Goal: Task Accomplishment & Management: Use online tool/utility

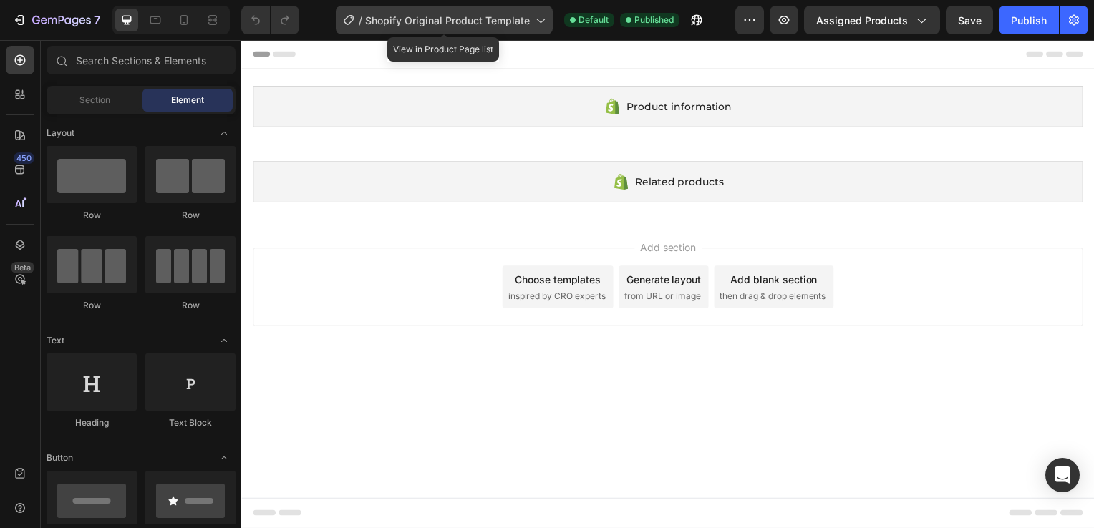
click at [539, 21] on icon at bounding box center [540, 21] width 8 height 4
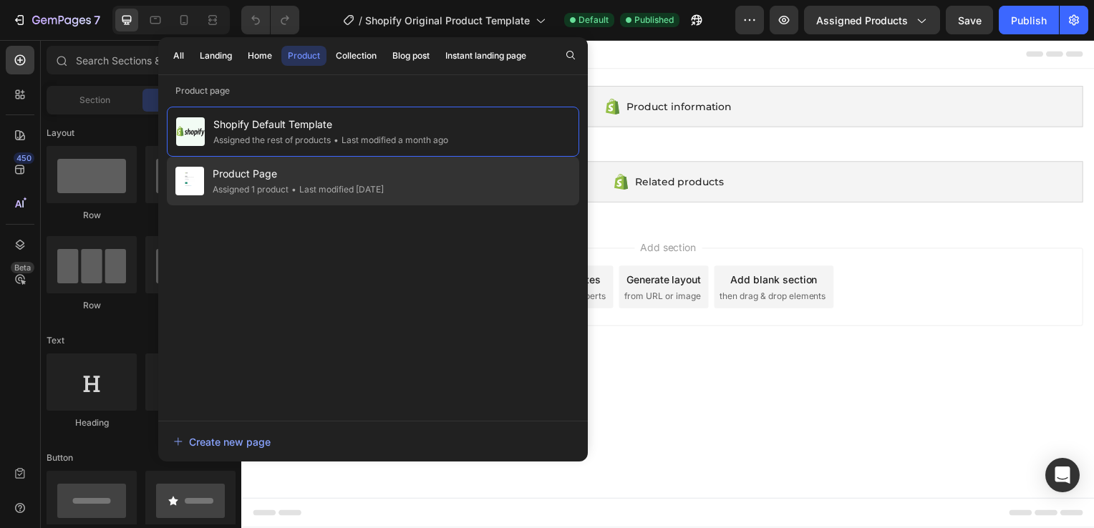
click at [327, 192] on div "• Last modified 19 days ago" at bounding box center [336, 190] width 95 height 14
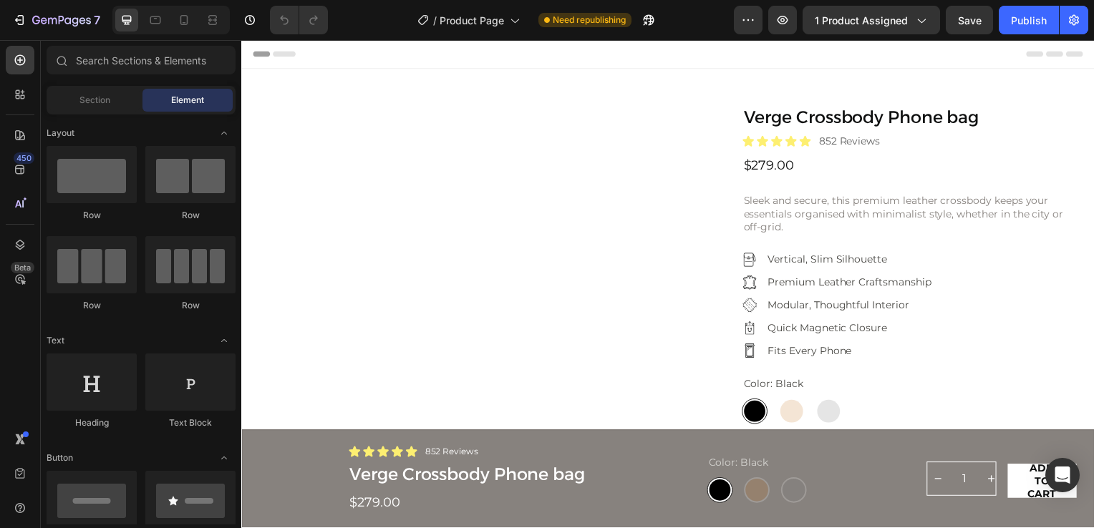
radio input "false"
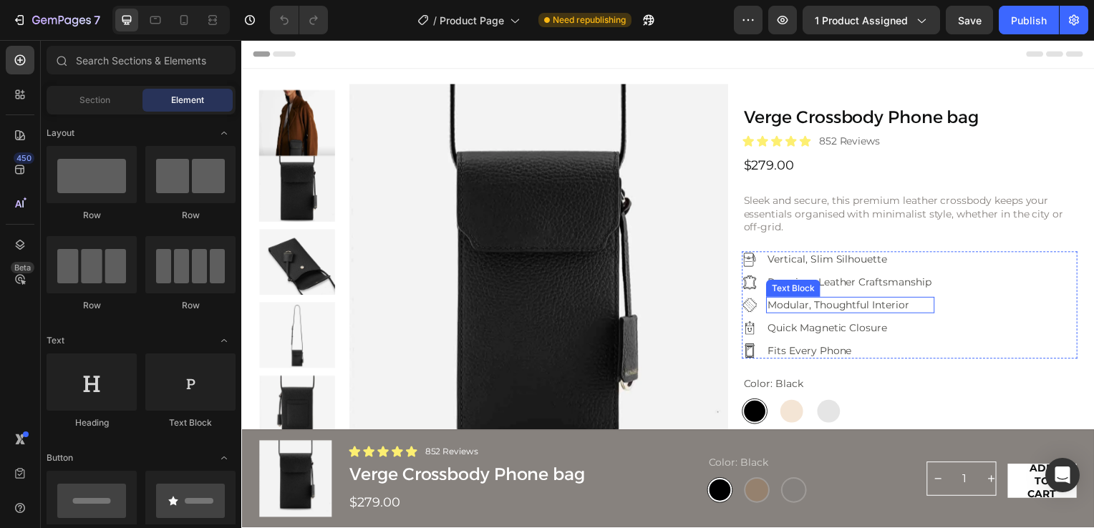
click at [833, 309] on p "Modular, Thoughtful Interior" at bounding box center [854, 307] width 167 height 13
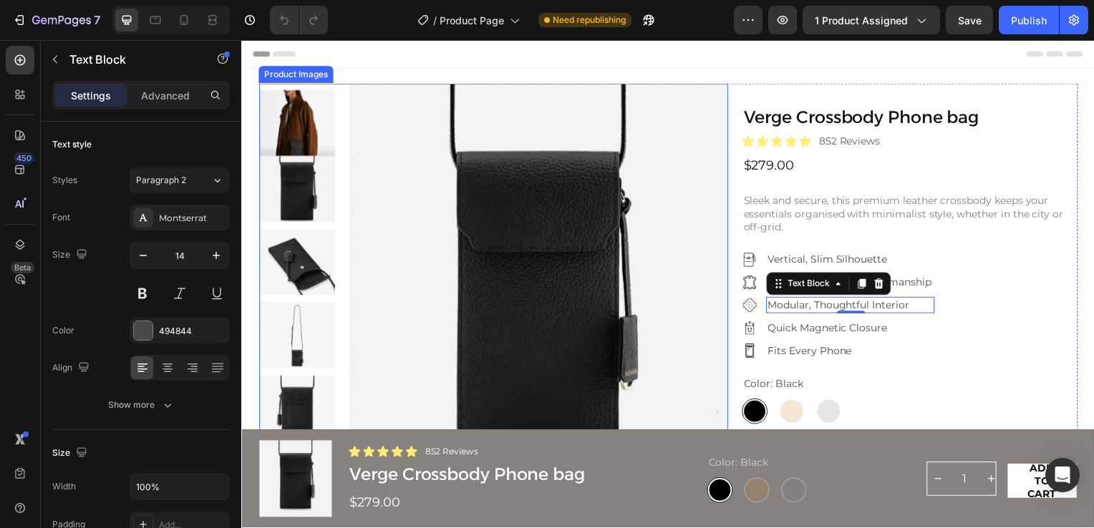
click at [390, 175] on img at bounding box center [540, 285] width 382 height 403
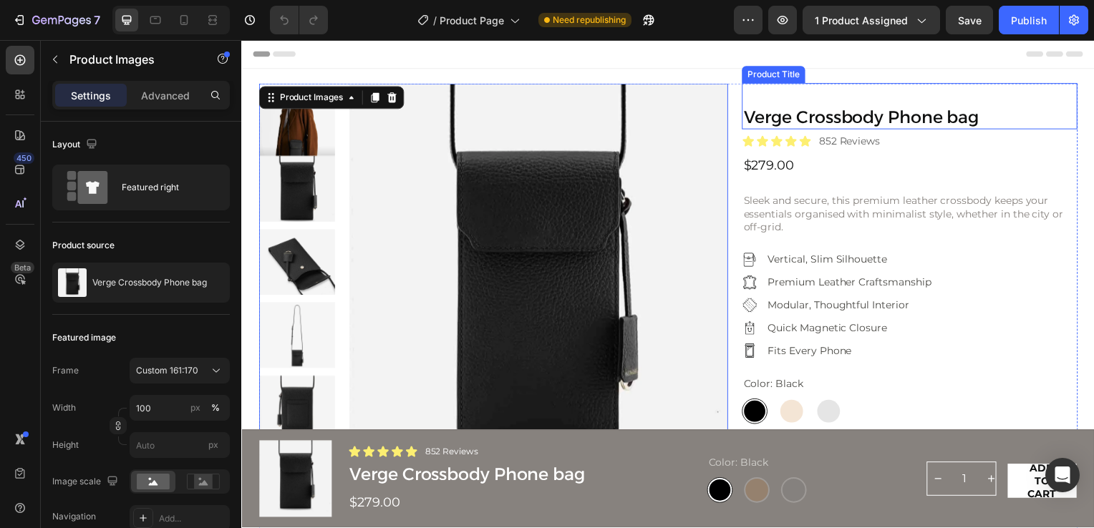
drag, startPoint x: 770, startPoint y: 118, endPoint x: 779, endPoint y: 119, distance: 9.3
click at [770, 118] on h1 "Verge Crossbody Phone bag" at bounding box center [914, 119] width 338 height 24
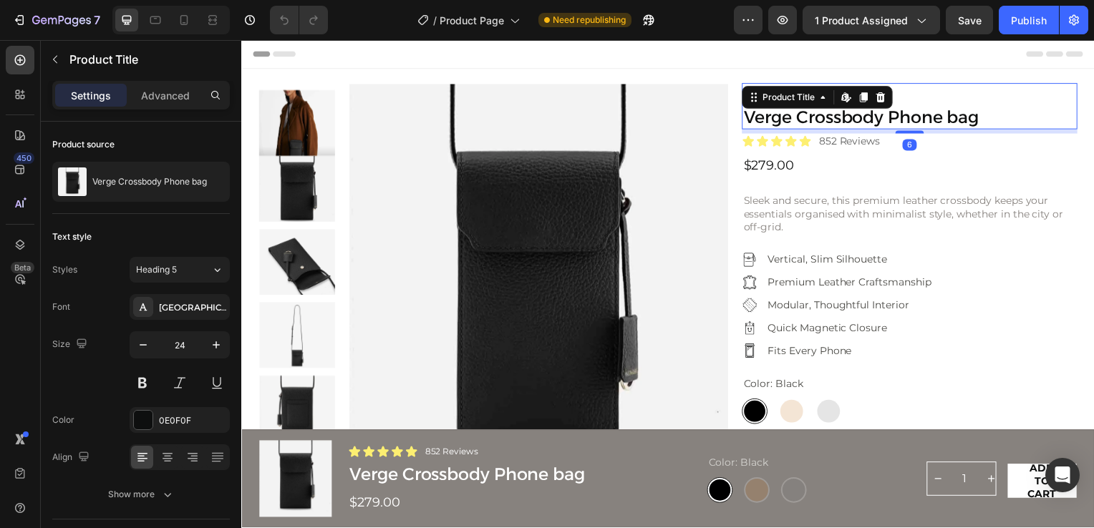
click at [775, 115] on h1 "Verge Crossbody Phone bag" at bounding box center [914, 119] width 338 height 24
click at [822, 122] on h1 "Verge Crossbody Phone bag" at bounding box center [914, 119] width 338 height 24
click at [767, 125] on h1 "Verge Crossbody Phone bag" at bounding box center [914, 119] width 338 height 24
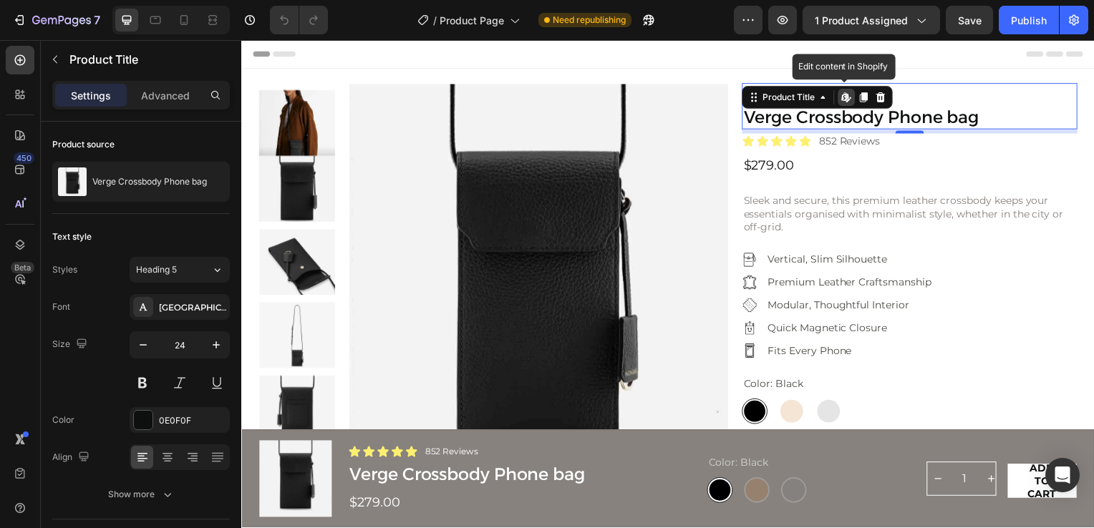
click at [767, 125] on h1 "Verge Crossbody Phone bag" at bounding box center [914, 119] width 338 height 24
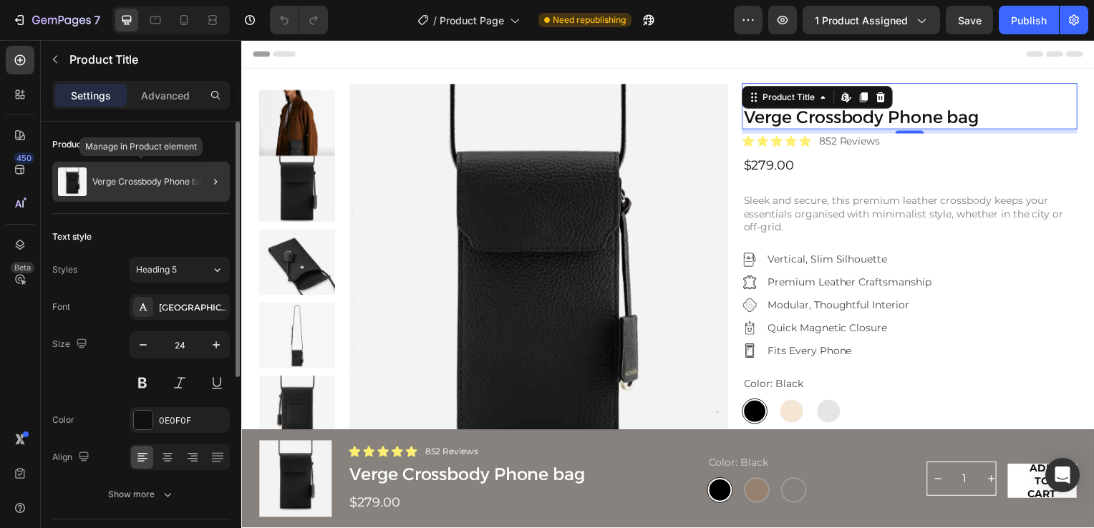
click at [133, 177] on p "Verge Crossbody Phone bag" at bounding box center [149, 182] width 115 height 10
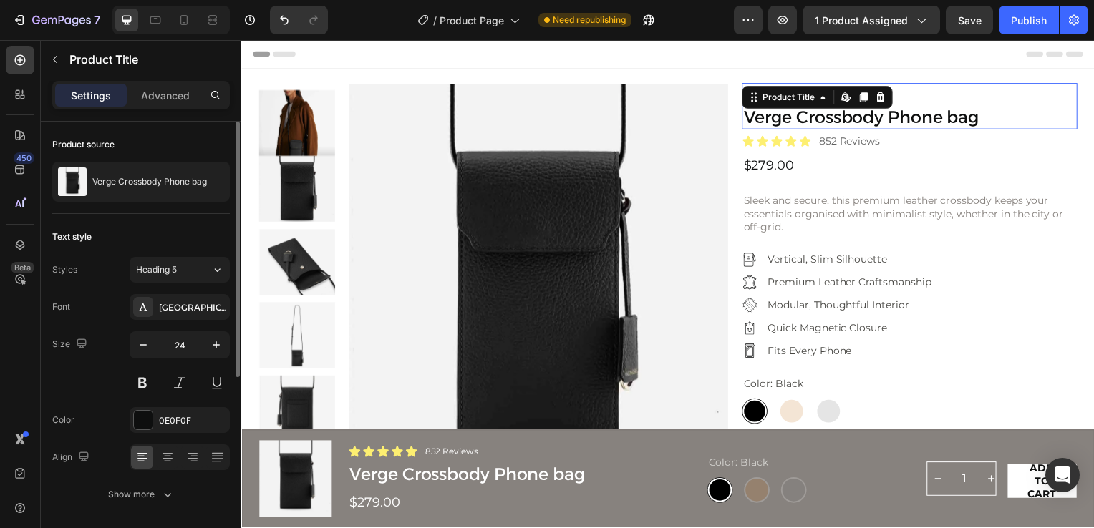
click at [794, 112] on h1 "Verge Crossbody Phone bag" at bounding box center [914, 119] width 338 height 24
click at [774, 126] on h1 "Verge Crossbody Phone bag" at bounding box center [914, 119] width 338 height 24
click at [796, 98] on div "Product Title" at bounding box center [792, 98] width 58 height 13
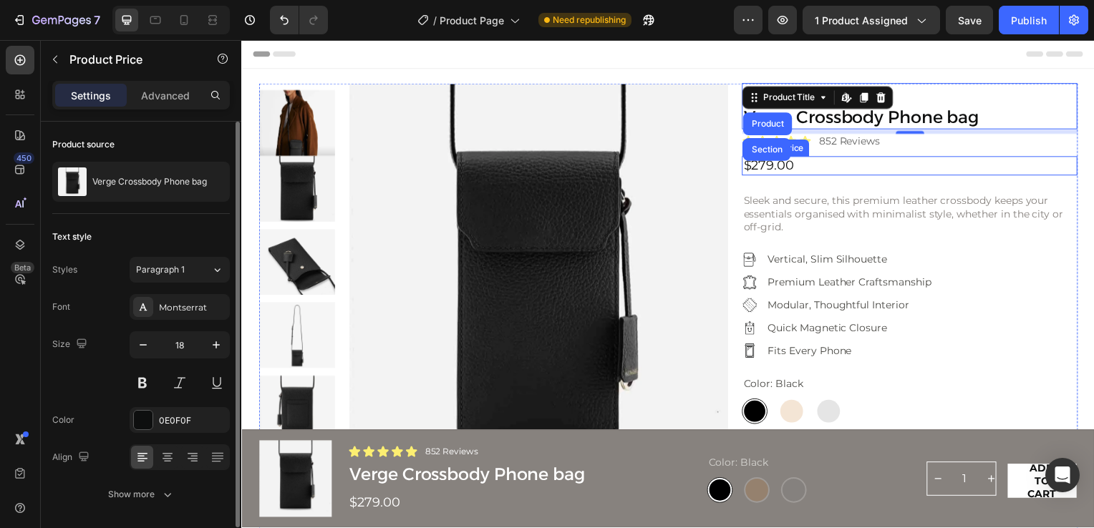
click at [975, 166] on div "$279.00" at bounding box center [914, 167] width 338 height 19
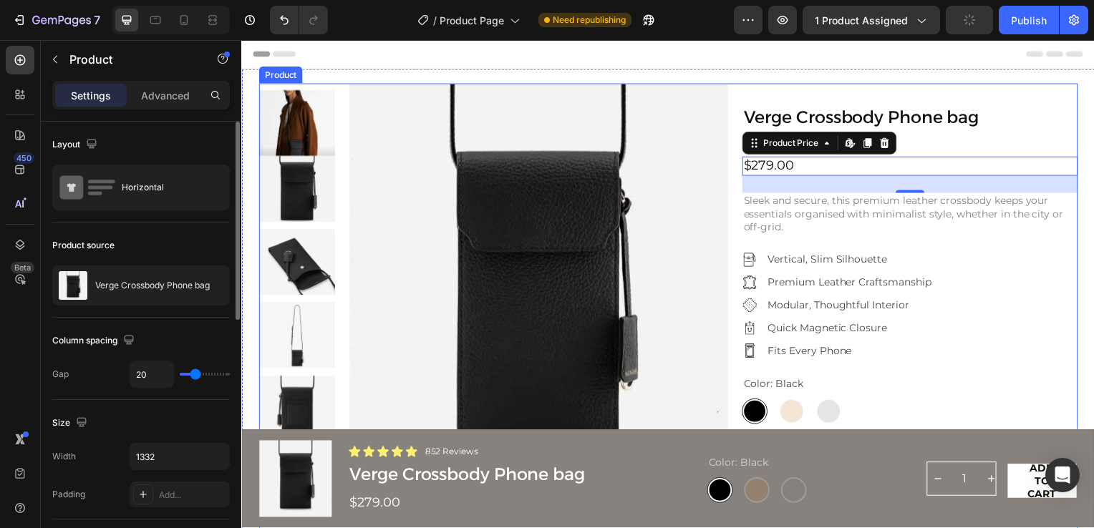
click at [921, 362] on div "Verge Crossbody Phone bag Product Title Icon Icon Icon Icon Icon Icon List 852 …" at bounding box center [914, 357] width 338 height 547
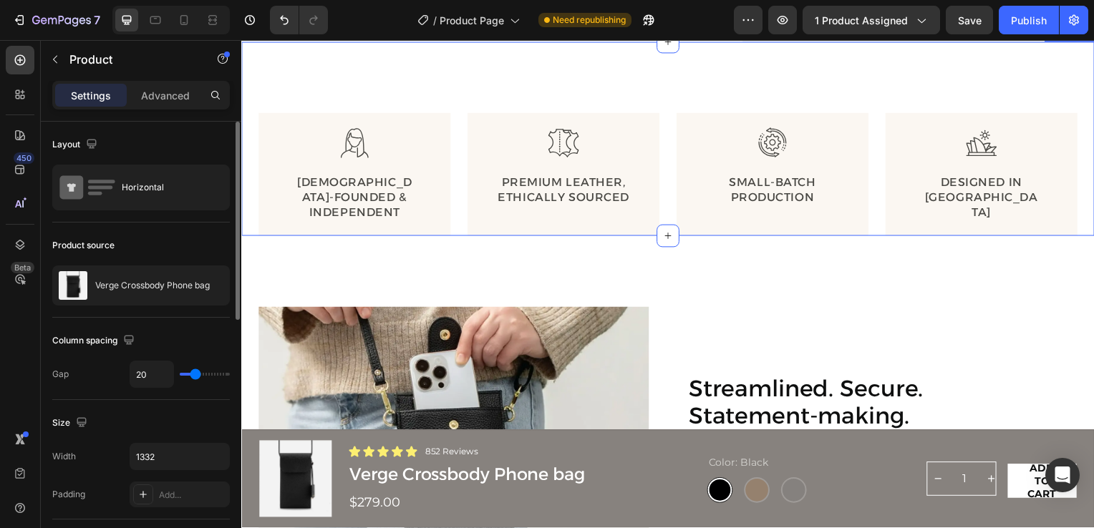
scroll to position [358, 0]
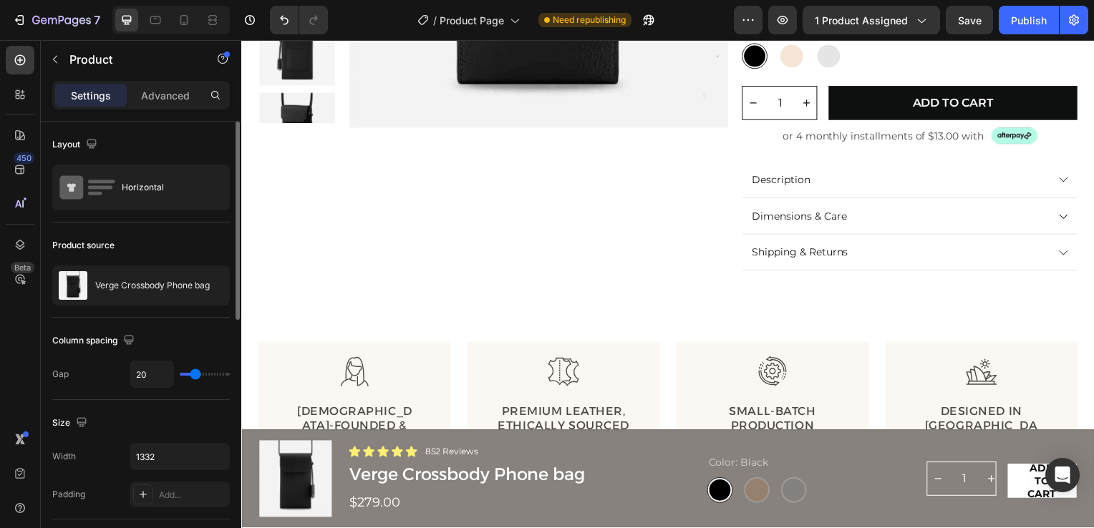
click at [70, 239] on div "Product source" at bounding box center [83, 245] width 62 height 13
click at [213, 284] on icon "button" at bounding box center [214, 285] width 11 height 11
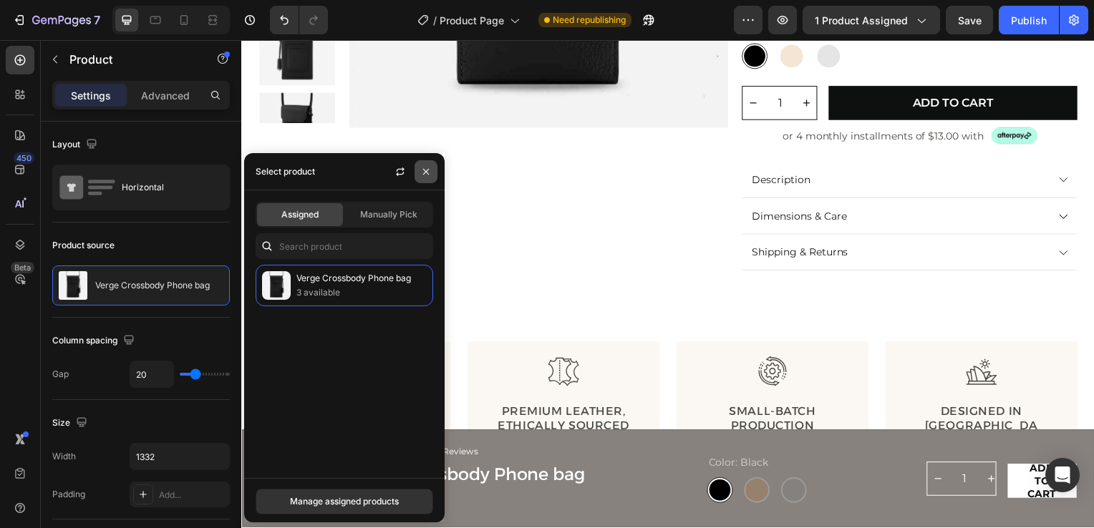
click at [425, 173] on icon "button" at bounding box center [426, 172] width 6 height 6
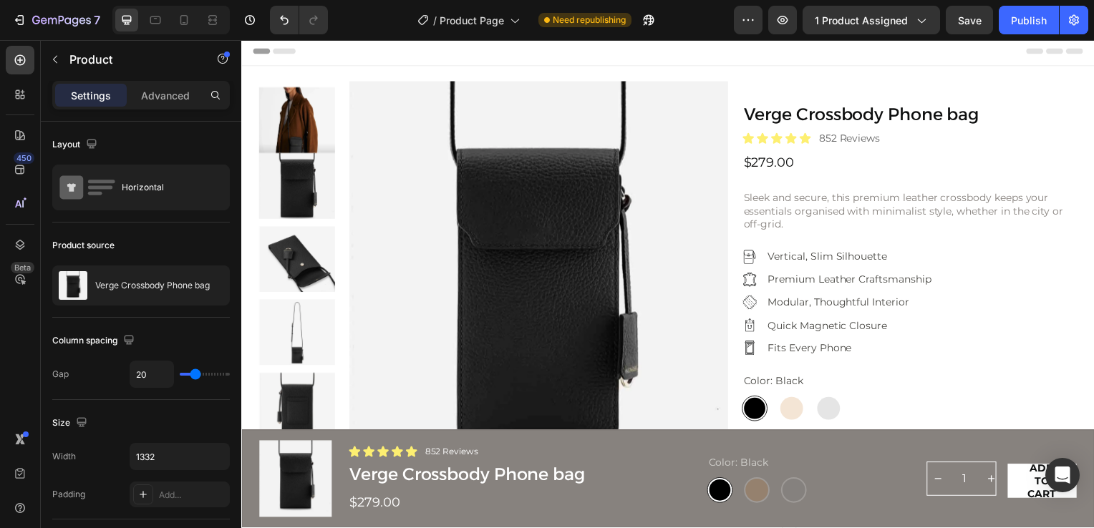
scroll to position [0, 0]
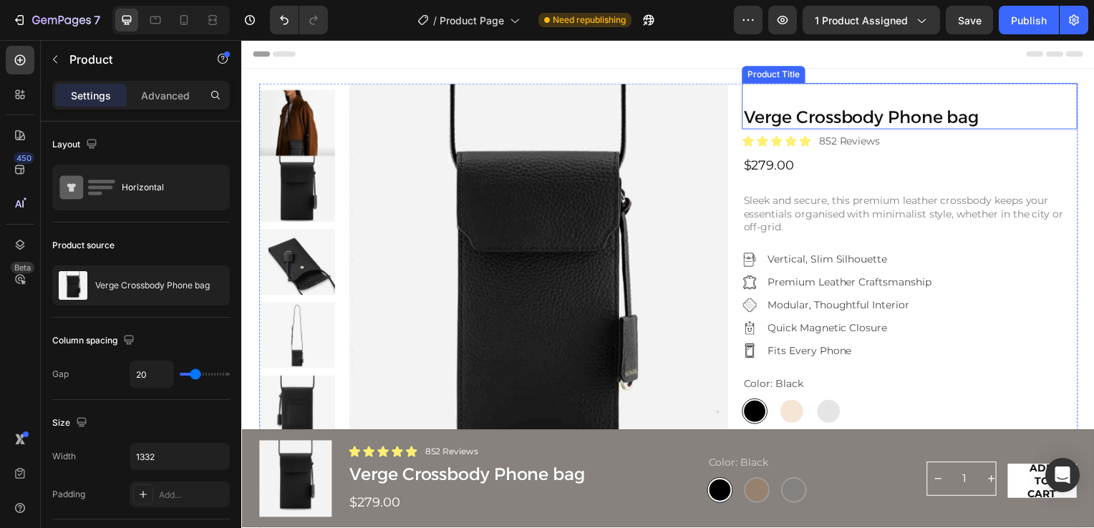
click at [818, 117] on h1 "Verge Crossbody Phone bag" at bounding box center [914, 119] width 338 height 24
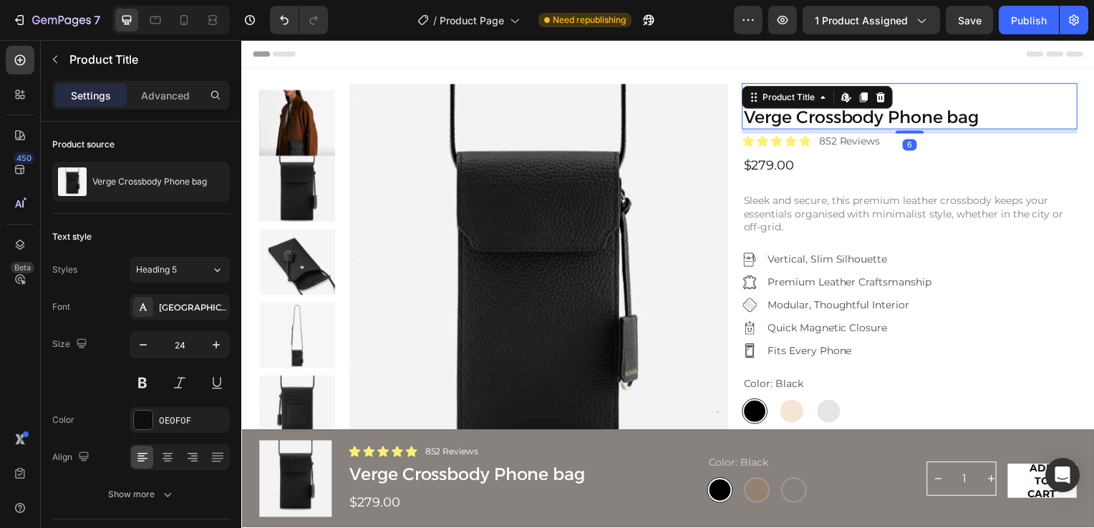
click at [755, 110] on h1 "Verge Crossbody Phone bag" at bounding box center [914, 119] width 338 height 24
click at [754, 102] on icon at bounding box center [757, 97] width 11 height 11
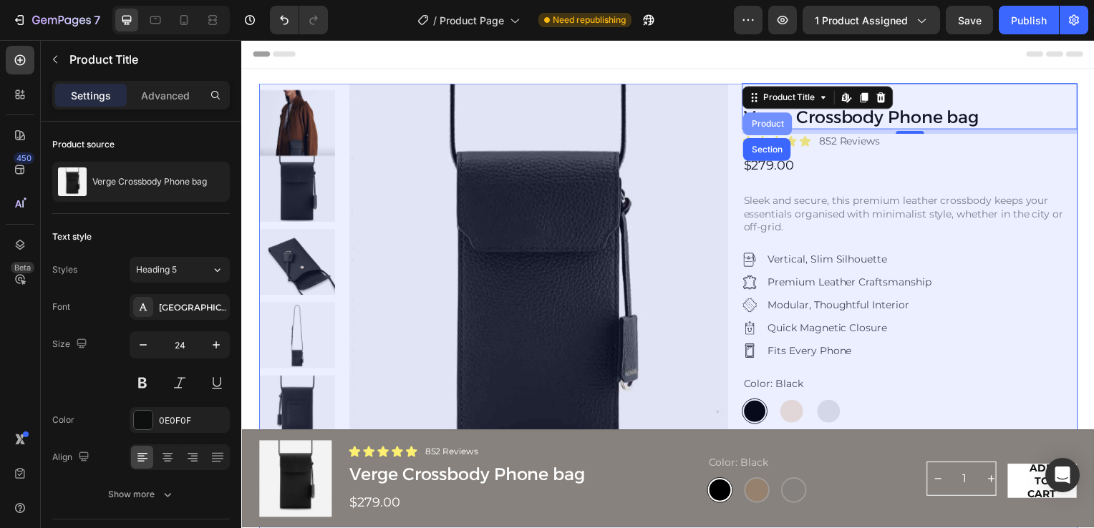
click at [755, 120] on div "Product" at bounding box center [771, 124] width 38 height 9
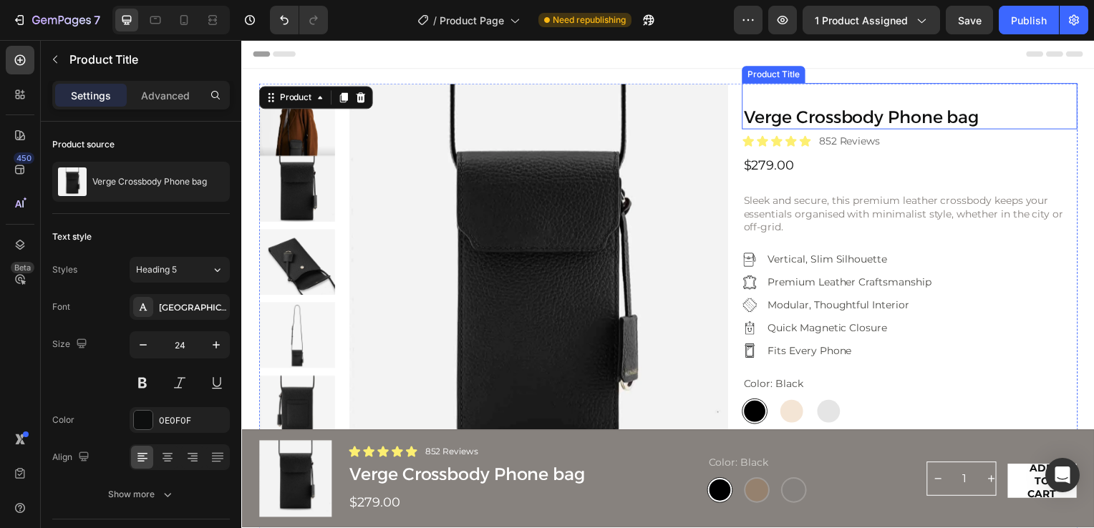
click at [783, 121] on h1 "Verge Crossbody Phone bag" at bounding box center [914, 119] width 338 height 24
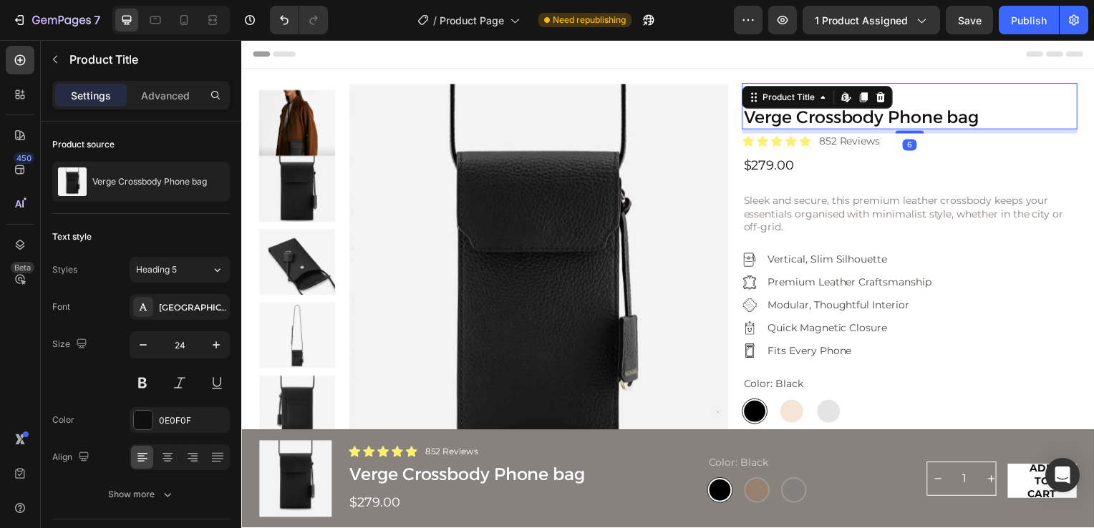
click at [778, 118] on h1 "Verge Crossbody Phone bag" at bounding box center [914, 119] width 338 height 24
click at [779, 120] on h1 "Verge Crossbody Phone bag" at bounding box center [914, 119] width 338 height 24
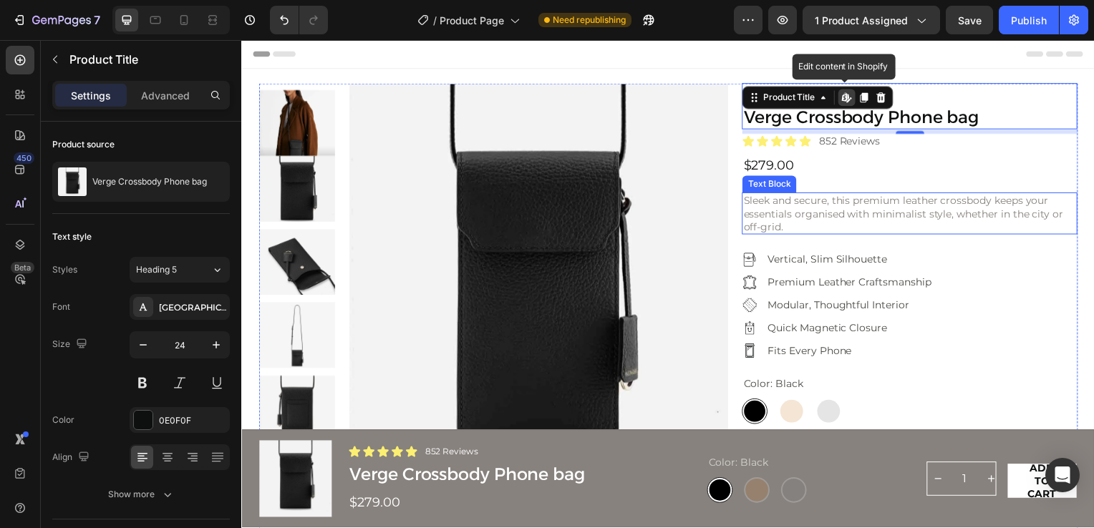
click at [819, 207] on p "Sleek and secure, this premium leather crossbody keeps your essentials organise…" at bounding box center [914, 214] width 335 height 39
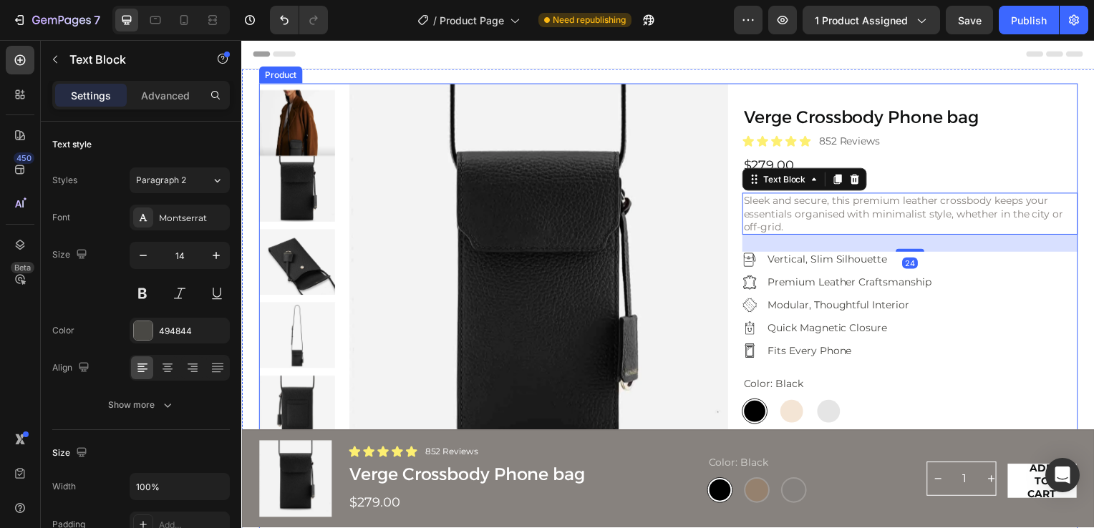
click at [903, 360] on div "Fits Every Phone" at bounding box center [855, 354] width 170 height 16
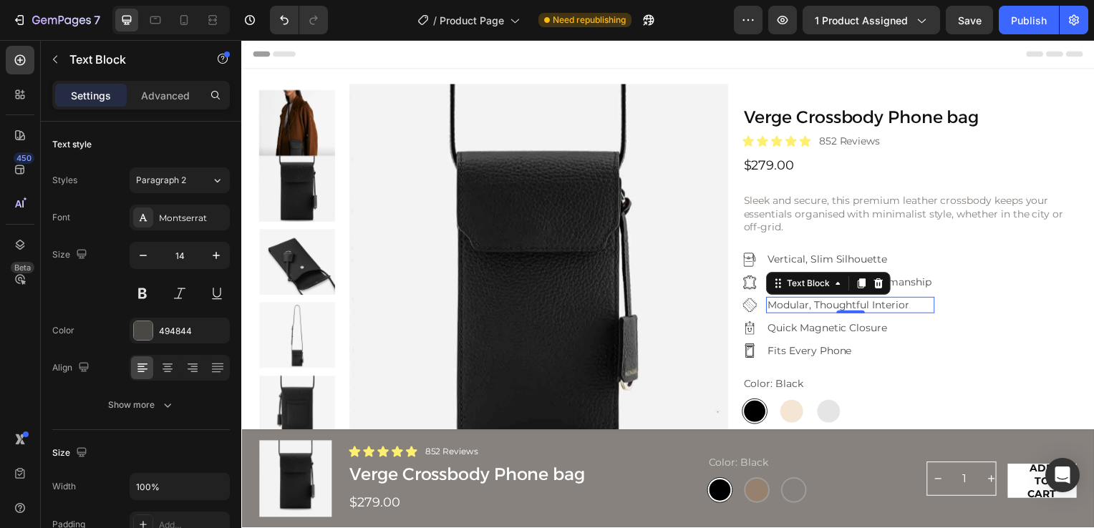
click at [875, 306] on p "Modular, Thoughtful Interior" at bounding box center [854, 307] width 167 height 13
click at [865, 304] on p "Modular, Thoughtful Interior" at bounding box center [854, 307] width 167 height 13
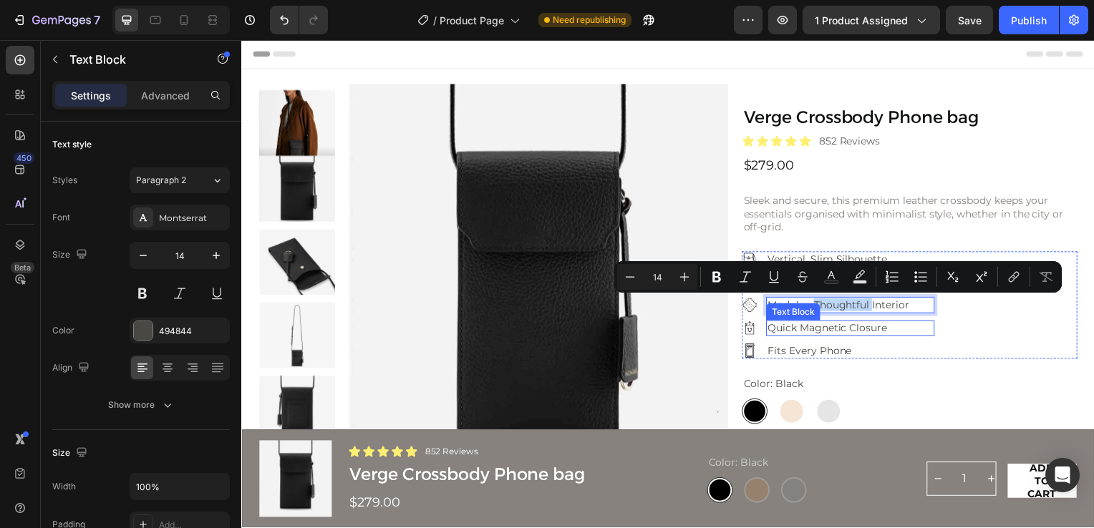
click at [913, 323] on div "Quick Magnetic Closure" at bounding box center [855, 331] width 170 height 16
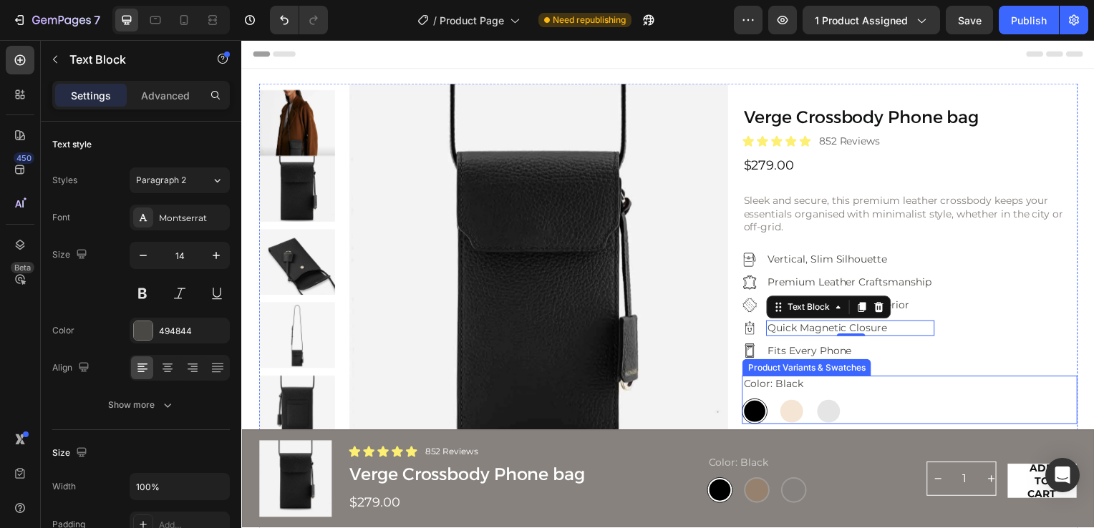
click at [935, 387] on div "Color: Black Black Black Bronze Bronze Gray Gray" at bounding box center [914, 403] width 338 height 49
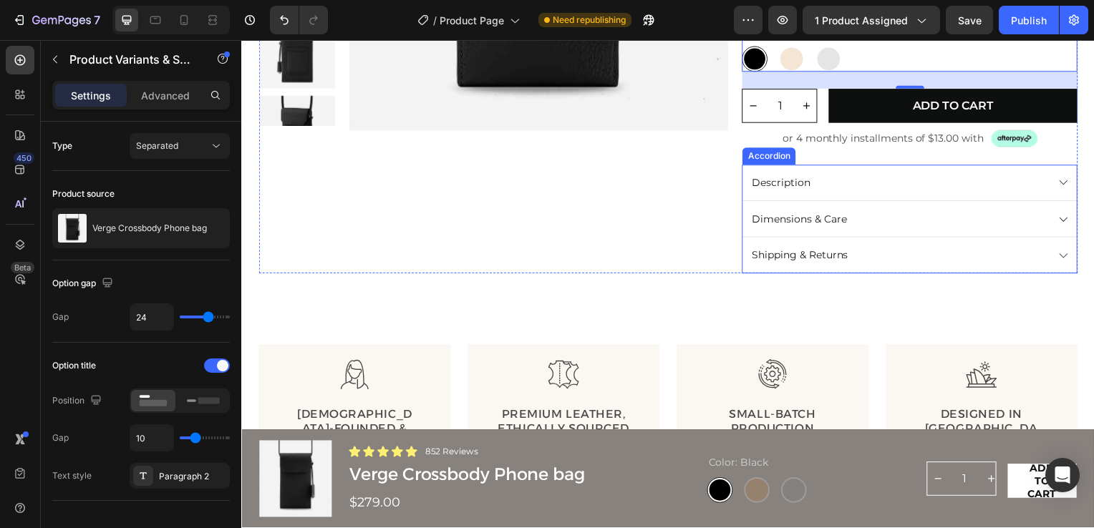
scroll to position [358, 0]
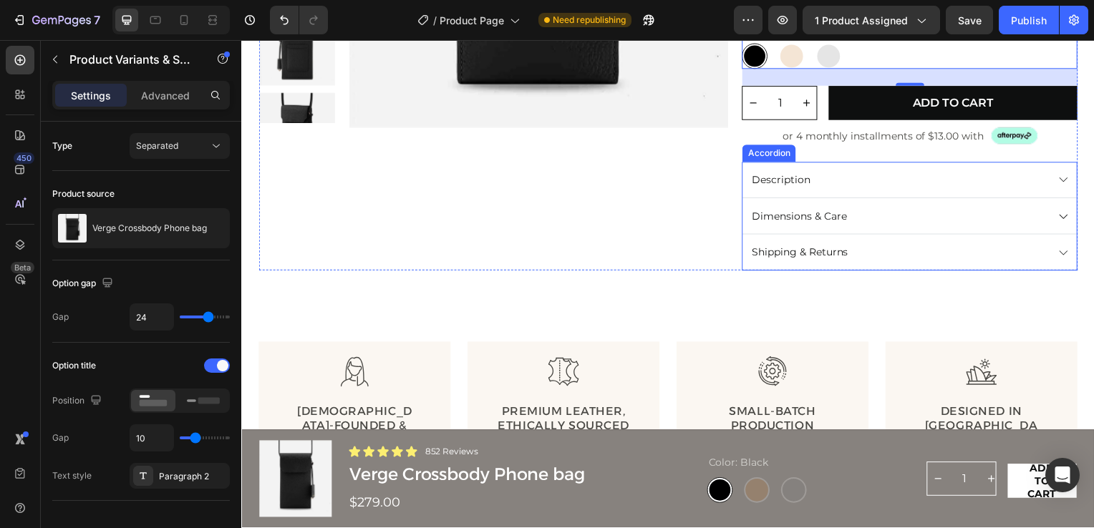
click at [1063, 185] on icon at bounding box center [1069, 181] width 12 height 12
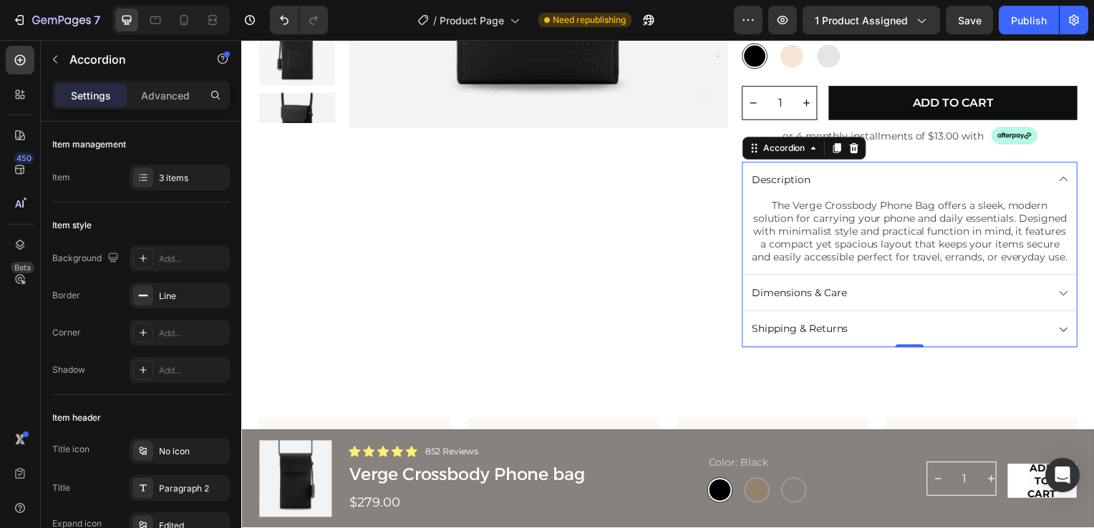
click at [1063, 185] on icon at bounding box center [1069, 181] width 12 height 12
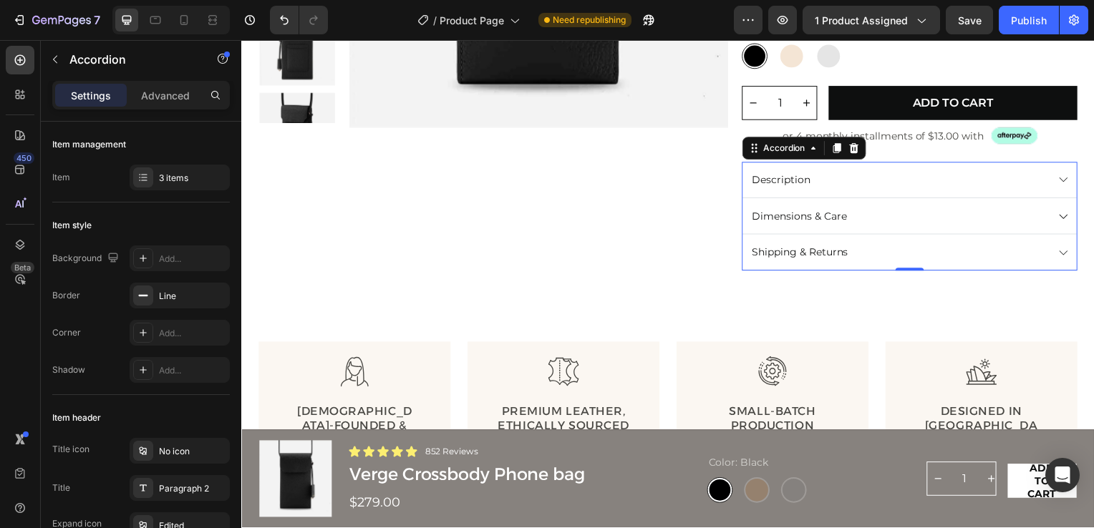
click at [1063, 218] on icon at bounding box center [1069, 218] width 12 height 12
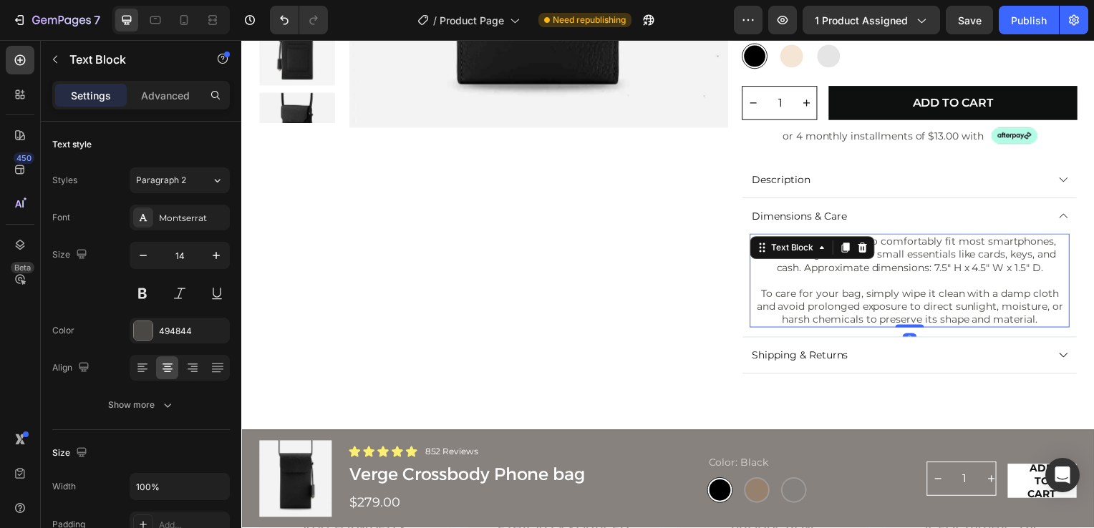
click at [791, 271] on p "This bag is designed to comfortably fit most smartphones, with enough room for …" at bounding box center [914, 256] width 319 height 39
click at [793, 268] on p "This bag is designed to comfortably fit most smartphones, with enough room for …" at bounding box center [914, 256] width 319 height 39
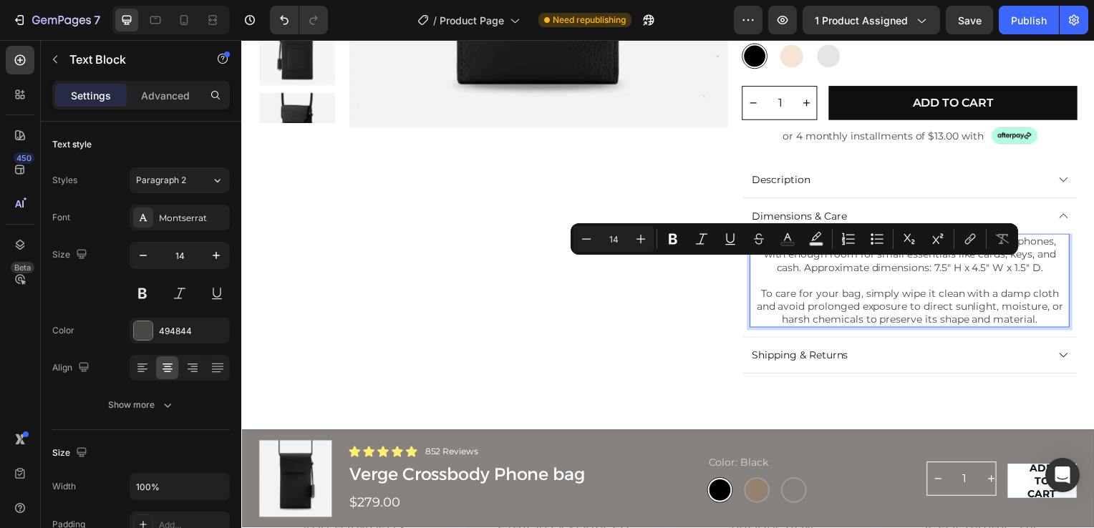
click at [784, 285] on p "To care for your bag, simply wipe it clean with a damp cloth and avoid prolonge…" at bounding box center [914, 302] width 319 height 52
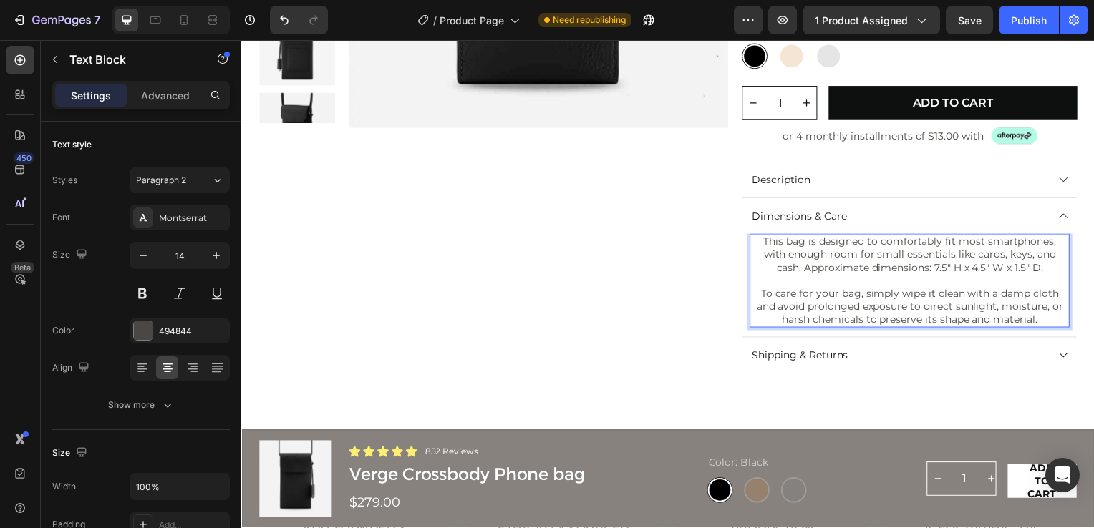
click at [792, 267] on p "This bag is designed to comfortably fit most smartphones, with enough room for …" at bounding box center [914, 256] width 319 height 39
click at [787, 267] on p "This bag is designed to comfortably fit most smartphones, with enough room for …" at bounding box center [914, 256] width 319 height 39
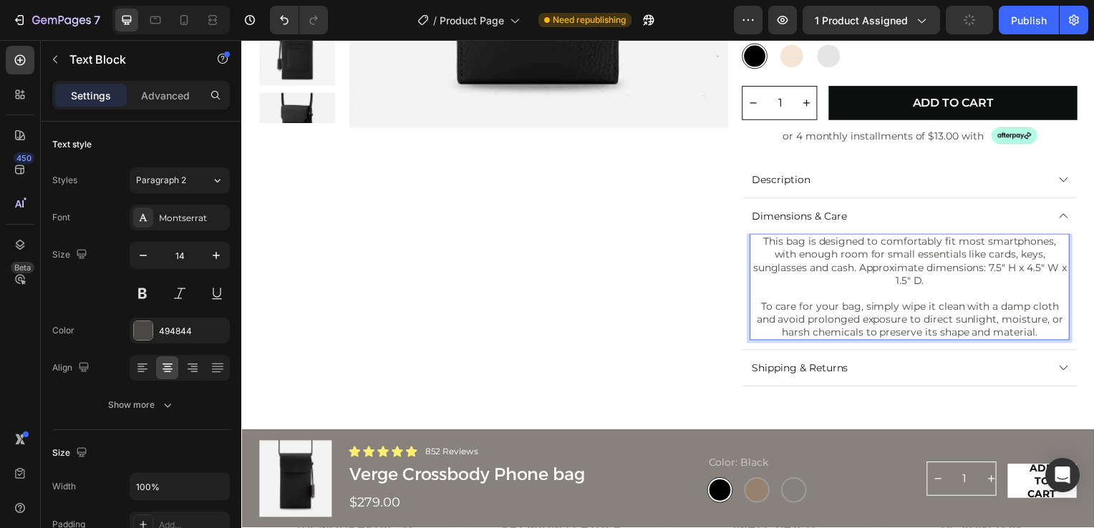
click at [860, 270] on p "This bag is designed to comfortably fit most smartphones, with enough room for …" at bounding box center [914, 263] width 319 height 52
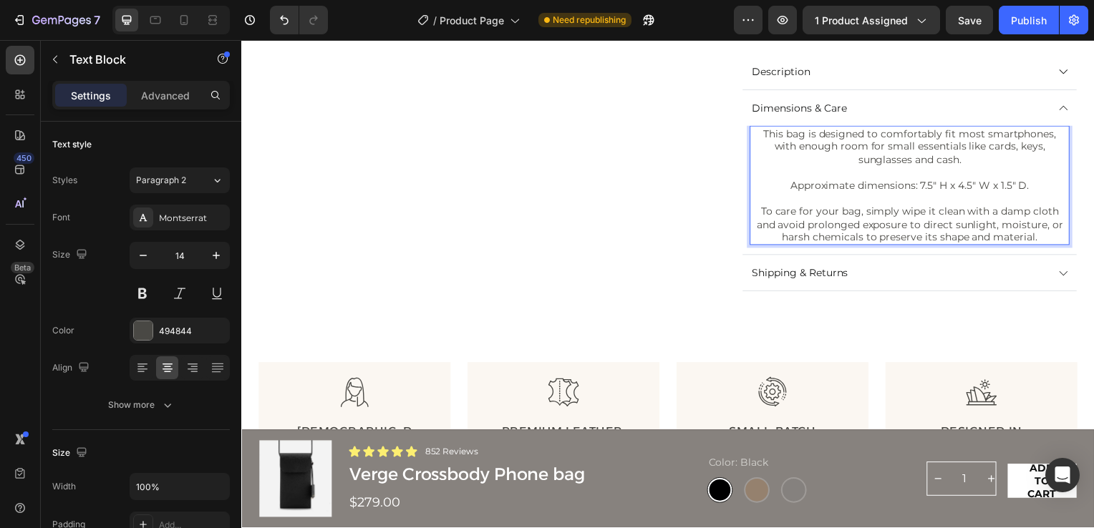
scroll to position [501, 0]
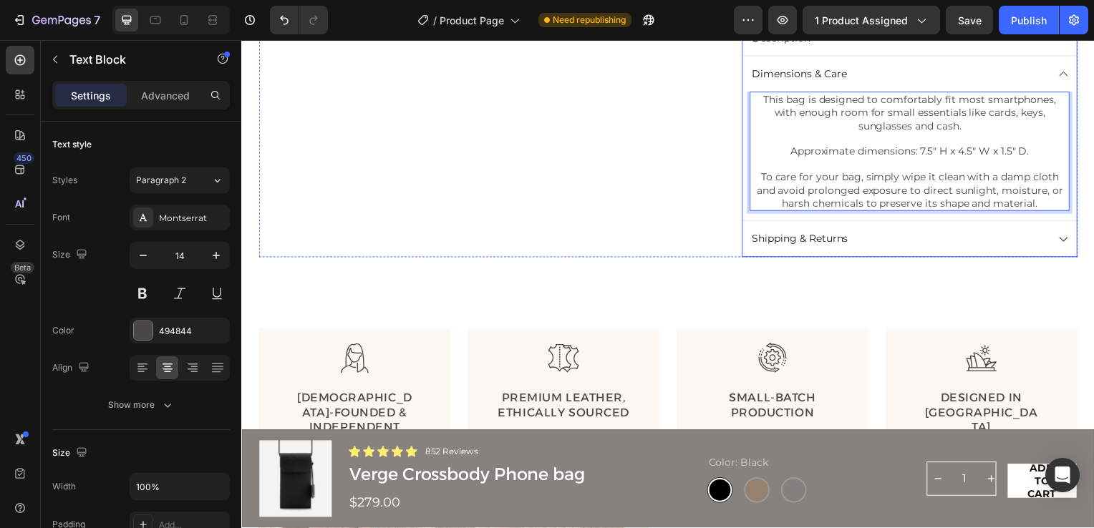
click at [1063, 236] on icon at bounding box center [1069, 241] width 12 height 12
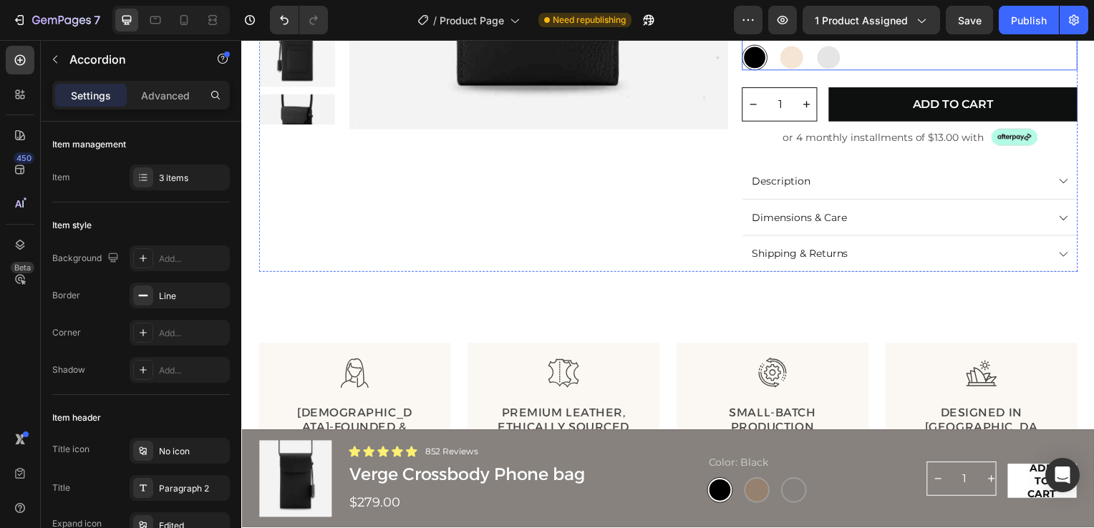
scroll to position [358, 0]
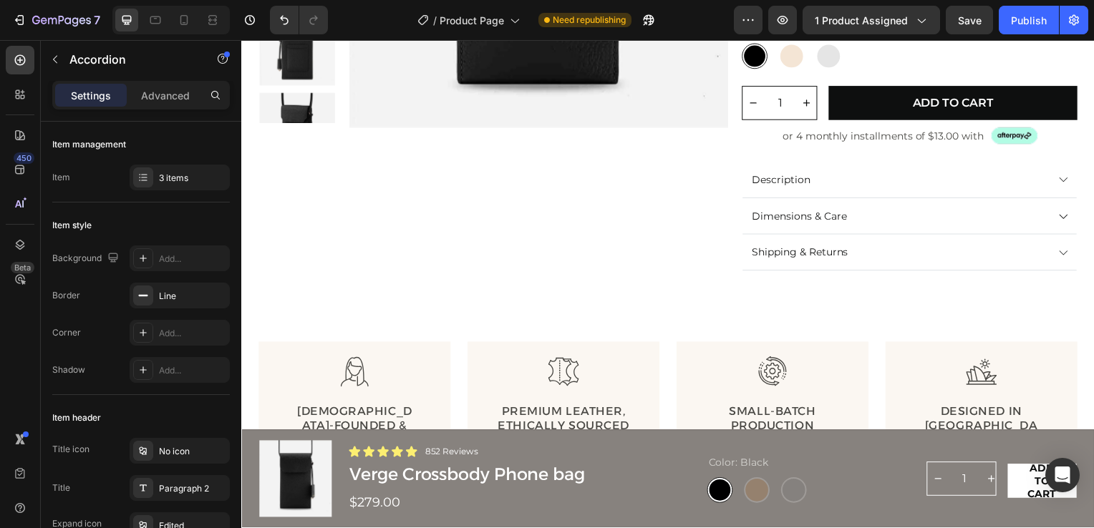
click at [1063, 176] on icon at bounding box center [1069, 181] width 12 height 12
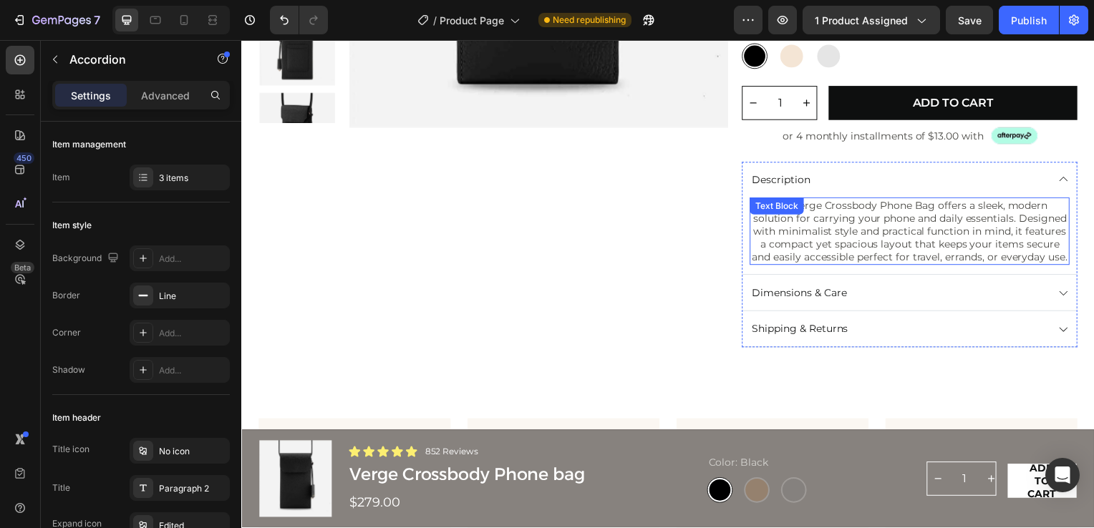
click at [978, 237] on p "The Verge Crossbody Phone Bag offers a sleek, modern solution for carrying your…" at bounding box center [914, 232] width 319 height 65
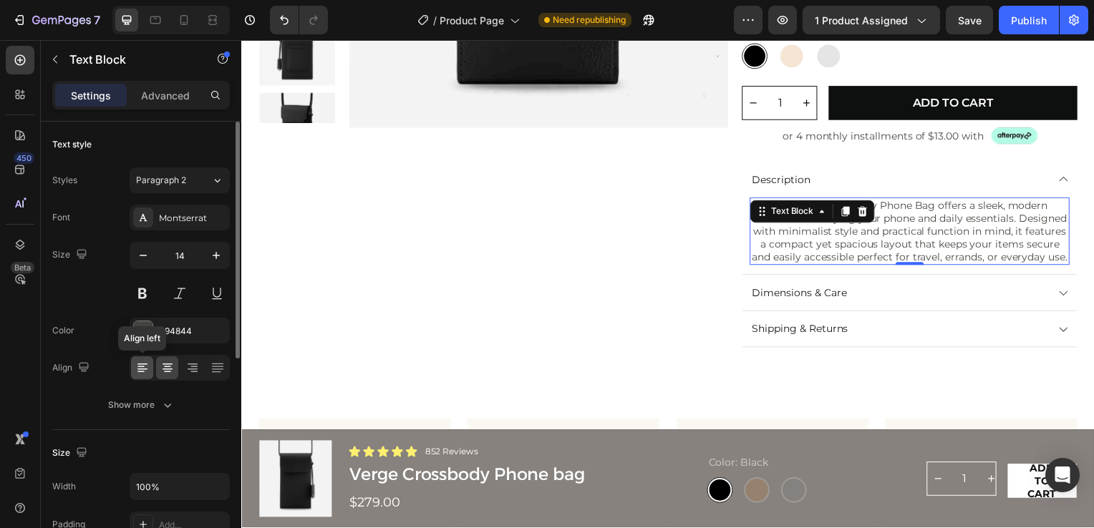
click at [140, 372] on icon at bounding box center [142, 368] width 14 height 14
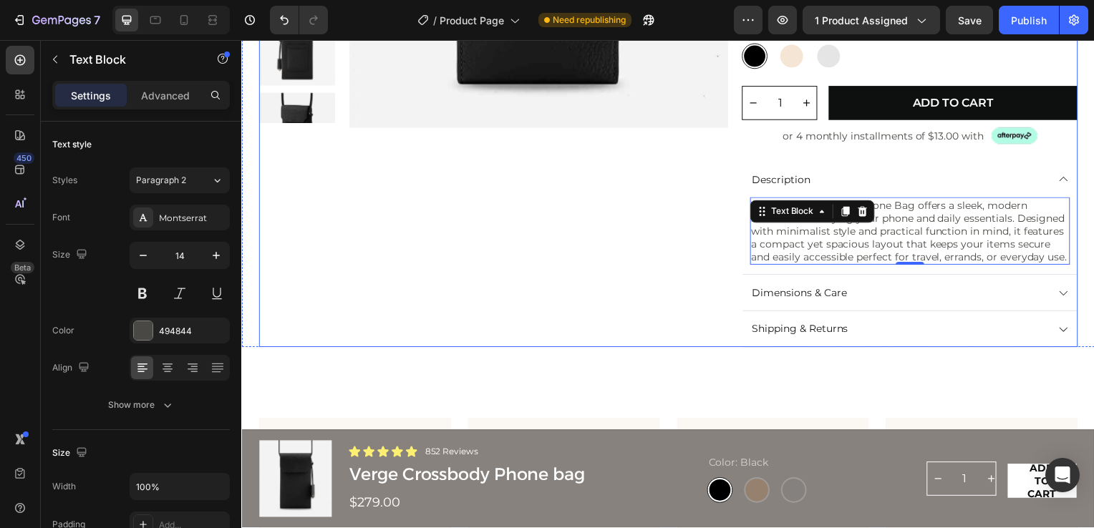
click at [639, 247] on div "Product Images" at bounding box center [494, 38] width 473 height 624
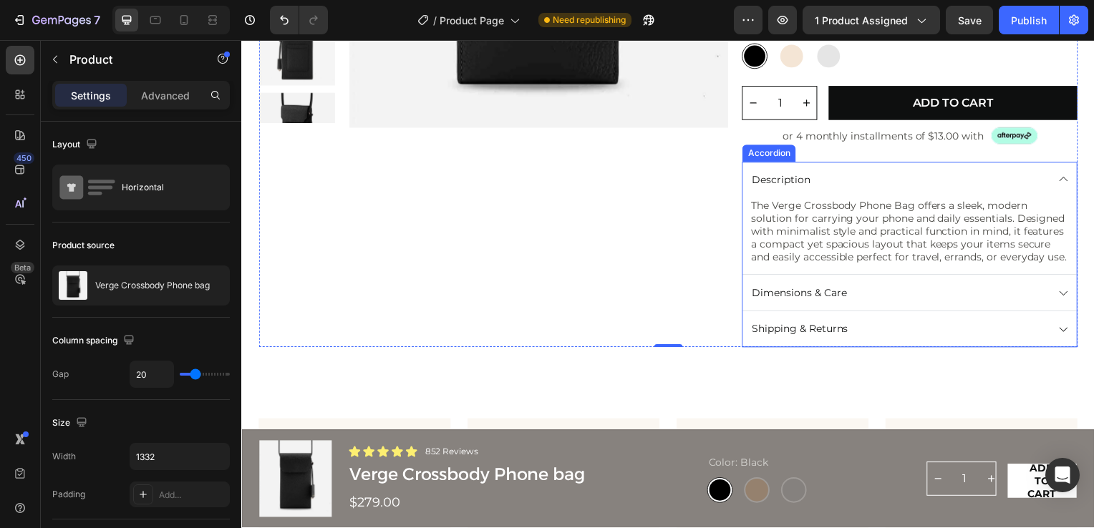
click at [1063, 301] on icon at bounding box center [1069, 295] width 12 height 12
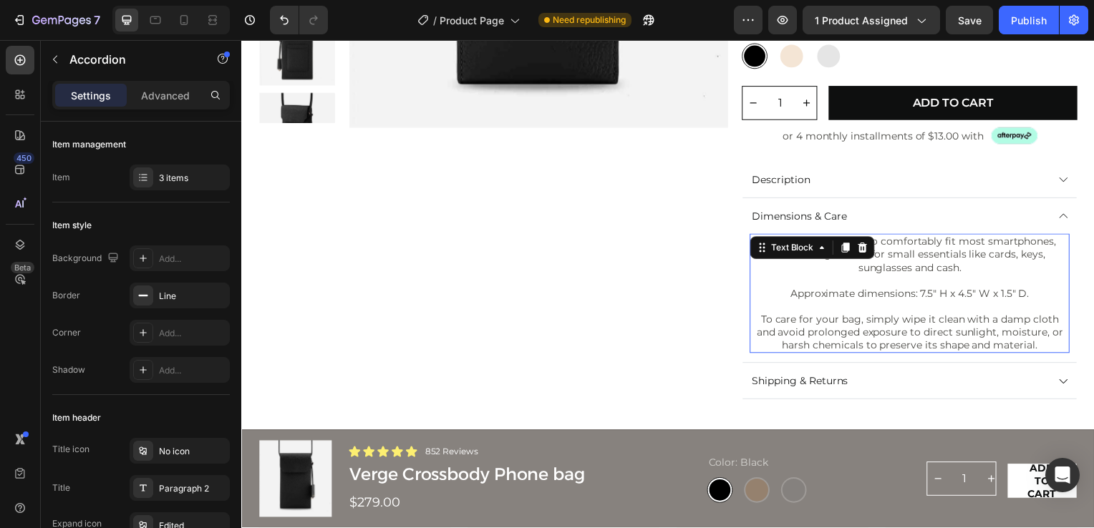
click at [773, 296] on p "Approximate dimensions: 7.5" H x 4.5" W x 1.5" D." at bounding box center [914, 295] width 319 height 13
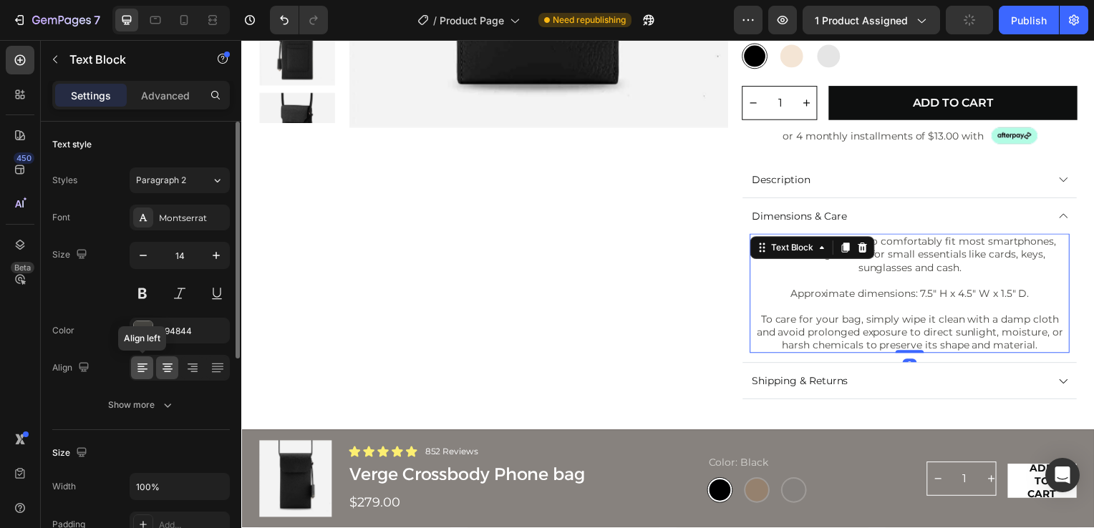
click at [143, 372] on icon at bounding box center [140, 372] width 7 height 1
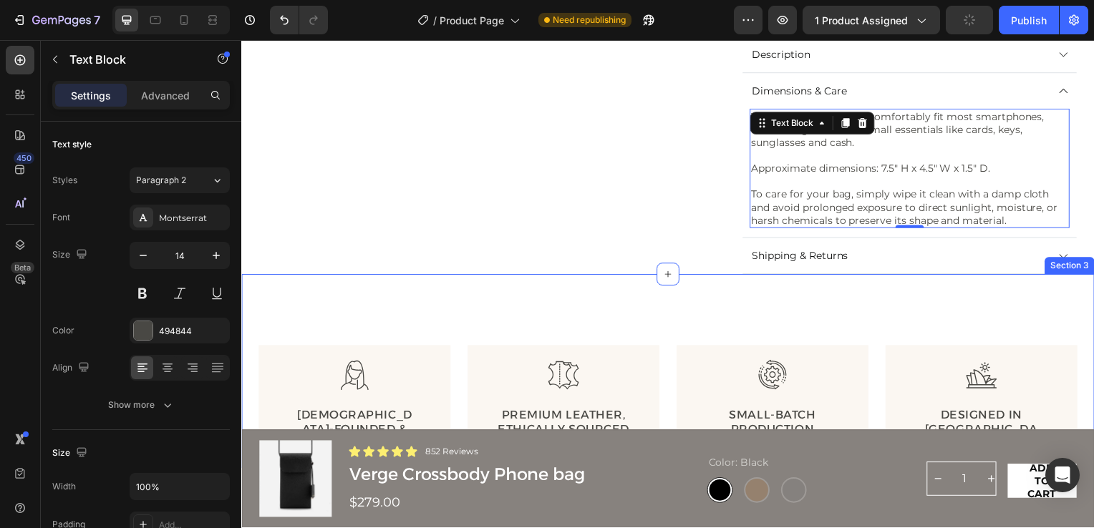
scroll to position [501, 0]
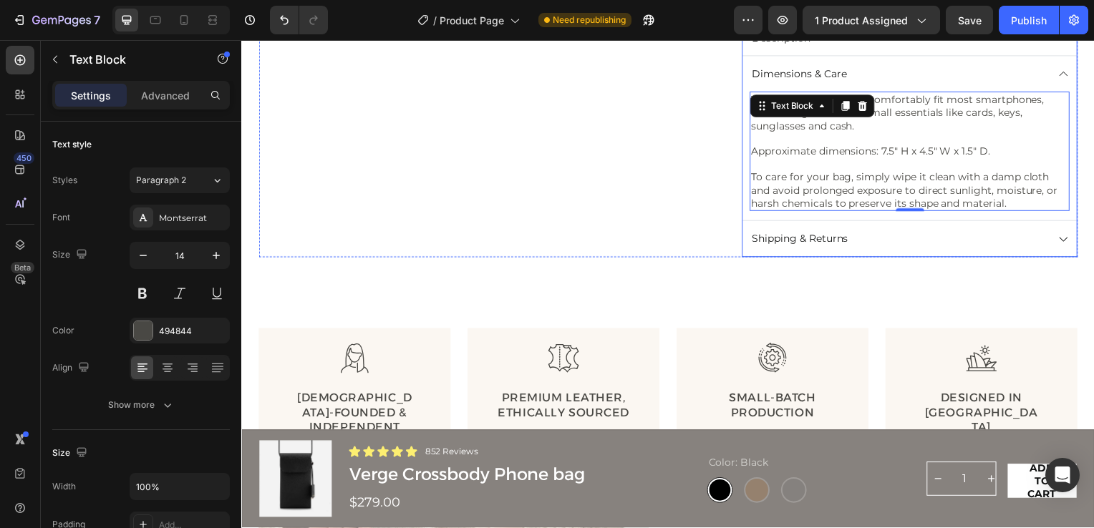
click at [1063, 238] on icon at bounding box center [1069, 241] width 12 height 12
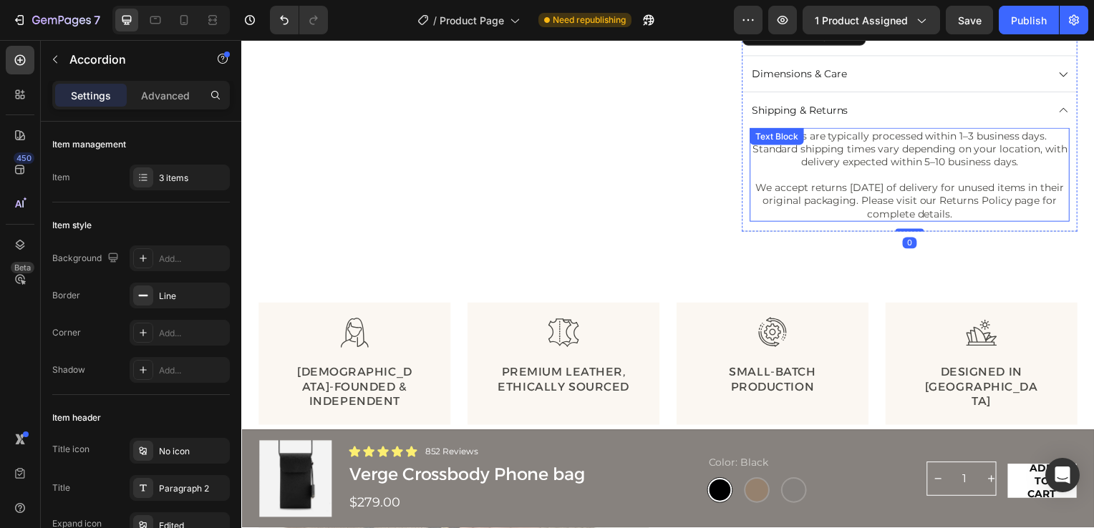
click at [849, 200] on p "We accept returns [DATE] of delivery for unused items in their original packagi…" at bounding box center [914, 202] width 319 height 39
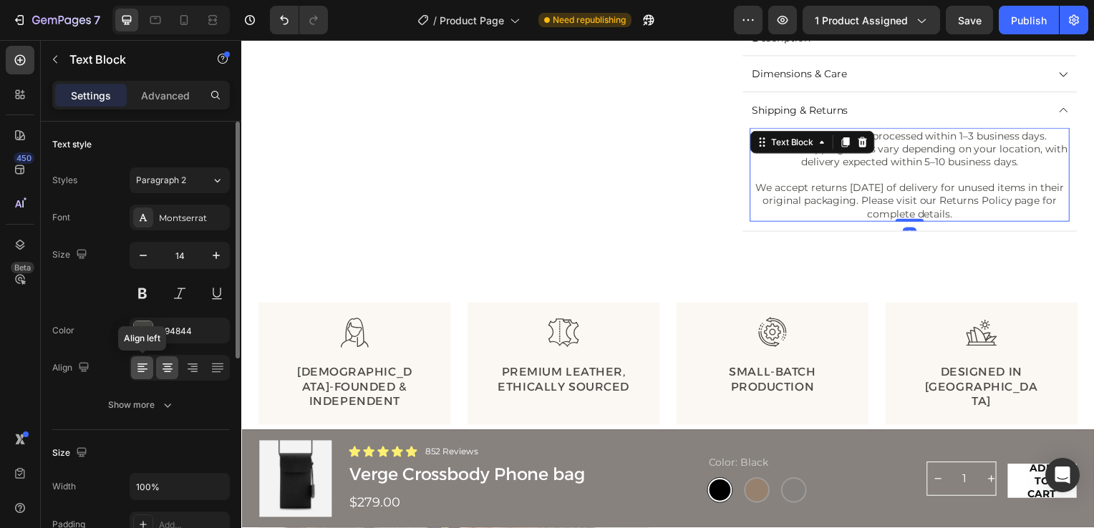
click at [142, 365] on icon at bounding box center [142, 368] width 14 height 14
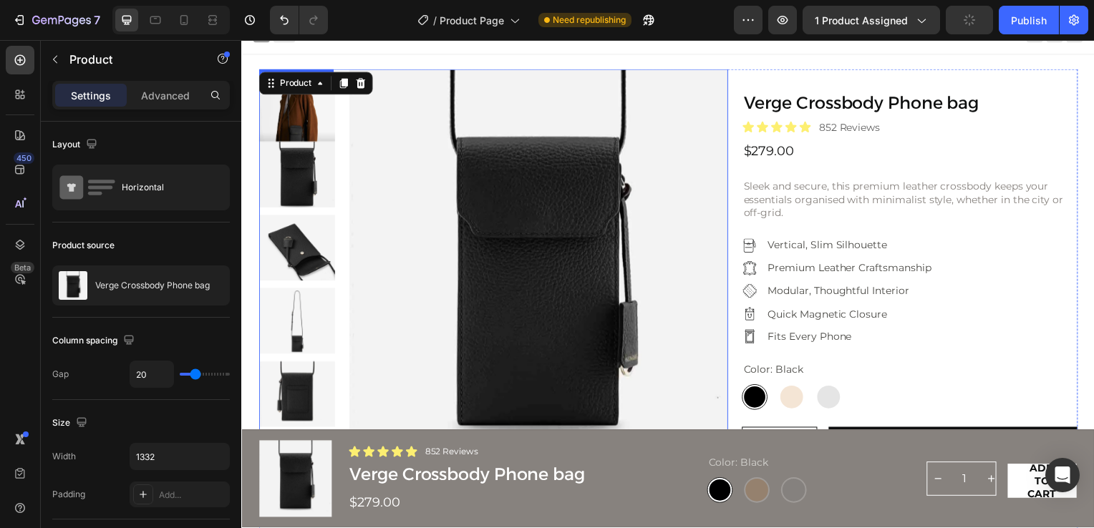
scroll to position [0, 0]
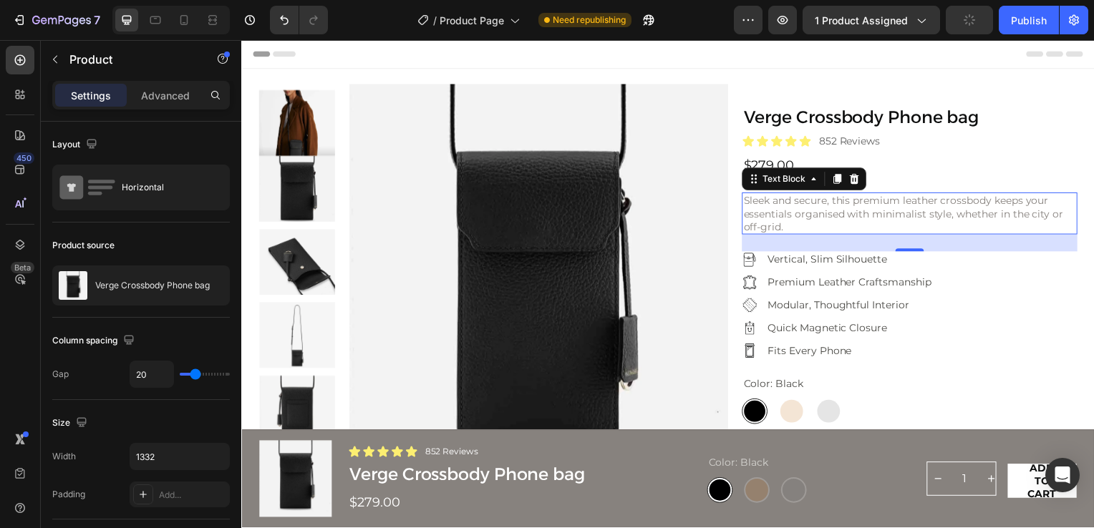
click at [808, 212] on p "Sleek and secure, this premium leather crossbody keeps your essentials organise…" at bounding box center [914, 214] width 335 height 39
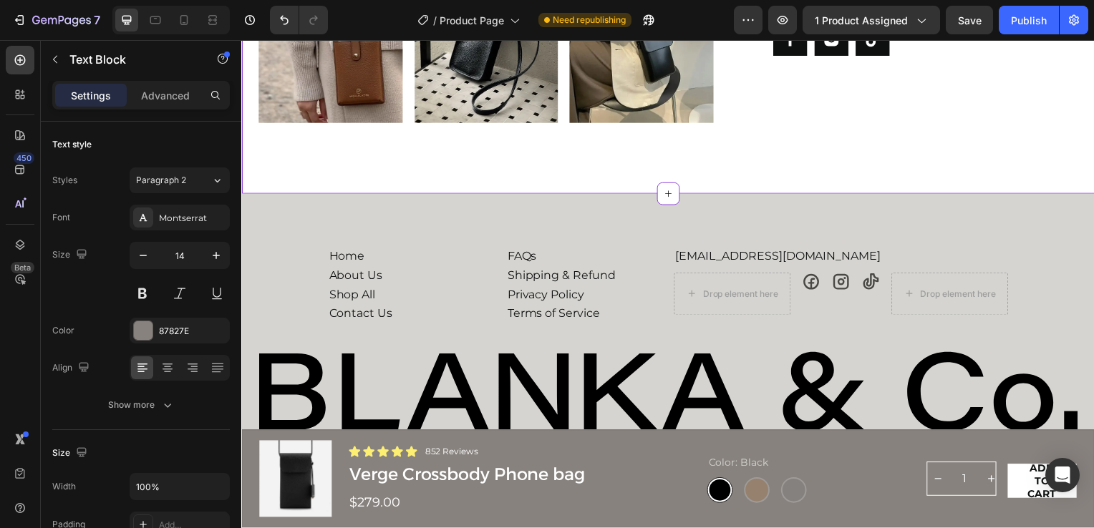
scroll to position [3079, 0]
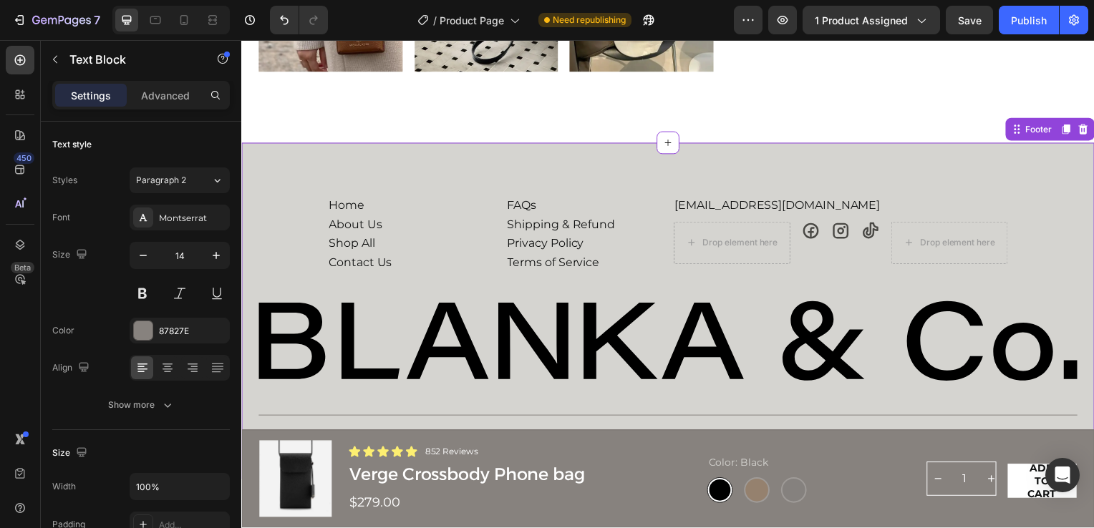
click at [347, 238] on p "Shop All" at bounding box center [352, 245] width 47 height 15
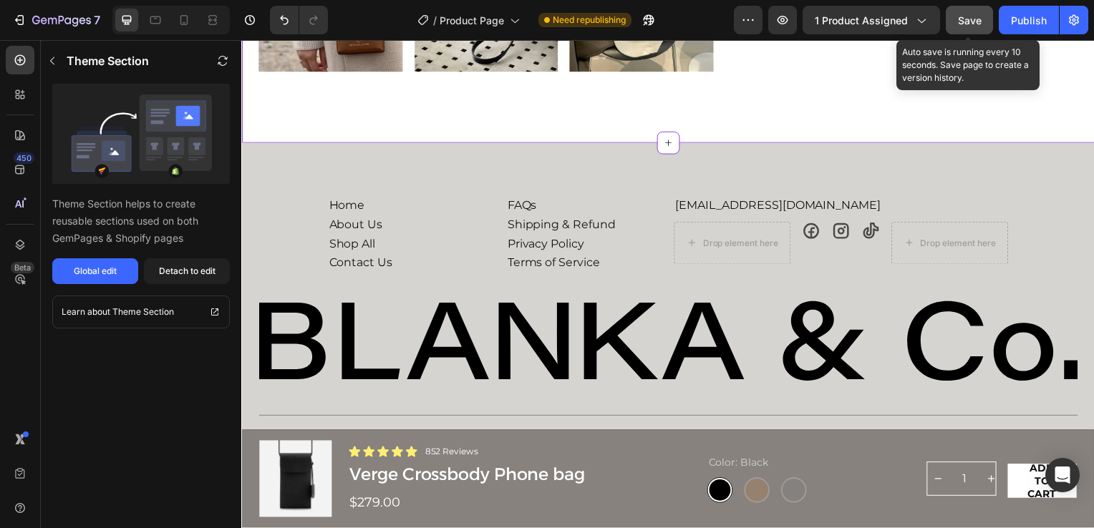
click at [969, 24] on span "Save" at bounding box center [970, 20] width 24 height 12
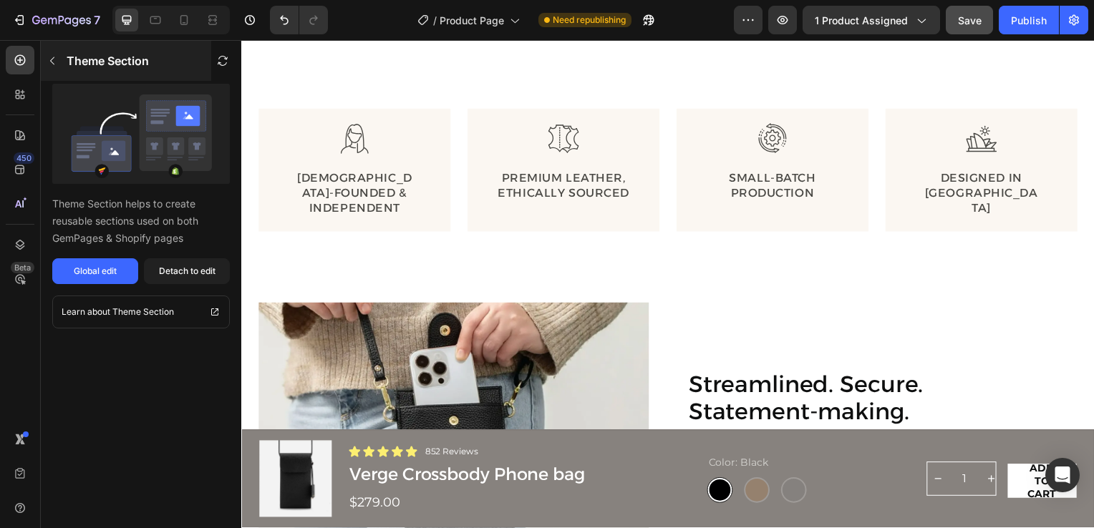
scroll to position [551, 0]
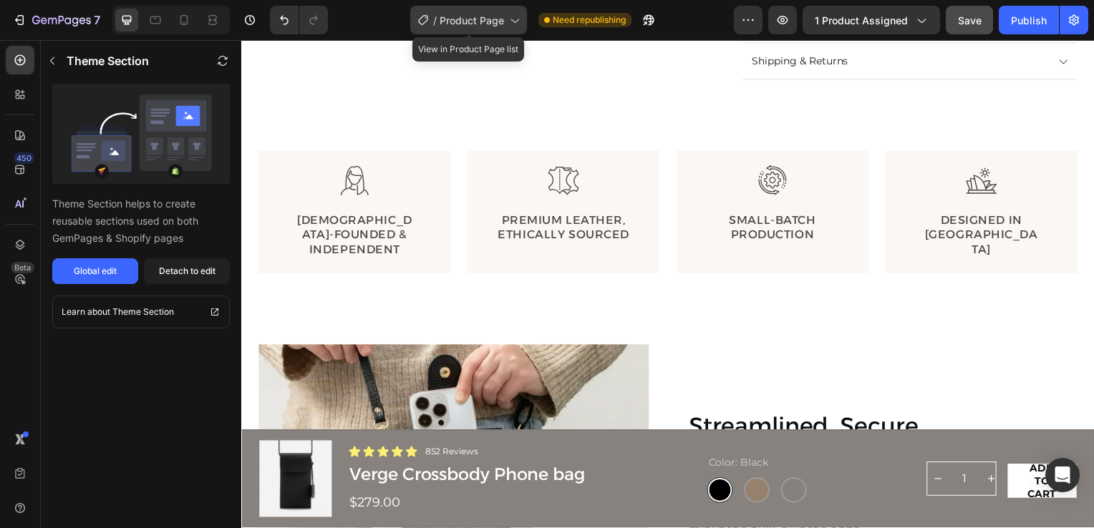
click at [493, 24] on span "Product Page" at bounding box center [472, 20] width 64 height 15
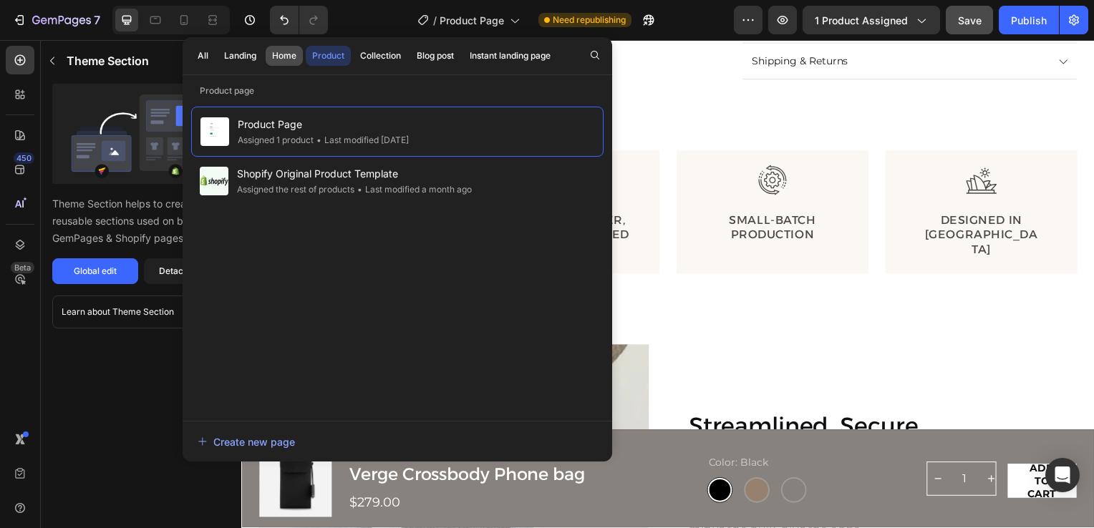
click at [284, 56] on div "Home" at bounding box center [284, 55] width 24 height 13
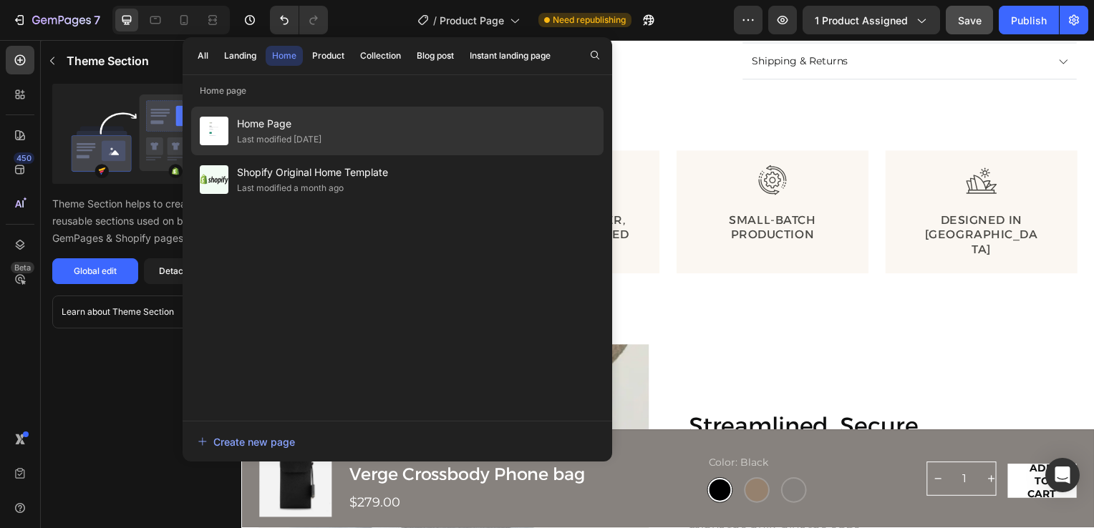
click at [278, 127] on span "Home Page" at bounding box center [279, 123] width 84 height 17
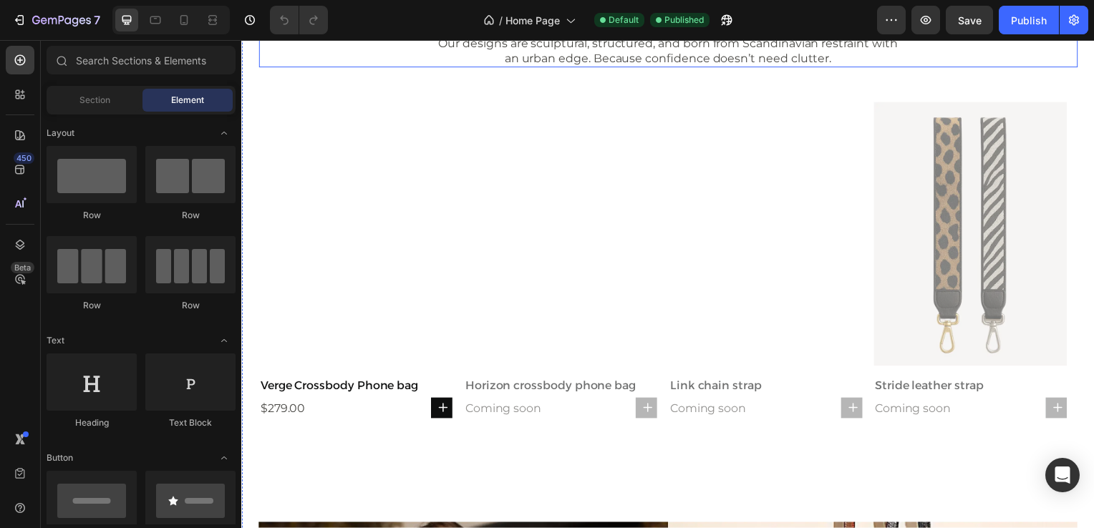
scroll to position [644, 0]
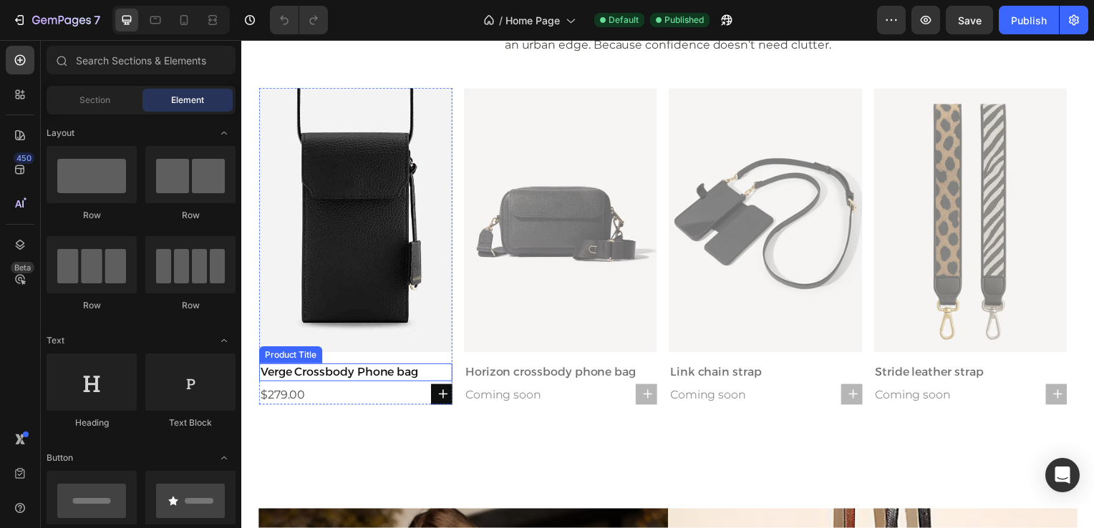
click at [286, 375] on h2 "Verge Crossbody Phone bag" at bounding box center [355, 376] width 195 height 18
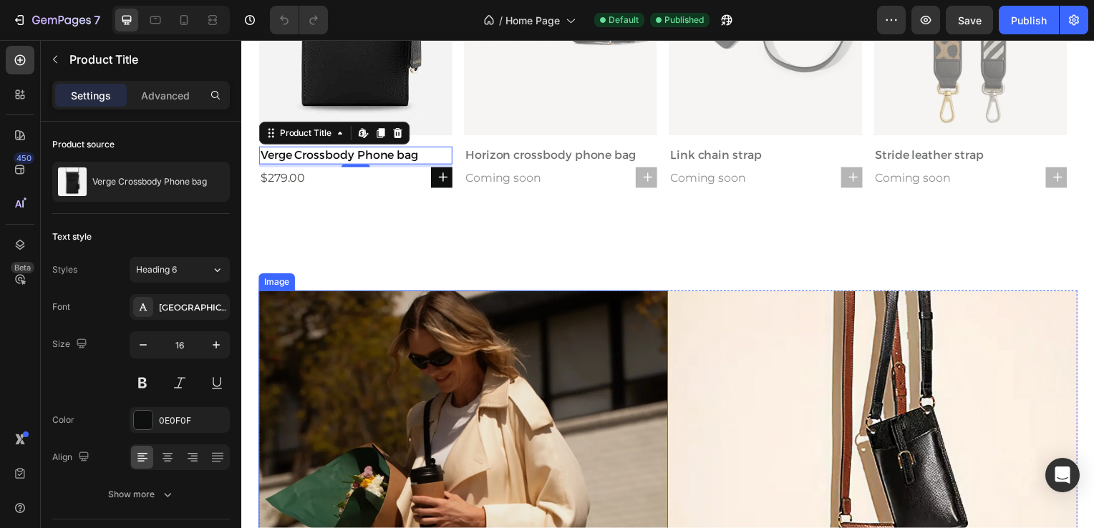
scroll to position [859, 0]
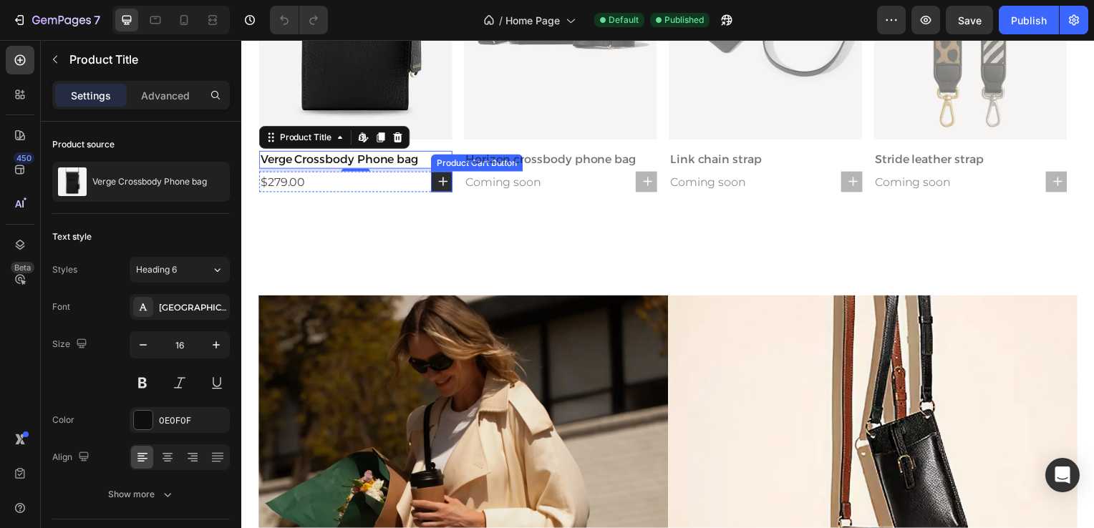
click at [442, 185] on icon at bounding box center [443, 182] width 11 height 11
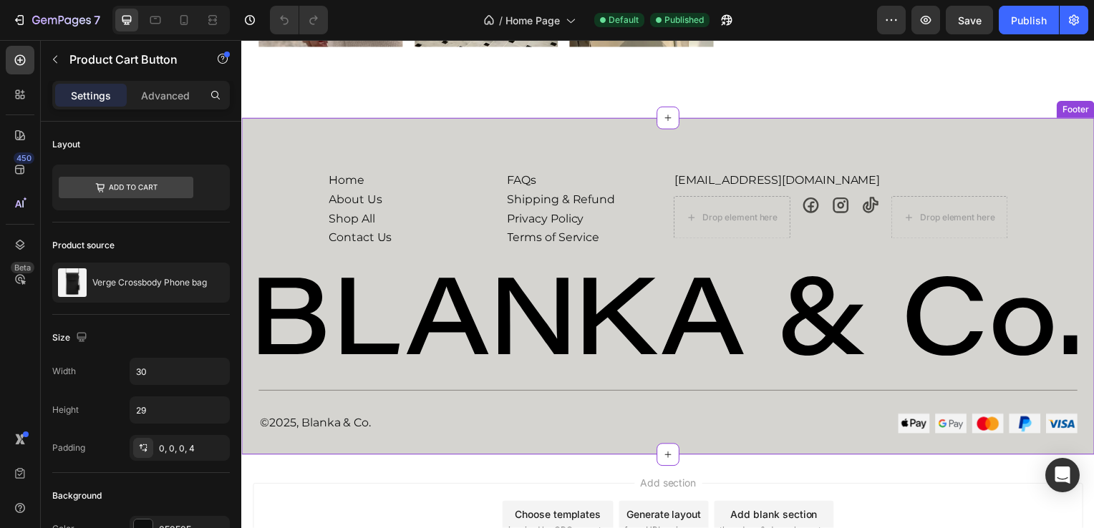
scroll to position [3938, 0]
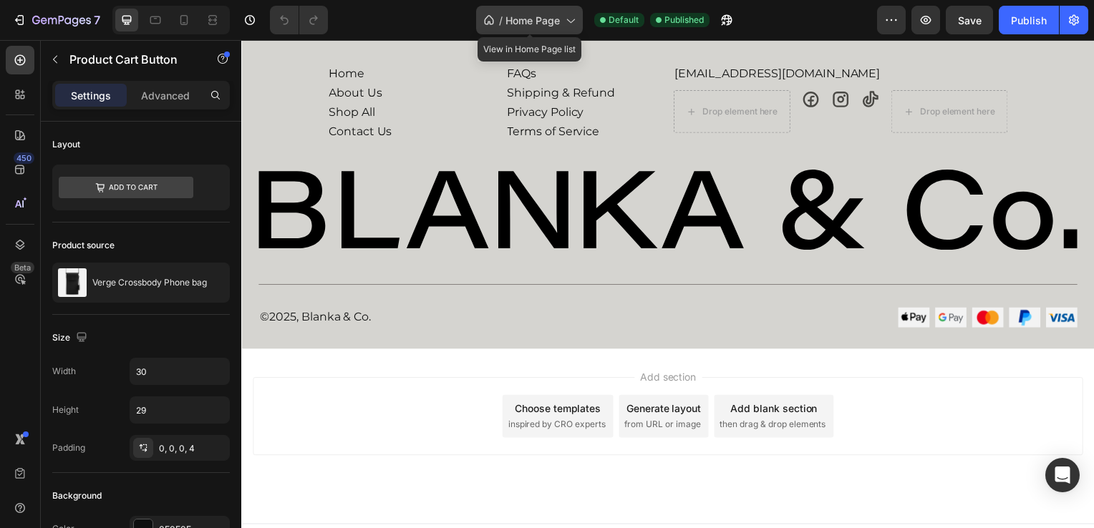
click at [540, 20] on span "Home Page" at bounding box center [533, 20] width 54 height 15
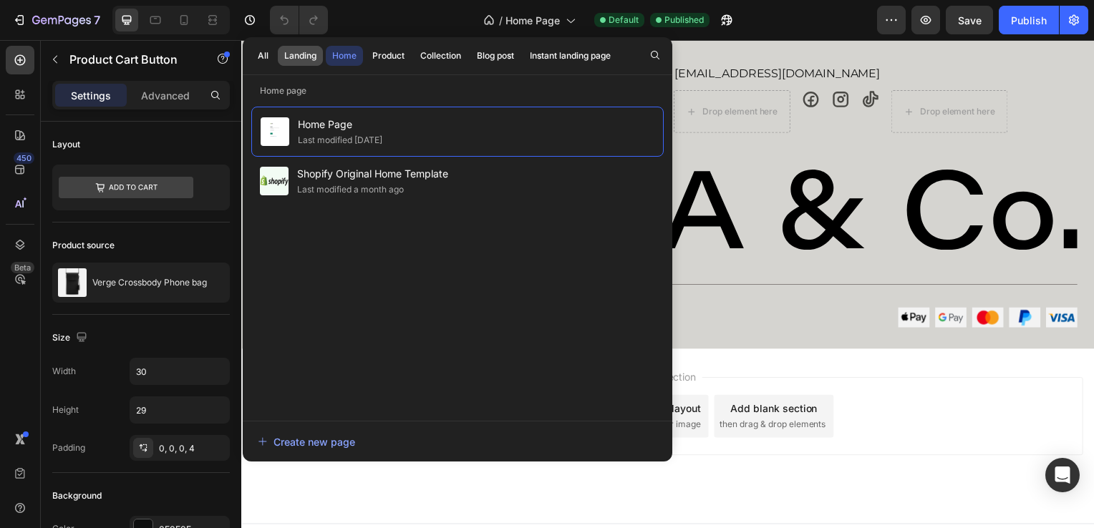
click at [292, 58] on div "Landing" at bounding box center [300, 55] width 32 height 13
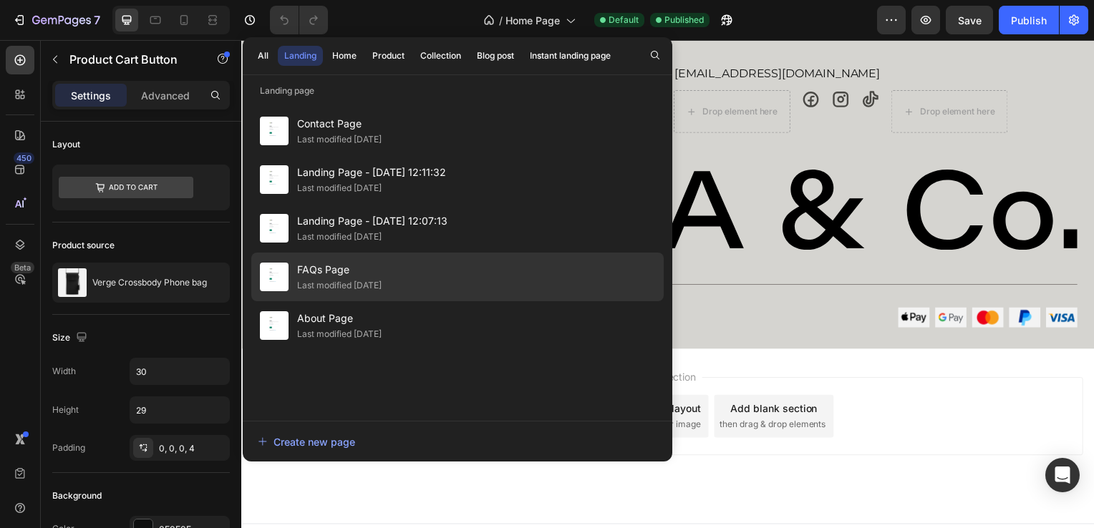
click at [340, 266] on span "FAQs Page" at bounding box center [339, 269] width 84 height 17
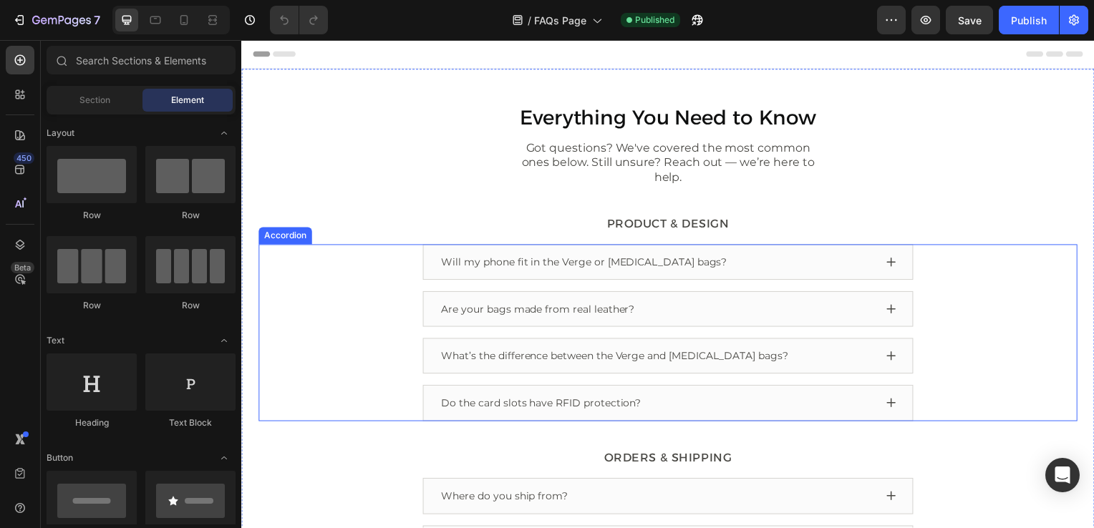
click at [890, 306] on icon at bounding box center [895, 311] width 11 height 11
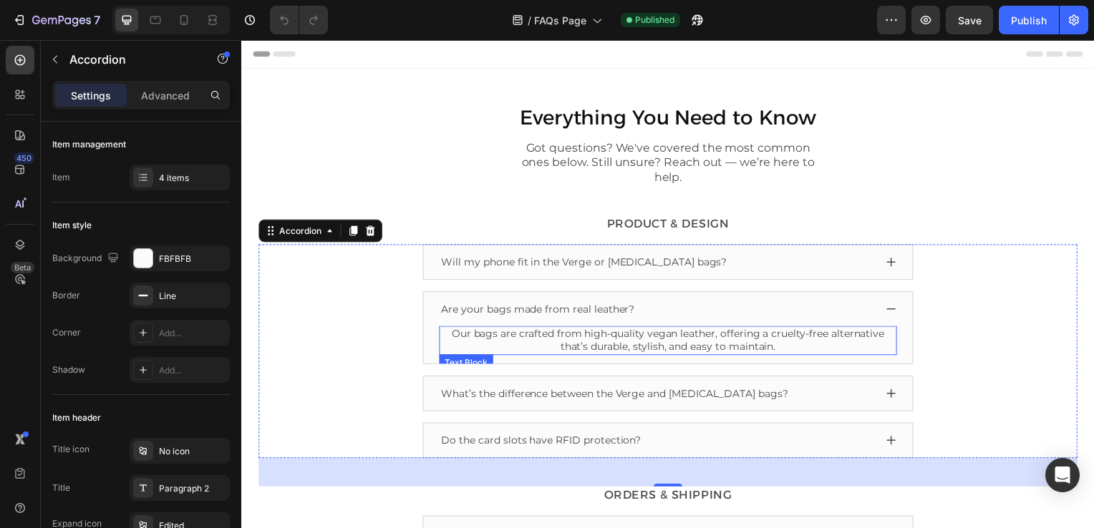
click at [675, 330] on p "Our bags are crafted from high-quality vegan leather, offering a cruelty-free a…" at bounding box center [671, 343] width 458 height 26
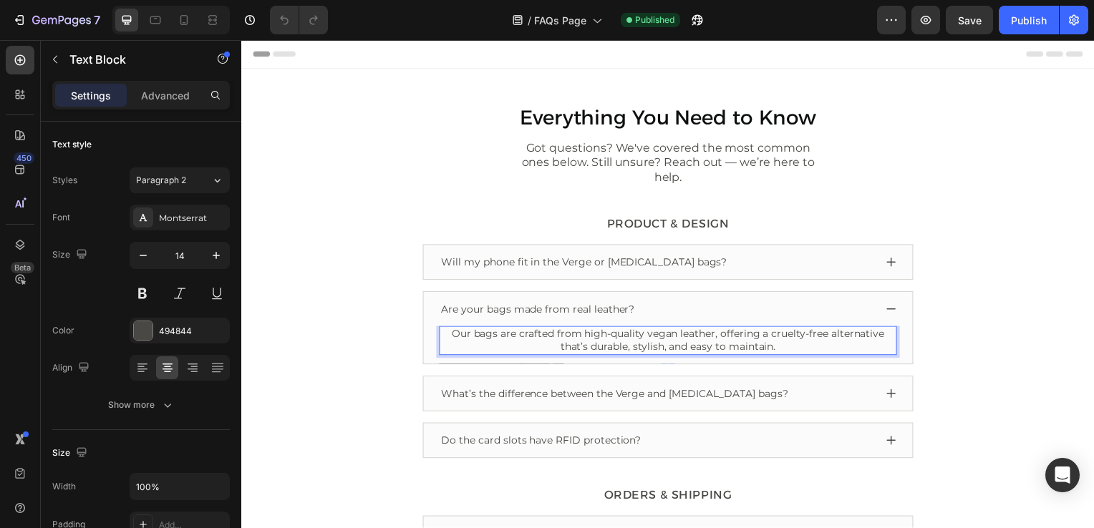
click at [675, 330] on p "Our bags are crafted from high-quality vegan leather, offering a cruelty-free a…" at bounding box center [671, 343] width 458 height 26
click at [728, 330] on p "Our bags are crafted from high-quality premium leather, offering a cruelty-free…" at bounding box center [671, 343] width 458 height 26
click at [865, 330] on p "Our bags are crafted from high-quality premium leather. They will age beautiful…" at bounding box center [671, 343] width 458 height 26
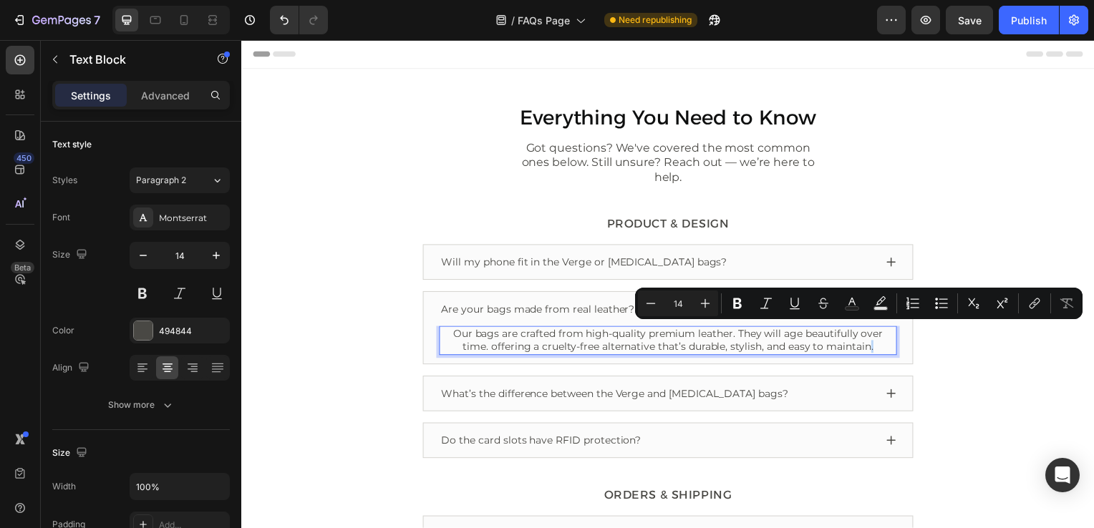
click at [873, 332] on p "Our bags are crafted from high-quality premium leather. They will age beautiful…" at bounding box center [671, 343] width 458 height 26
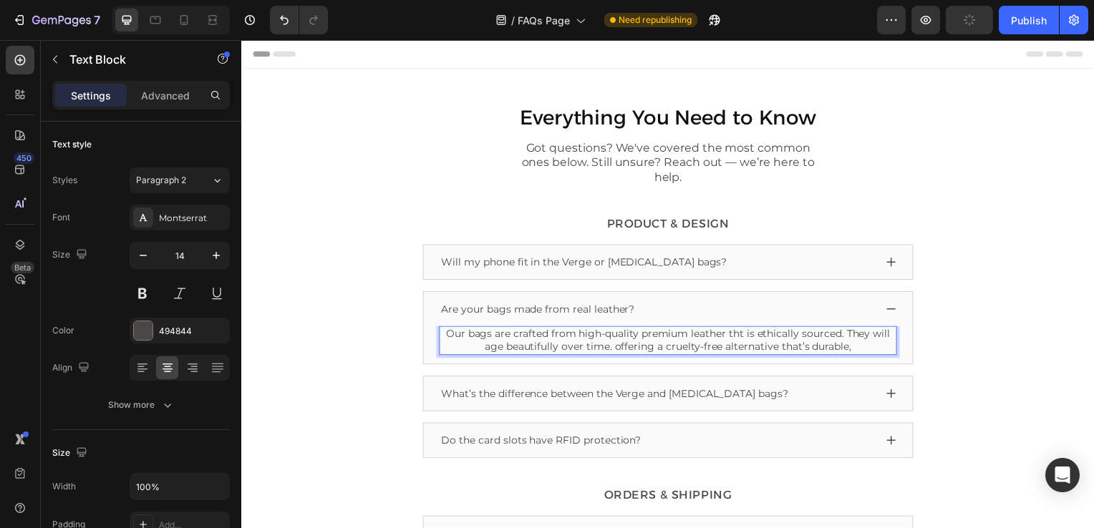
click at [611, 330] on p "Our bags are crafted from high-quality premium leather tht is ethically sourced…" at bounding box center [671, 343] width 458 height 26
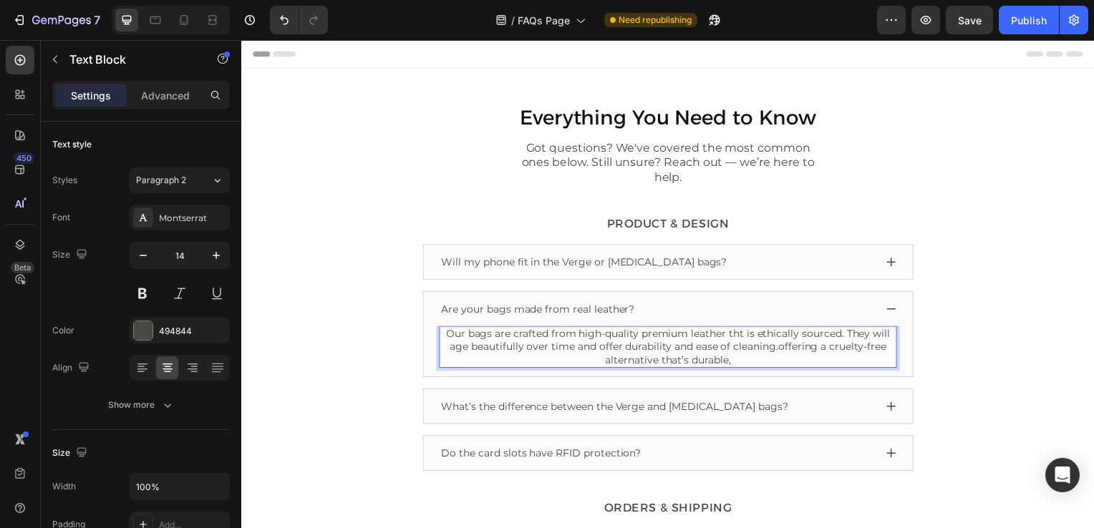
click at [743, 344] on p "Our bags are crafted from high-quality premium leather tht is ethically sourced…" at bounding box center [671, 349] width 458 height 39
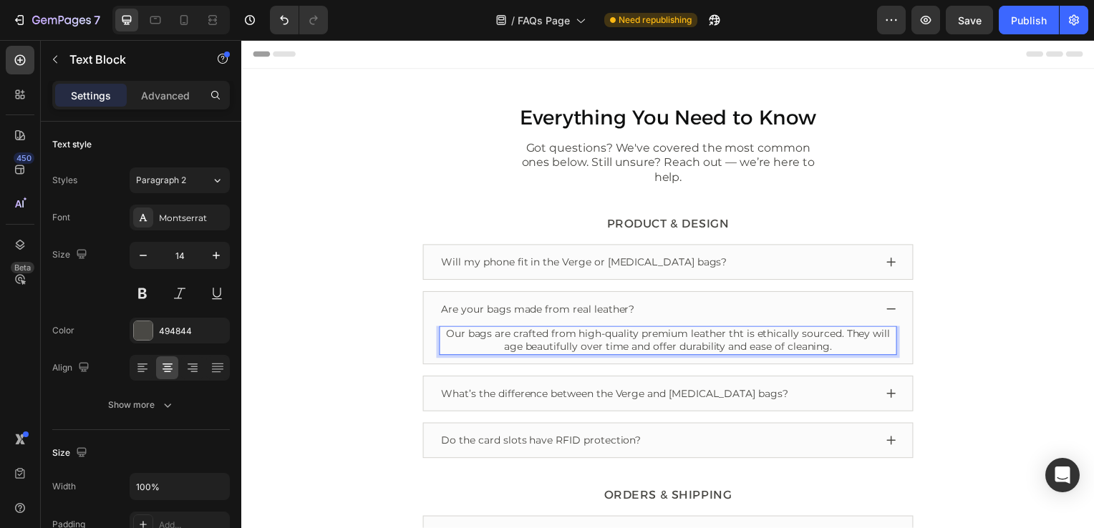
click at [737, 330] on p "Our bags are crafted from high-quality premium leather tht is ethically sourced…" at bounding box center [671, 343] width 458 height 26
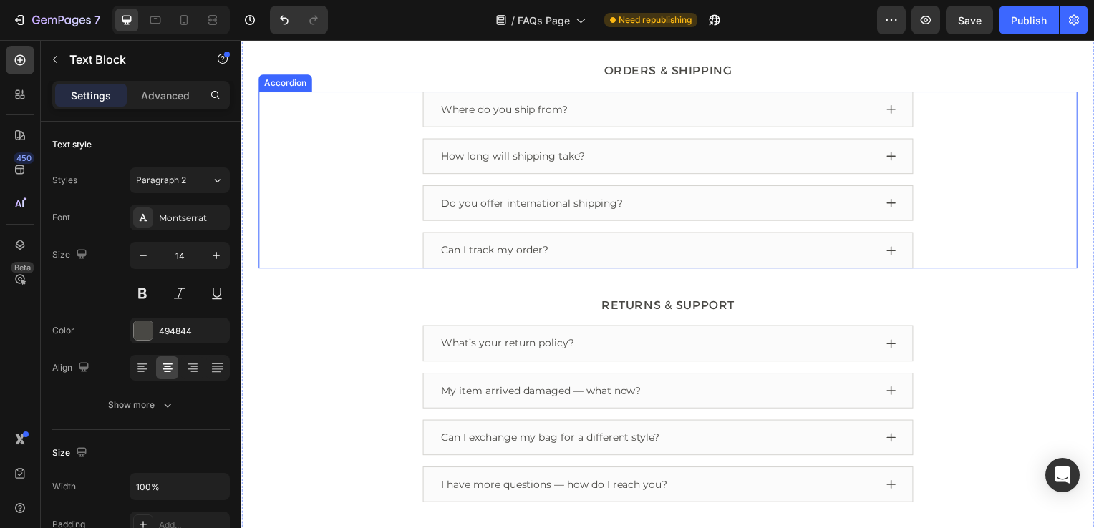
scroll to position [430, 0]
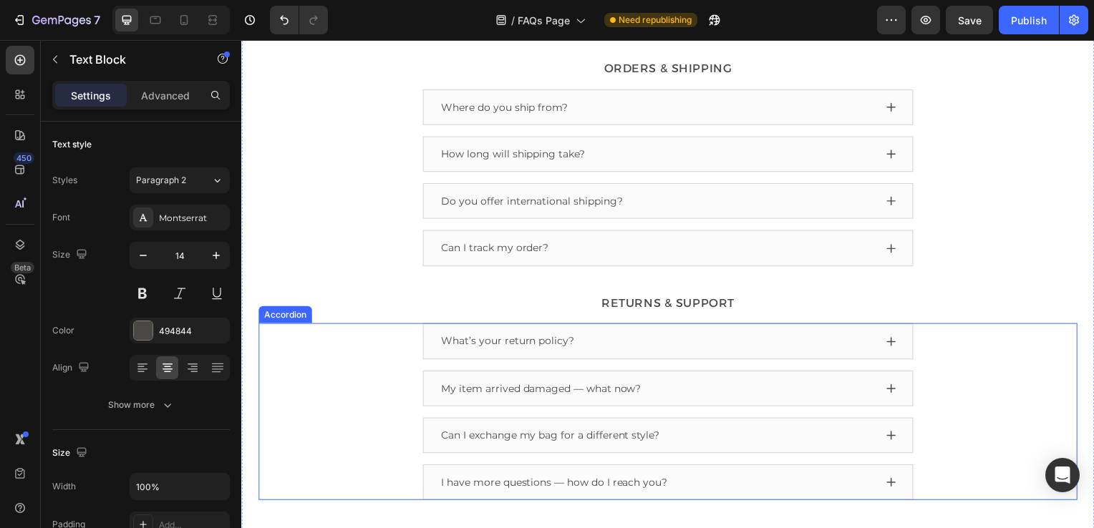
click at [891, 387] on icon at bounding box center [895, 391] width 9 height 9
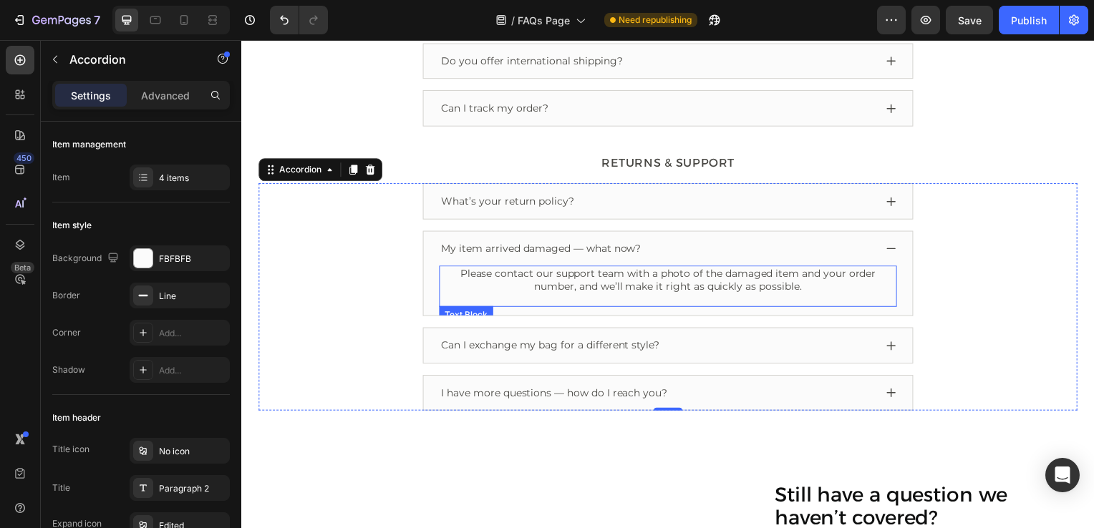
scroll to position [573, 0]
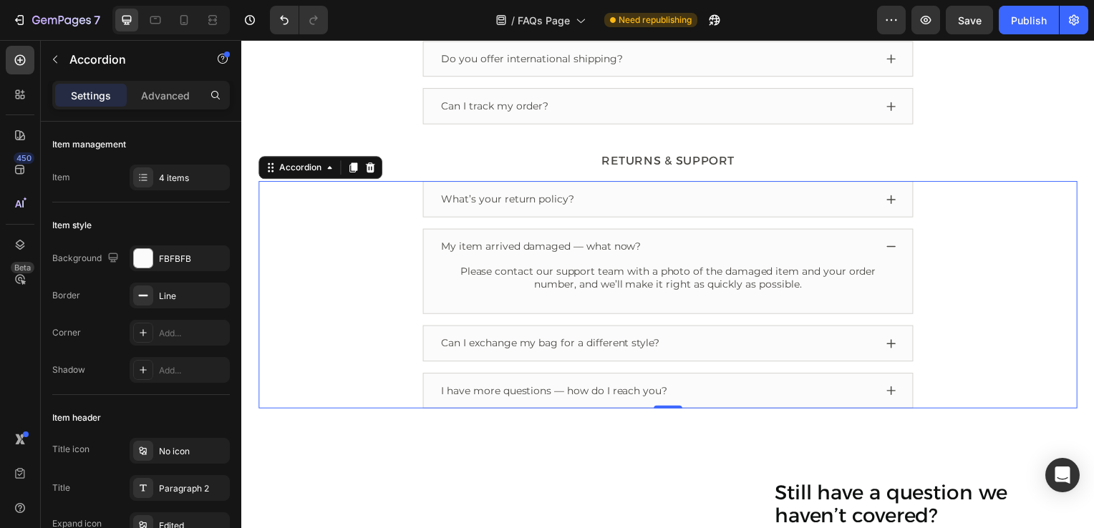
click at [891, 341] on icon at bounding box center [895, 346] width 11 height 11
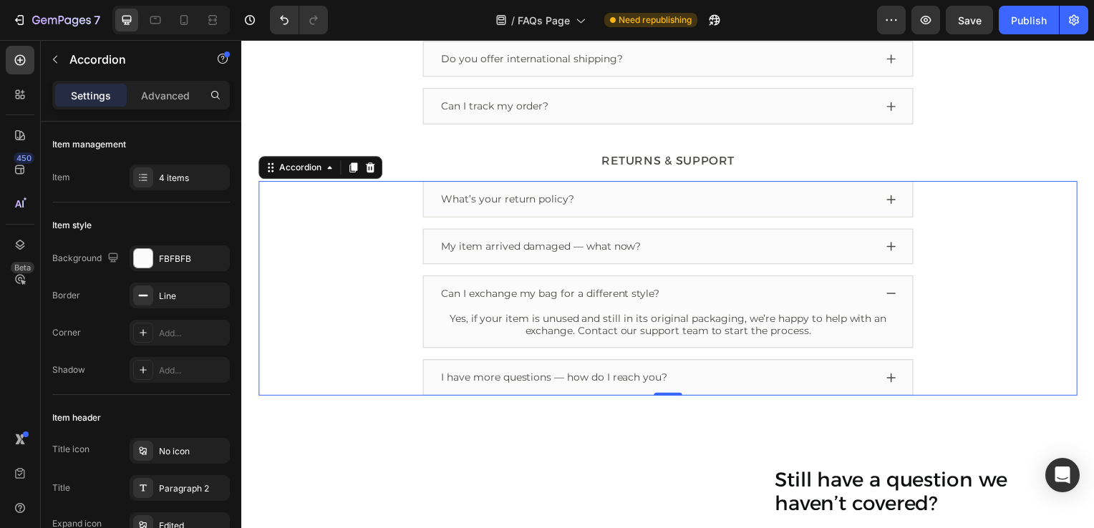
click at [893, 375] on icon at bounding box center [895, 380] width 11 height 11
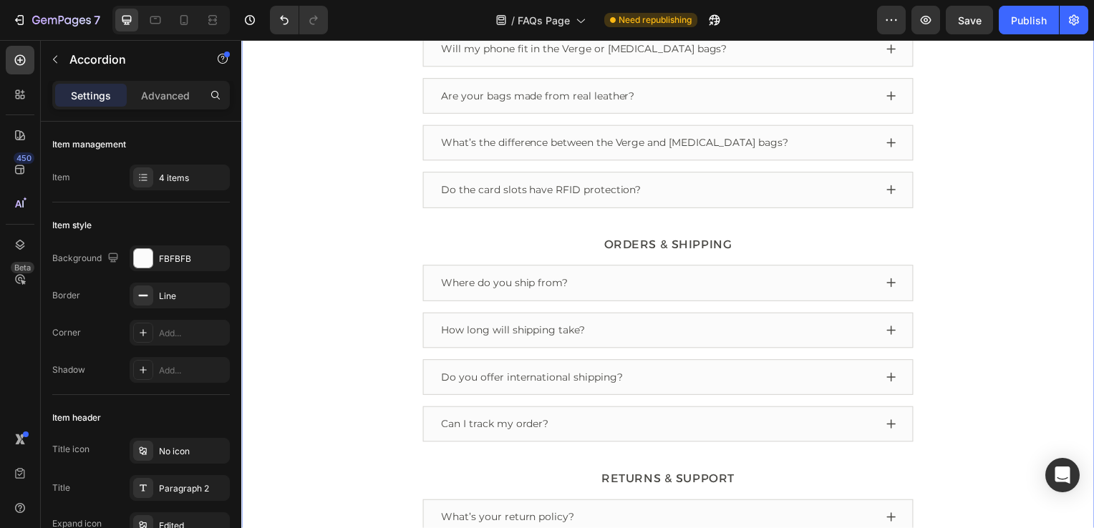
scroll to position [0, 0]
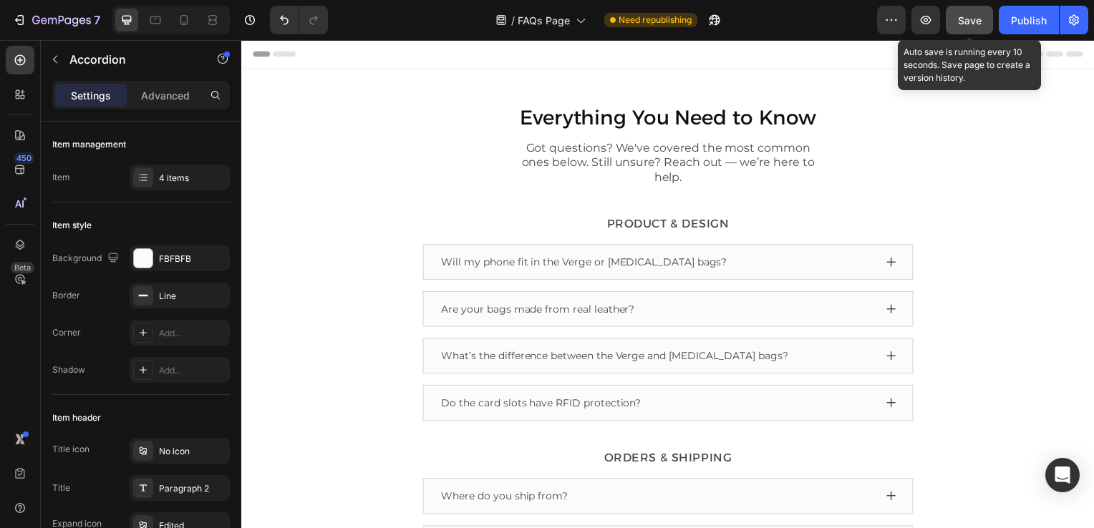
click at [973, 21] on span "Save" at bounding box center [970, 20] width 24 height 12
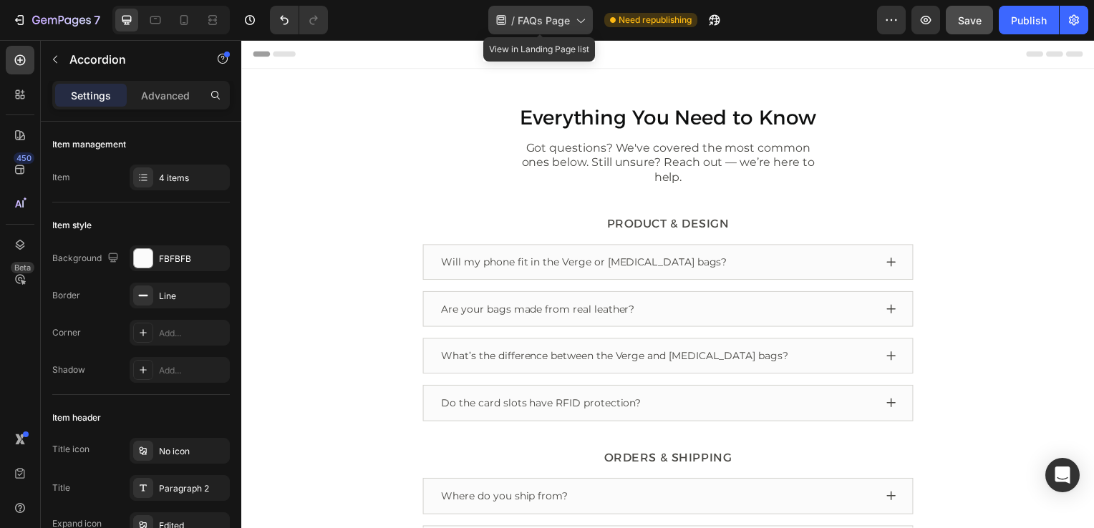
click at [577, 18] on icon at bounding box center [580, 20] width 14 height 14
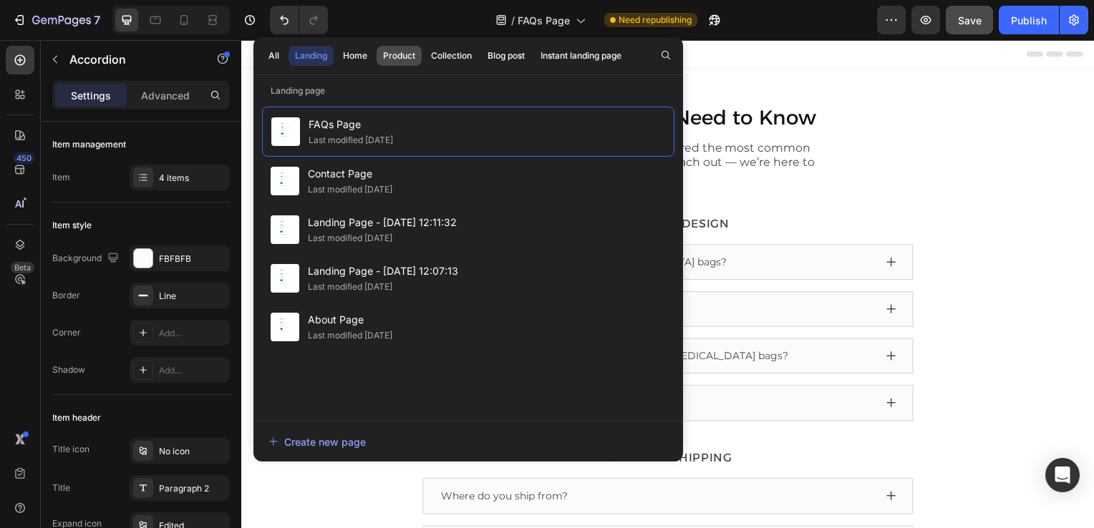
click at [407, 57] on div "Product" at bounding box center [399, 55] width 32 height 13
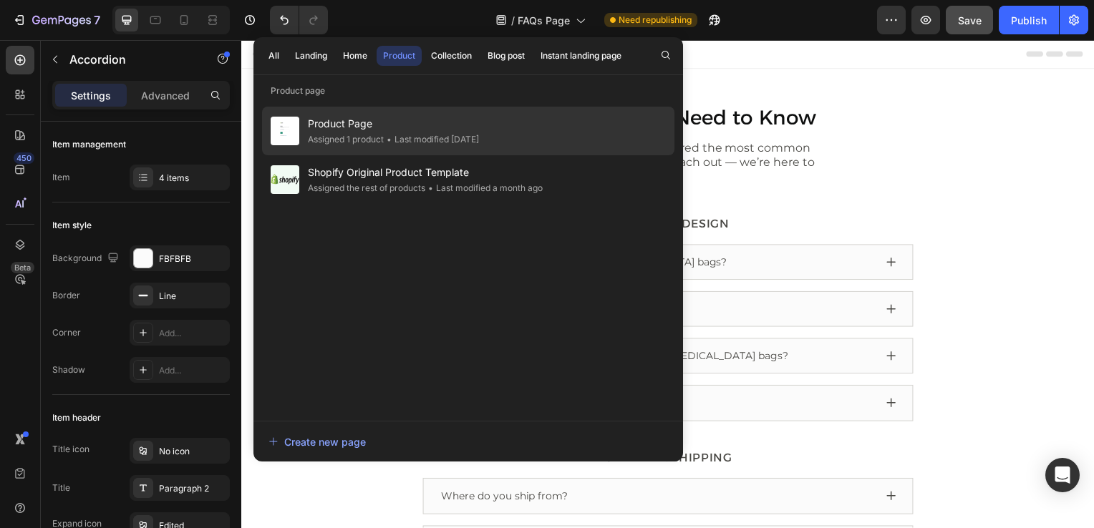
click at [381, 126] on span "Product Page" at bounding box center [393, 123] width 171 height 17
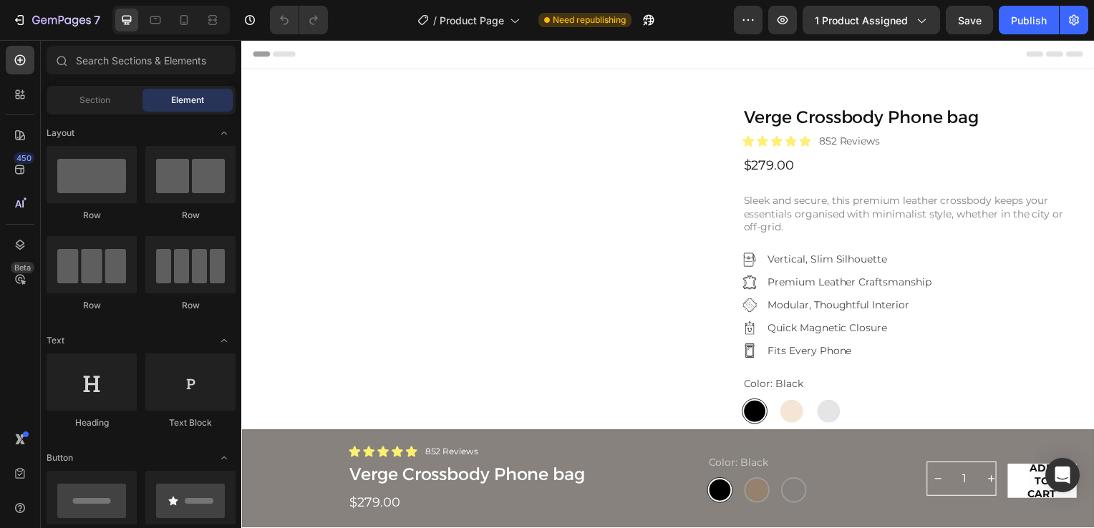
radio input "true"
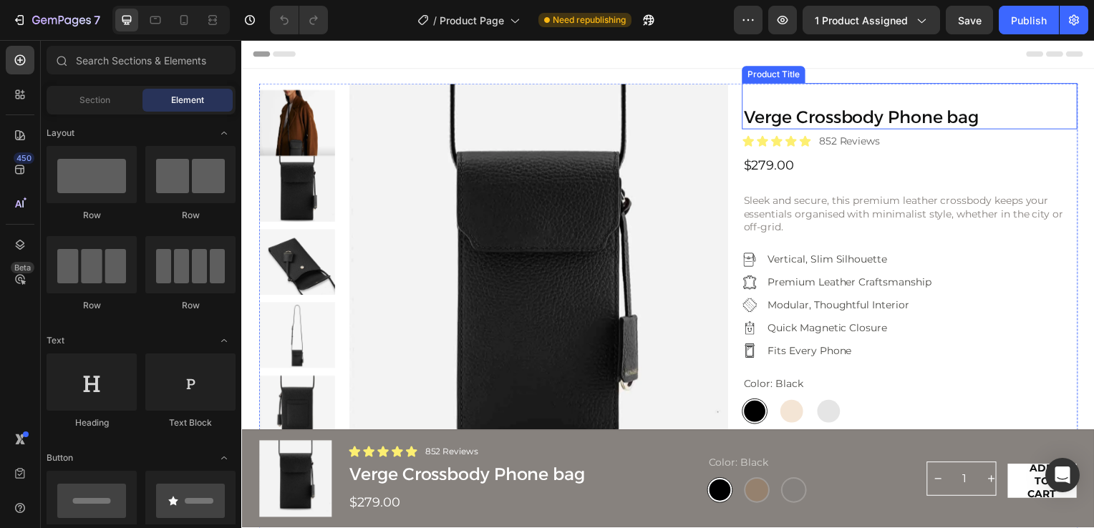
click at [768, 121] on h1 "Verge Crossbody Phone bag" at bounding box center [914, 119] width 338 height 24
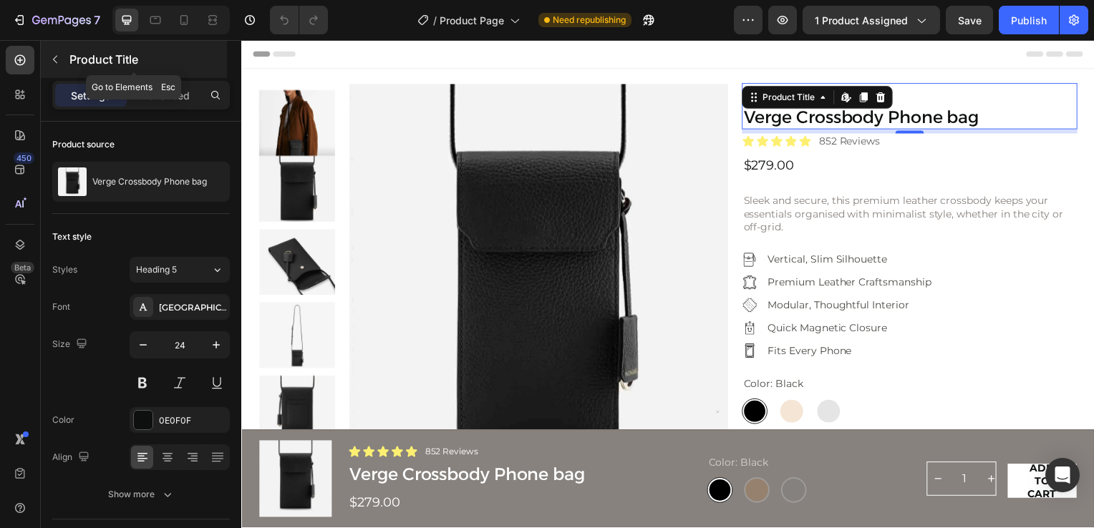
click at [56, 58] on icon "button" at bounding box center [54, 59] width 11 height 11
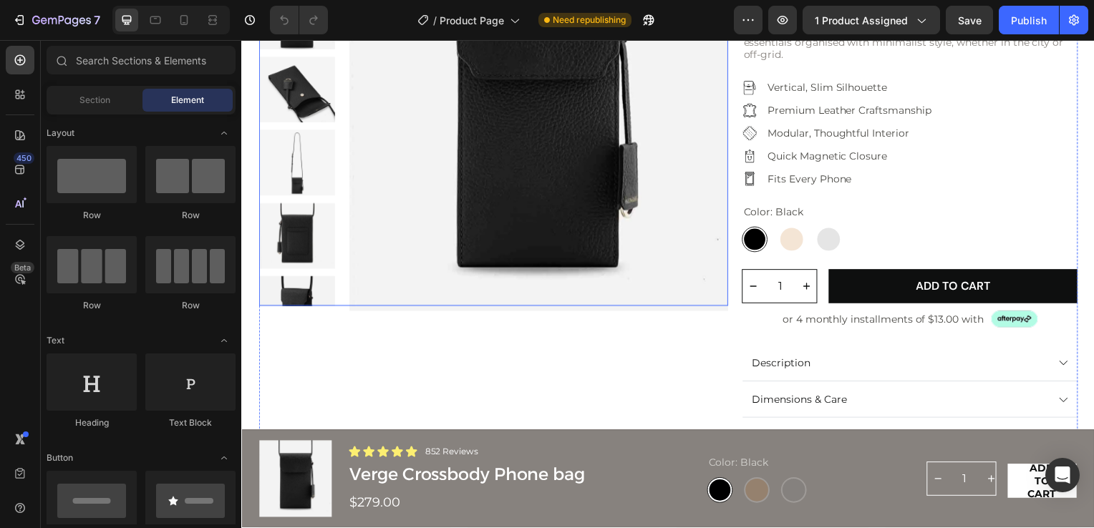
scroll to position [215, 0]
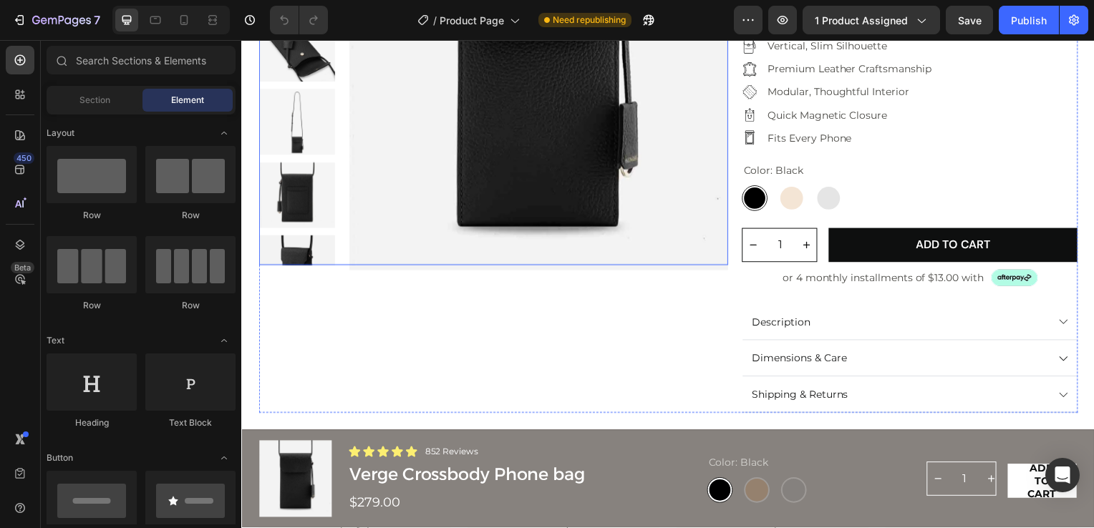
click at [408, 169] on img at bounding box center [540, 70] width 382 height 403
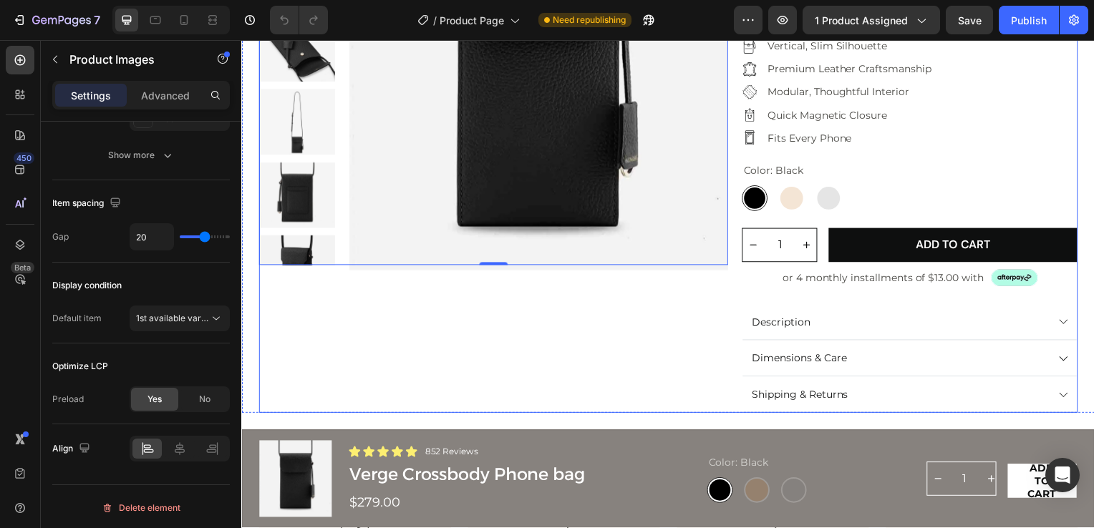
scroll to position [0, 0]
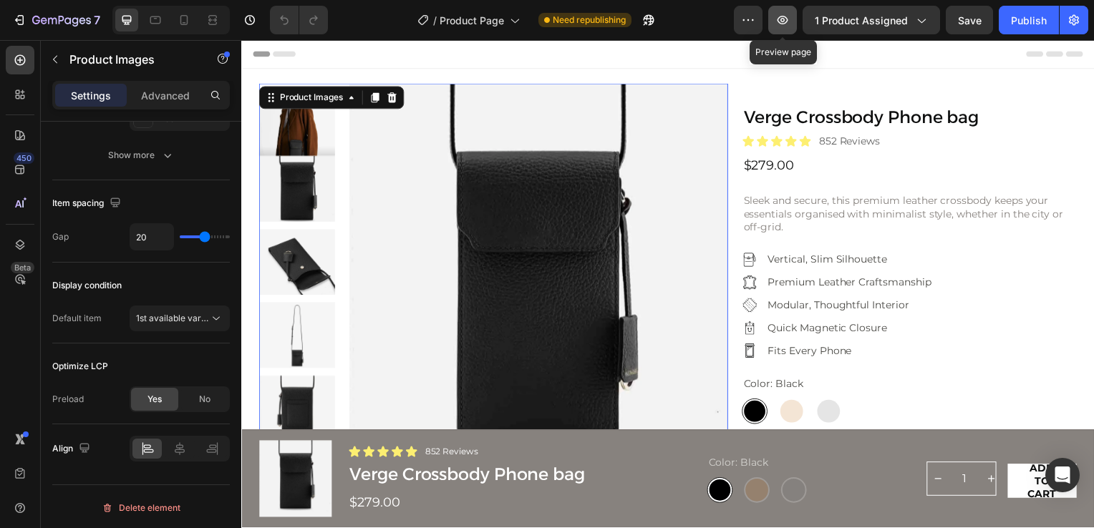
click at [786, 19] on icon "button" at bounding box center [783, 20] width 11 height 9
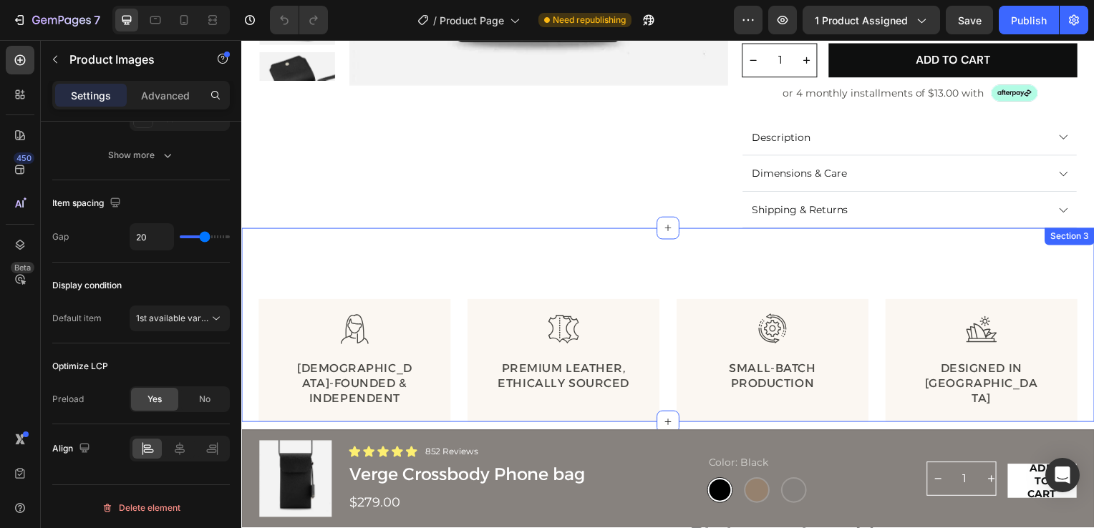
scroll to position [286, 0]
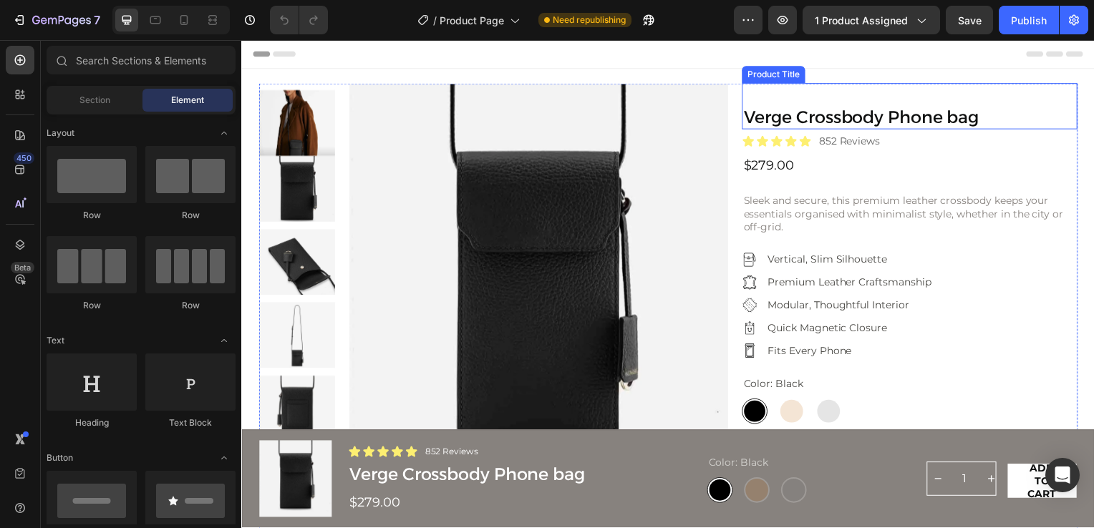
click at [763, 113] on h1 "Verge Crossbody Phone bag" at bounding box center [914, 119] width 338 height 24
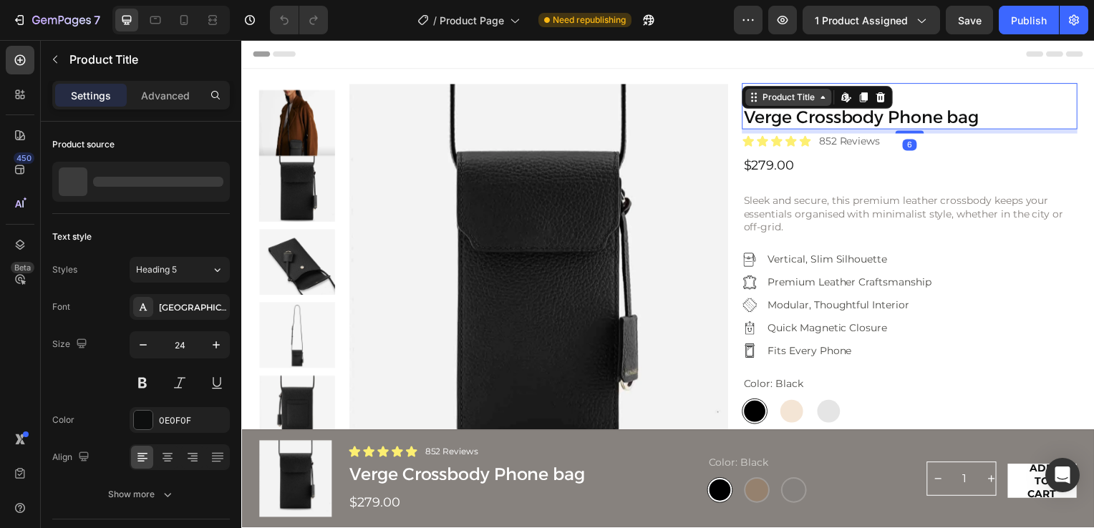
click at [813, 104] on div "Product Title" at bounding box center [792, 98] width 87 height 17
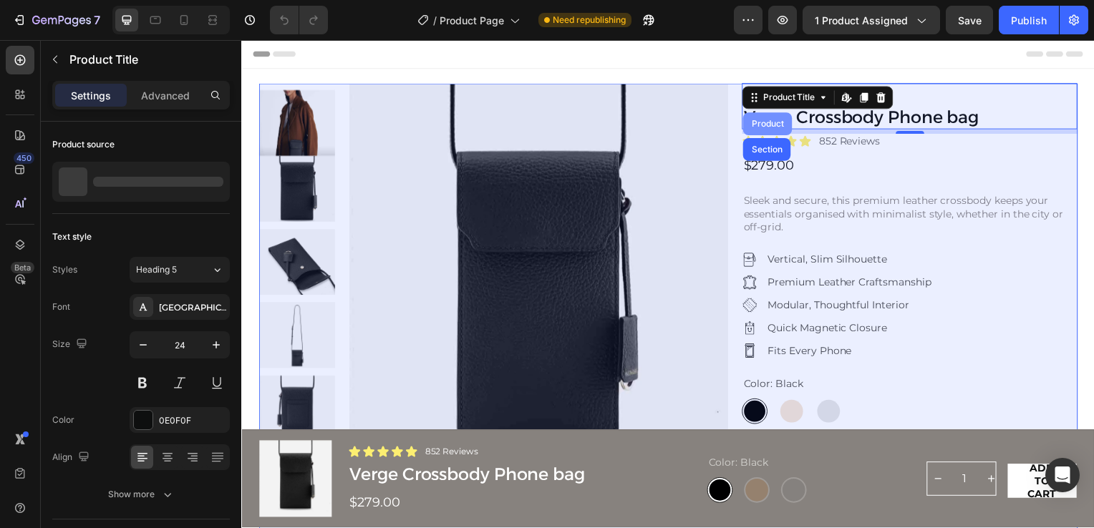
click at [775, 118] on div "Product" at bounding box center [770, 124] width 49 height 23
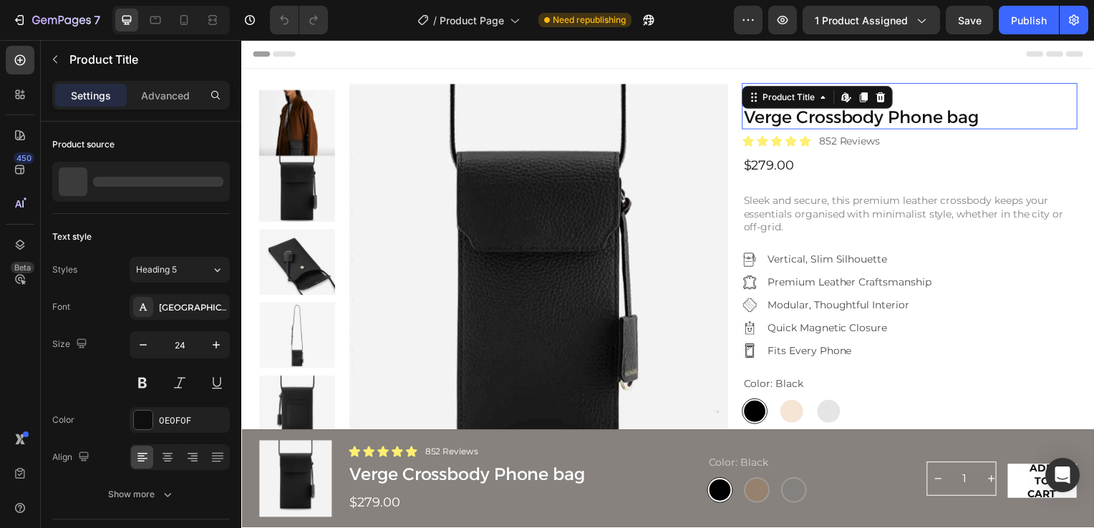
click at [808, 119] on h1 "Verge Crossbody Phone bag" at bounding box center [914, 119] width 338 height 24
radio input "true"
click at [782, 121] on h1 "Verge Crossbody Phone bag" at bounding box center [914, 119] width 338 height 24
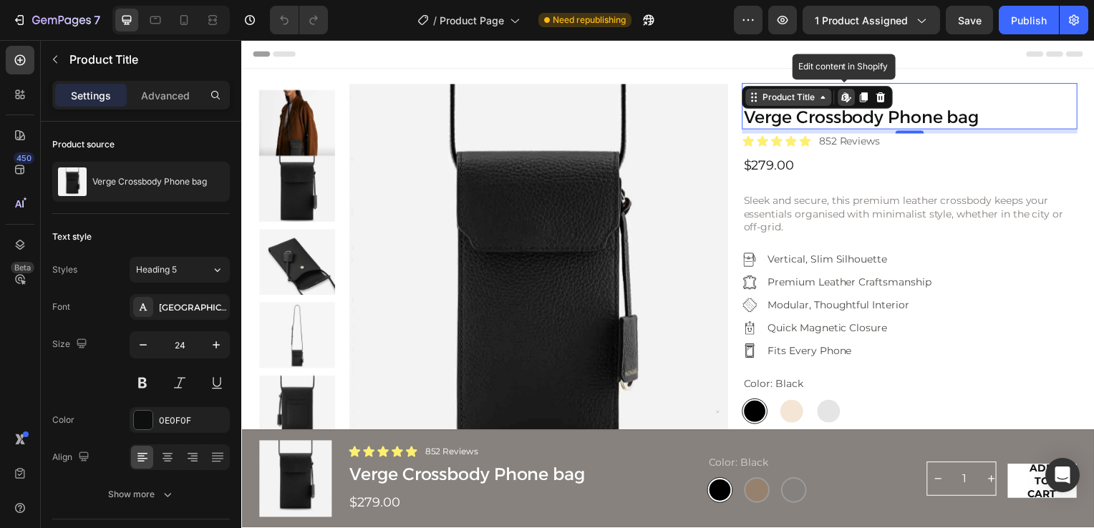
click at [808, 102] on div "Product Title" at bounding box center [792, 98] width 58 height 13
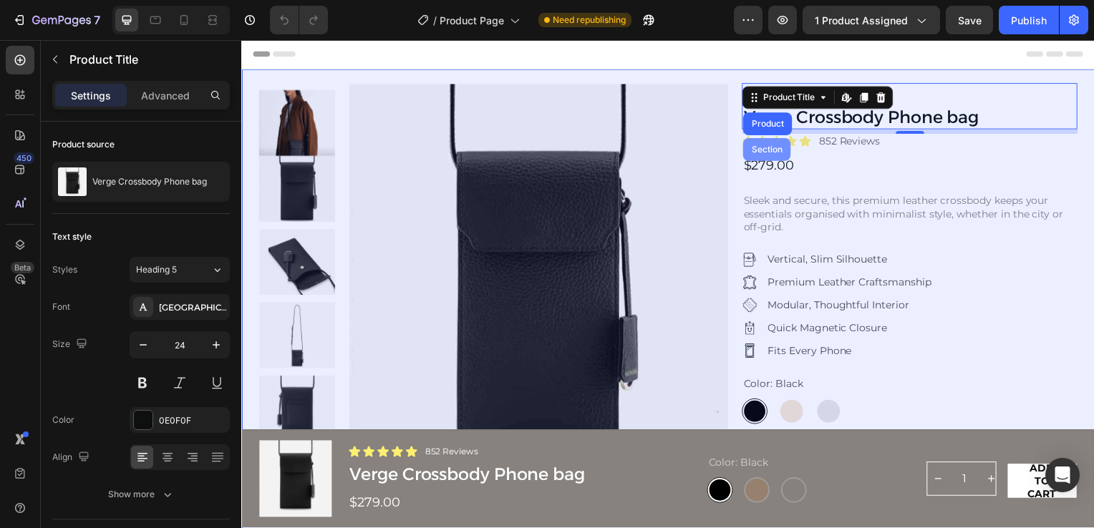
click at [760, 153] on div "Section" at bounding box center [770, 150] width 37 height 9
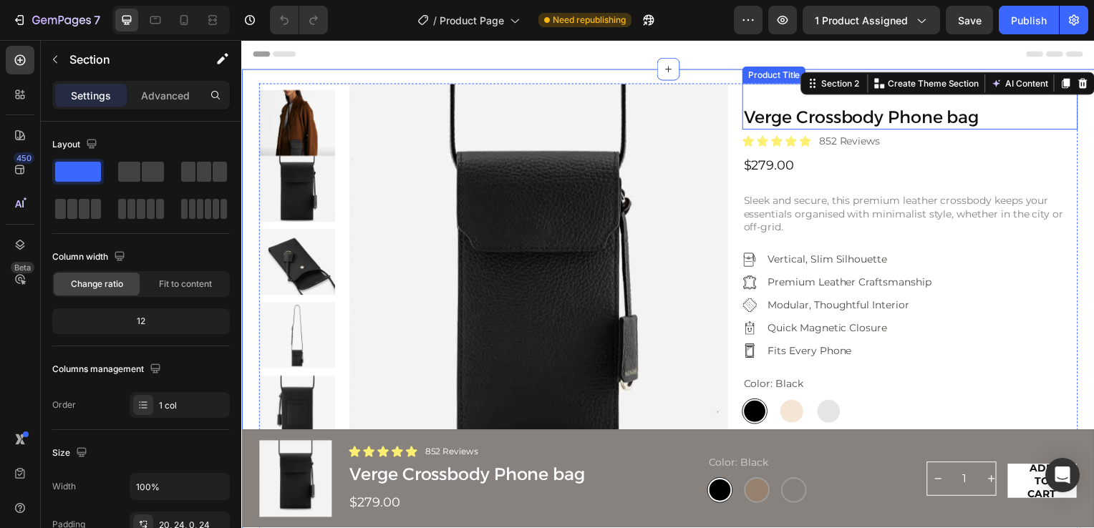
click at [792, 122] on h1 "Verge Crossbody Phone bag" at bounding box center [914, 119] width 338 height 24
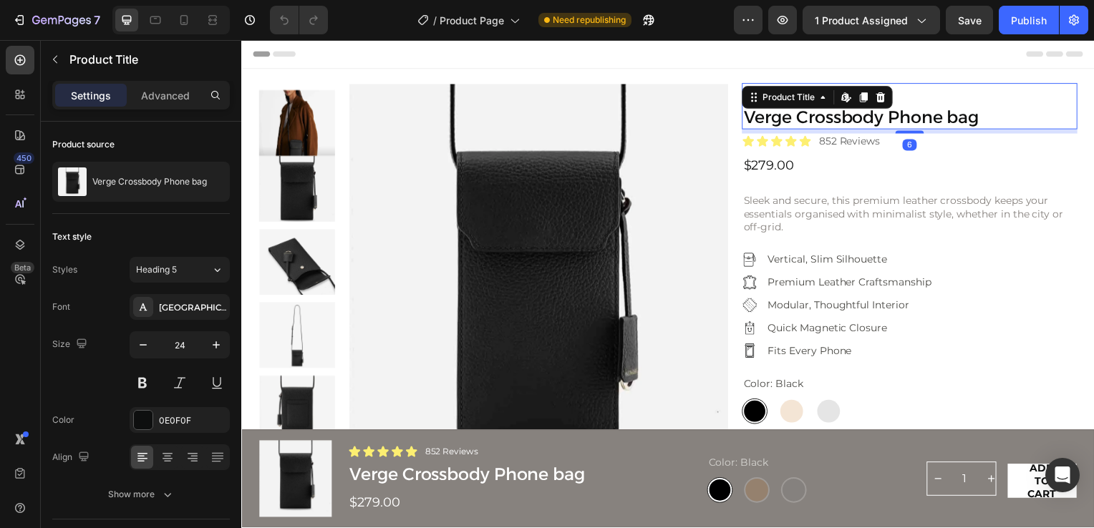
click at [792, 122] on h1 "Verge Crossbody Phone bag" at bounding box center [914, 119] width 338 height 24
click at [920, 119] on h1 "Verge Crossbody Phone bag" at bounding box center [914, 119] width 338 height 24
click at [814, 218] on p "Sleek and secure, this premium leather crossbody keeps your essentials organise…" at bounding box center [914, 214] width 335 height 39
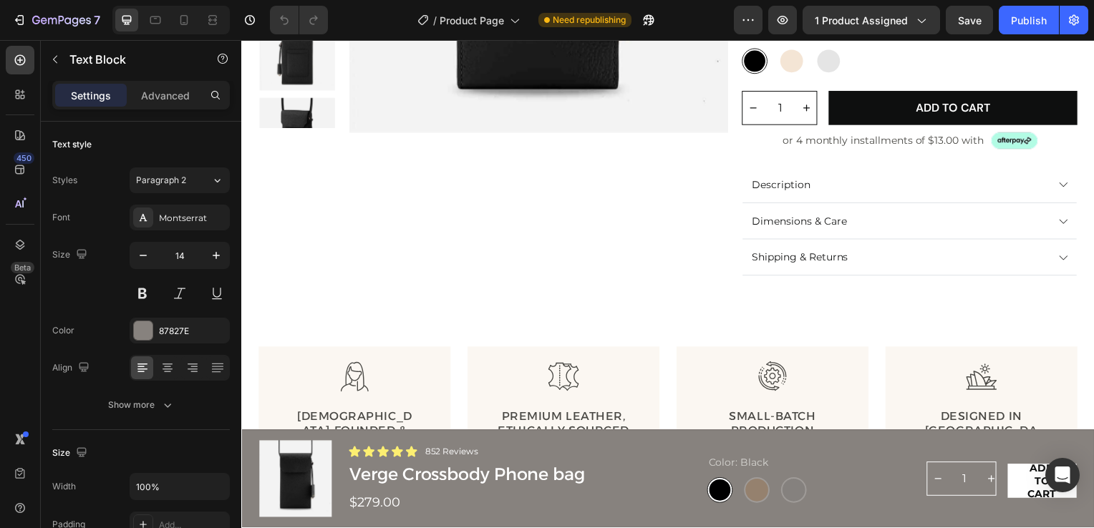
scroll to position [358, 0]
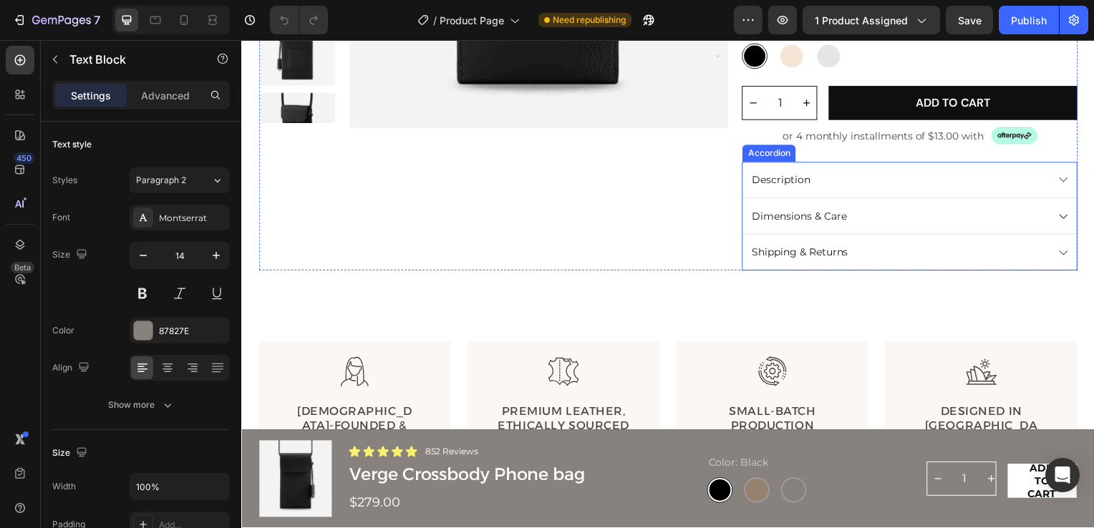
click at [1065, 181] on icon at bounding box center [1069, 181] width 8 height 4
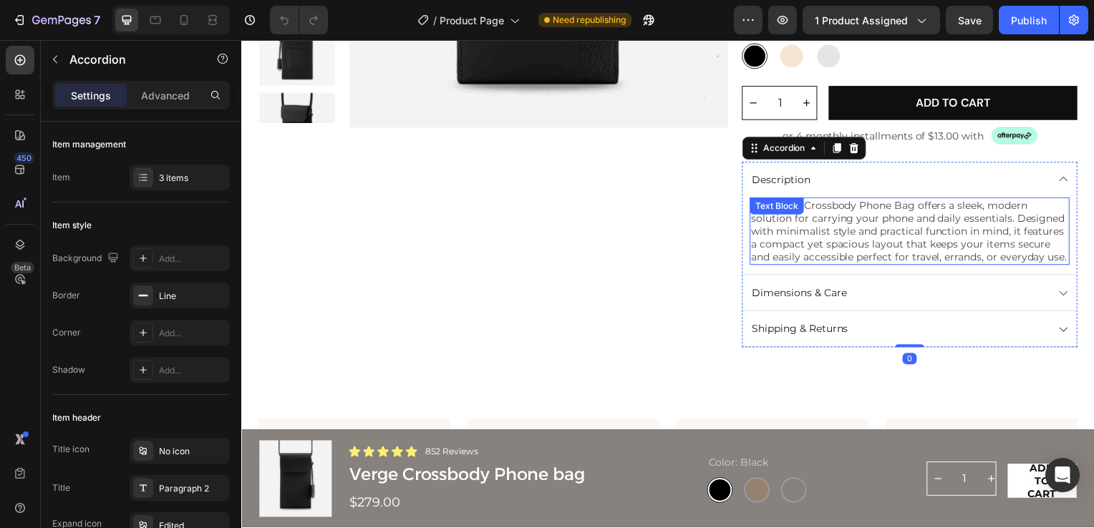
click at [804, 209] on div "The Verge Crossbody Phone Bag offers a sleek, modern solution for carrying your…" at bounding box center [914, 233] width 322 height 68
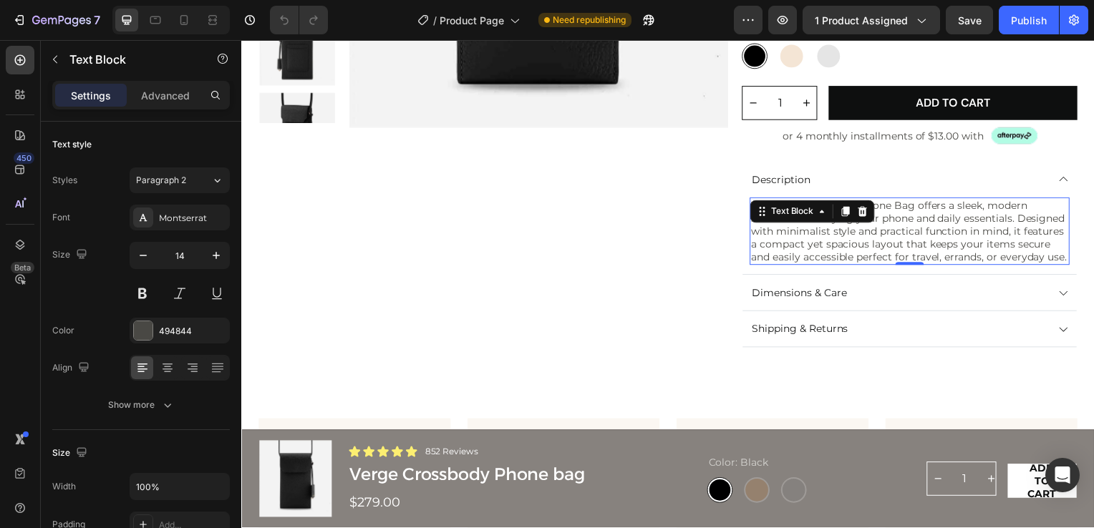
click at [817, 245] on p "The Verge Crossbody Phone Bag offers a sleek, modern solution for carrying your…" at bounding box center [914, 232] width 319 height 65
click at [849, 248] on p "The Verge Crossbody Phone Bag offers a sleek, modern solution for carrying your…" at bounding box center [914, 232] width 319 height 65
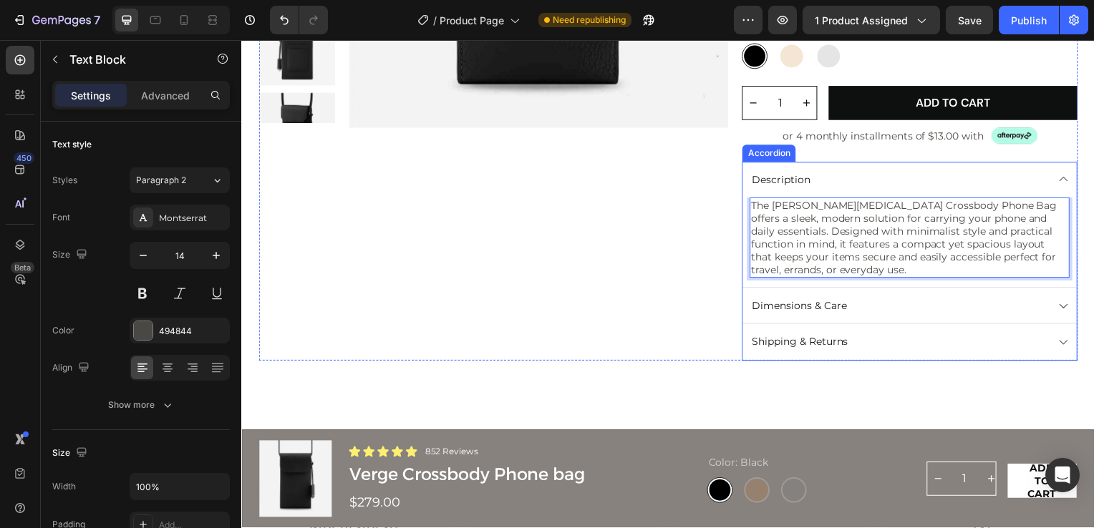
click at [845, 306] on div "Dimensions & Care" at bounding box center [803, 307] width 100 height 17
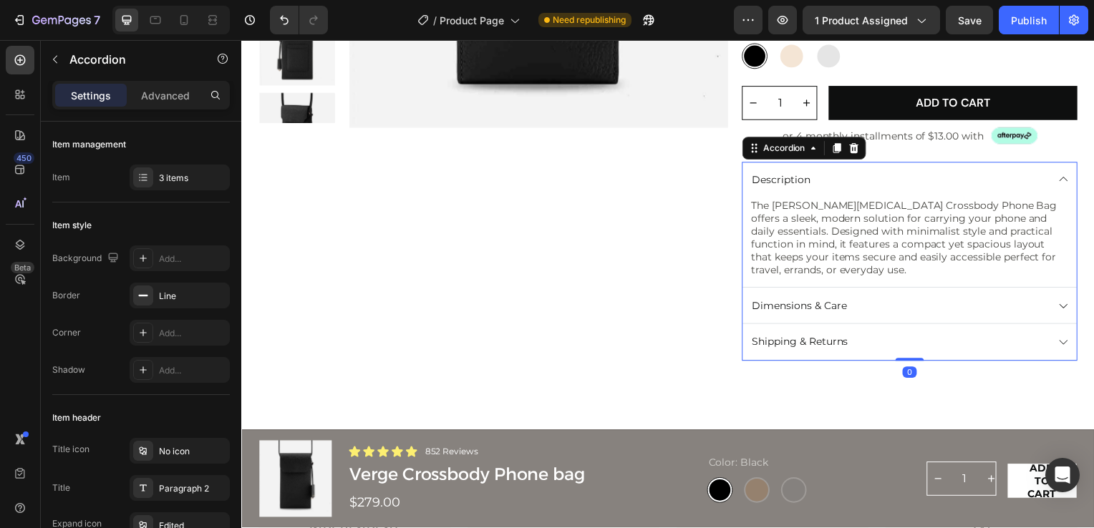
click at [1063, 309] on icon at bounding box center [1069, 308] width 12 height 12
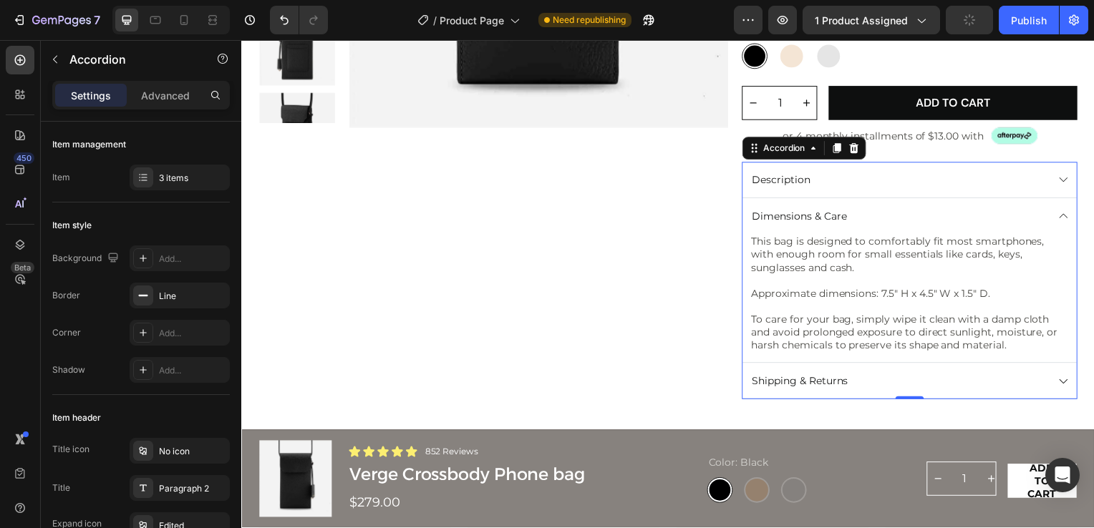
click at [1063, 380] on icon at bounding box center [1069, 384] width 12 height 12
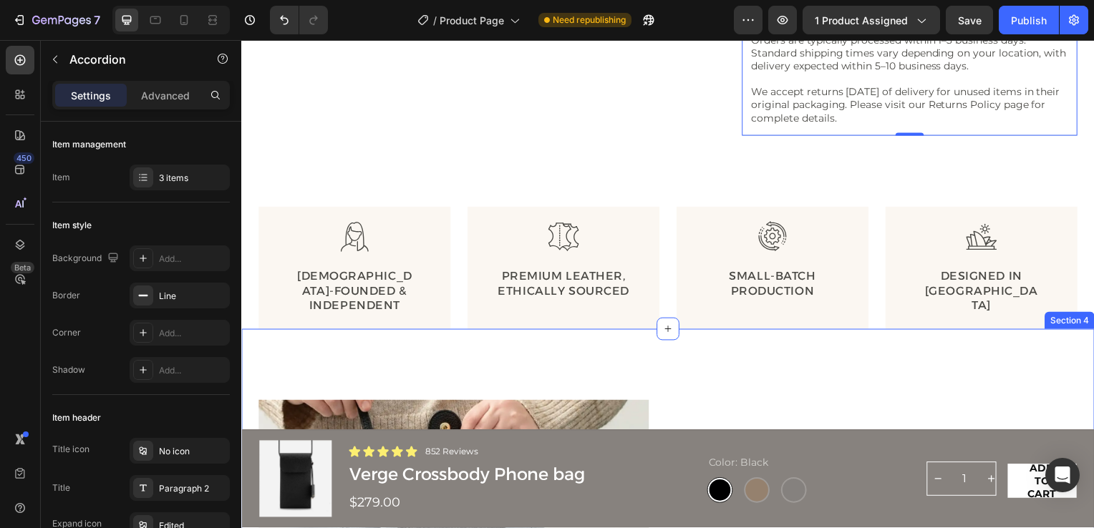
scroll to position [644, 0]
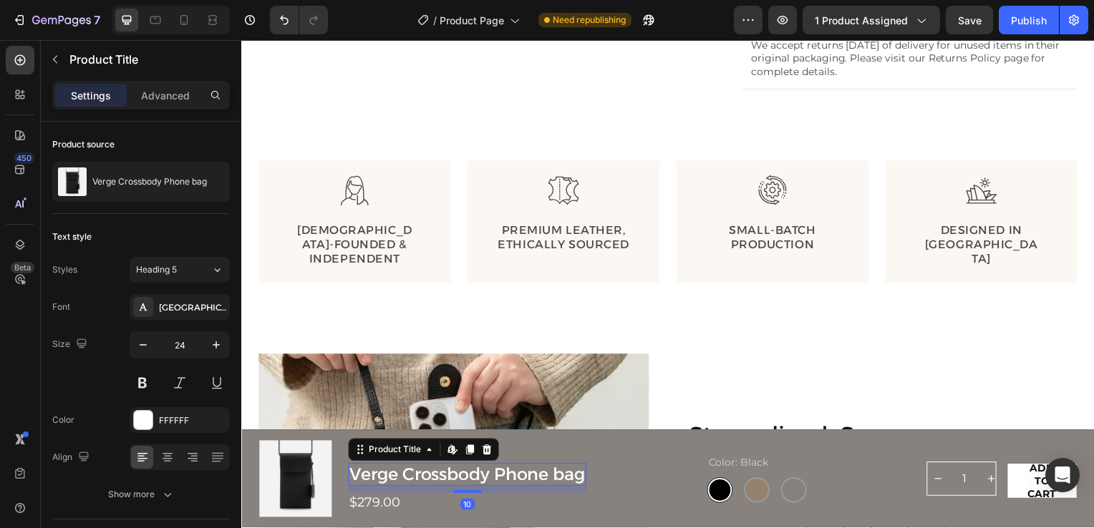
click at [385, 478] on h1 "Verge Crossbody Phone bag" at bounding box center [469, 479] width 240 height 24
click at [422, 455] on div "Product Title" at bounding box center [396, 453] width 58 height 13
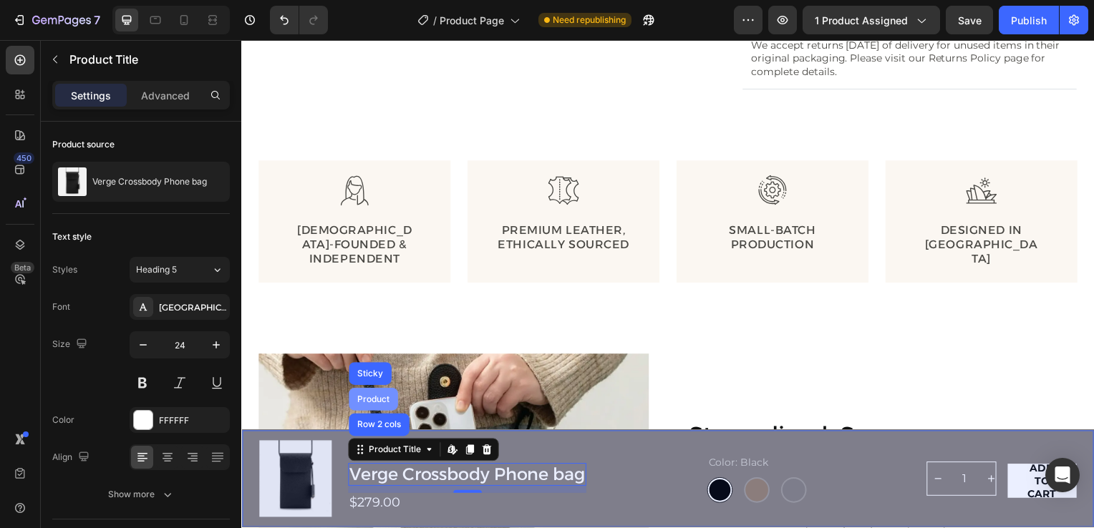
click at [385, 402] on div "Product" at bounding box center [374, 402] width 38 height 9
radio input "true"
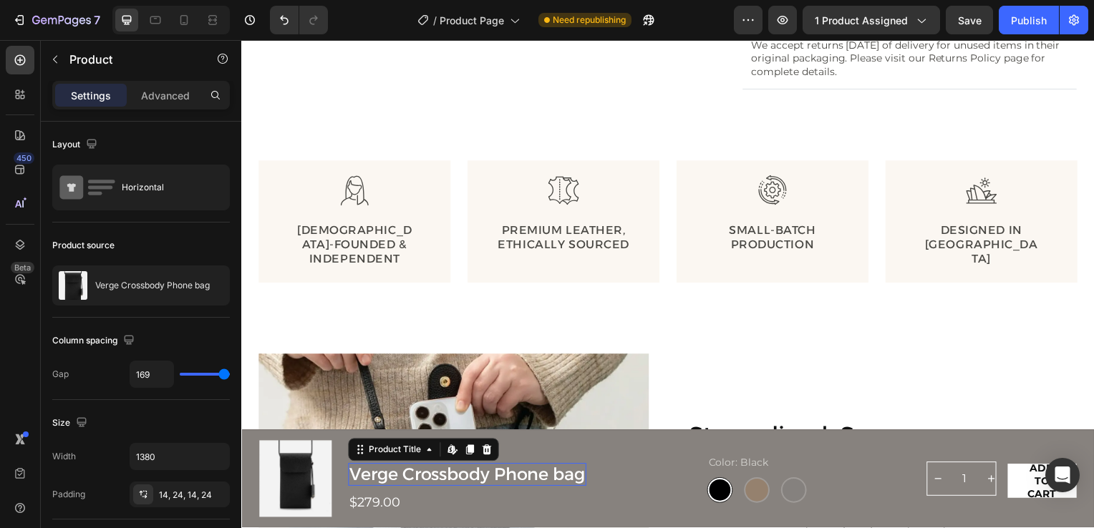
click at [441, 483] on h1 "Verge Crossbody Phone bag" at bounding box center [469, 479] width 240 height 24
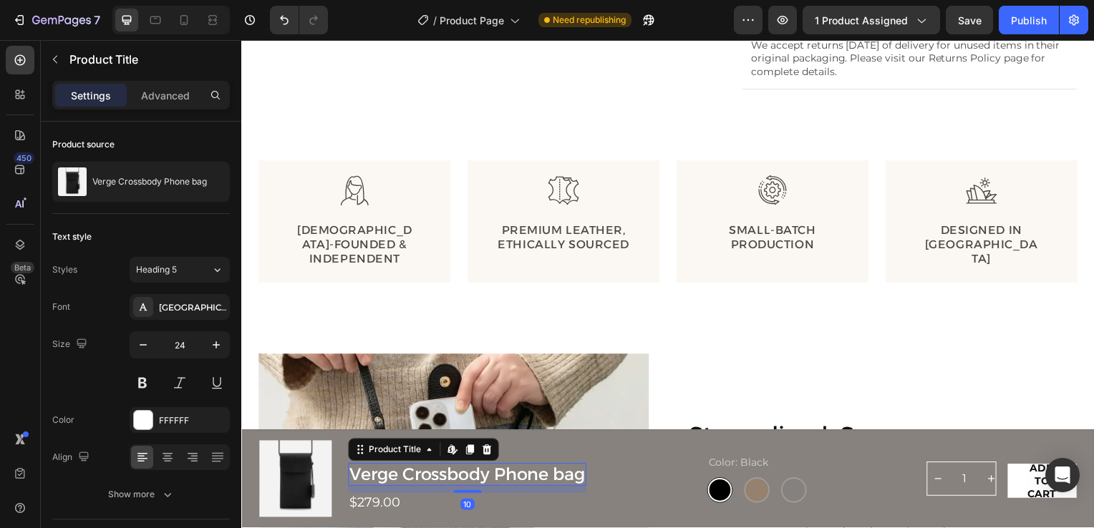
click at [405, 481] on h1 "Verge Crossbody Phone bag" at bounding box center [469, 479] width 240 height 24
click at [404, 482] on h1 "Verge Crossbody Phone bag" at bounding box center [469, 479] width 240 height 24
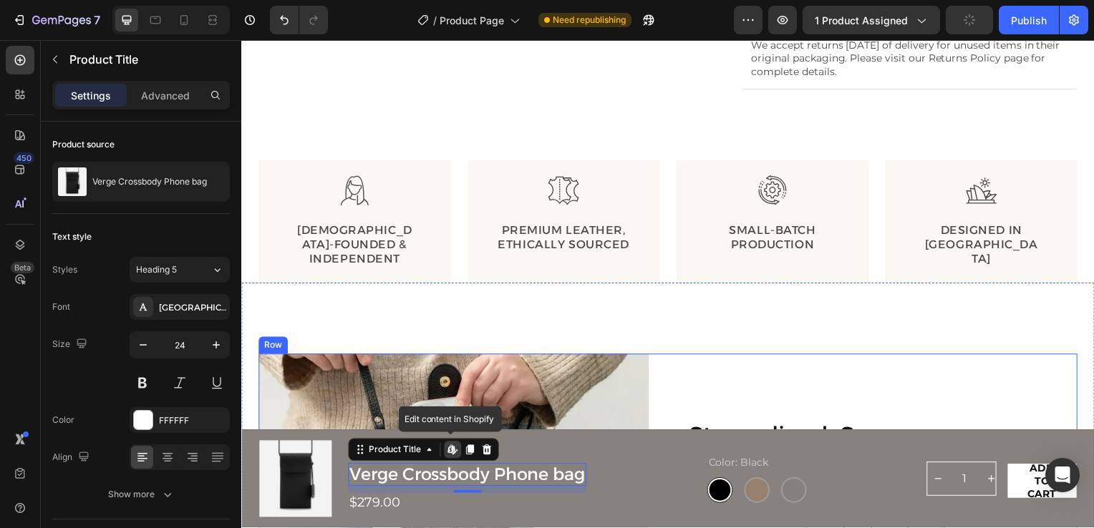
click at [1049, 373] on div "Streamlined. Secure. Statement-making. Heading Crafted from premium leather, th…" at bounding box center [886, 489] width 393 height 264
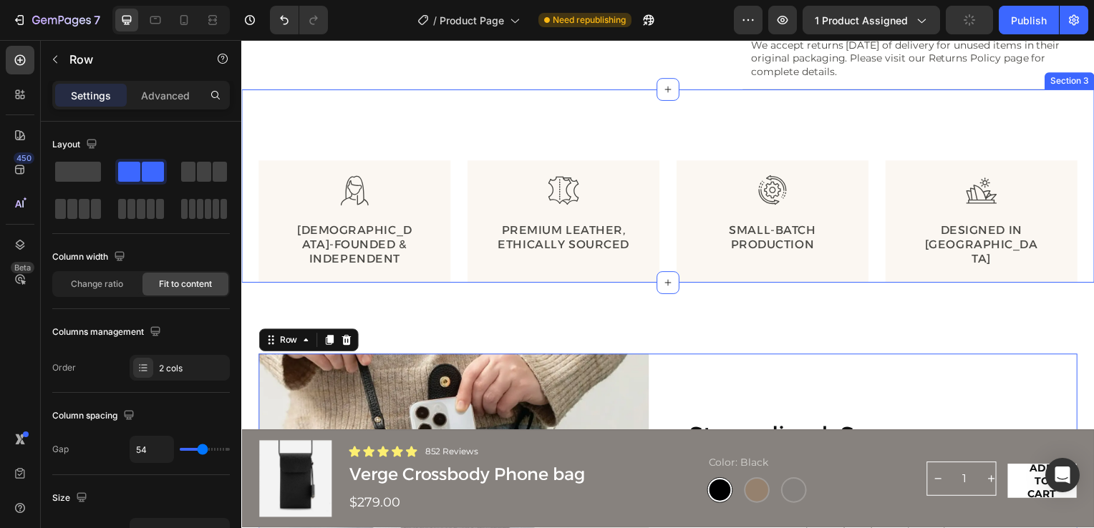
click at [710, 137] on div "Image [DEMOGRAPHIC_DATA]-Founded & Independent Text Block Row Image Premium Lea…" at bounding box center [670, 187] width 859 height 195
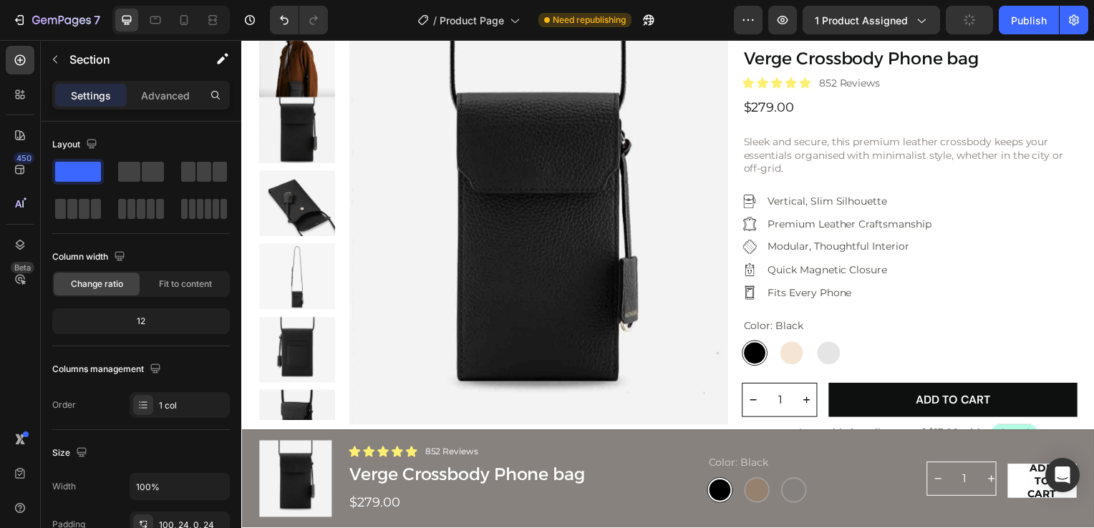
scroll to position [0, 0]
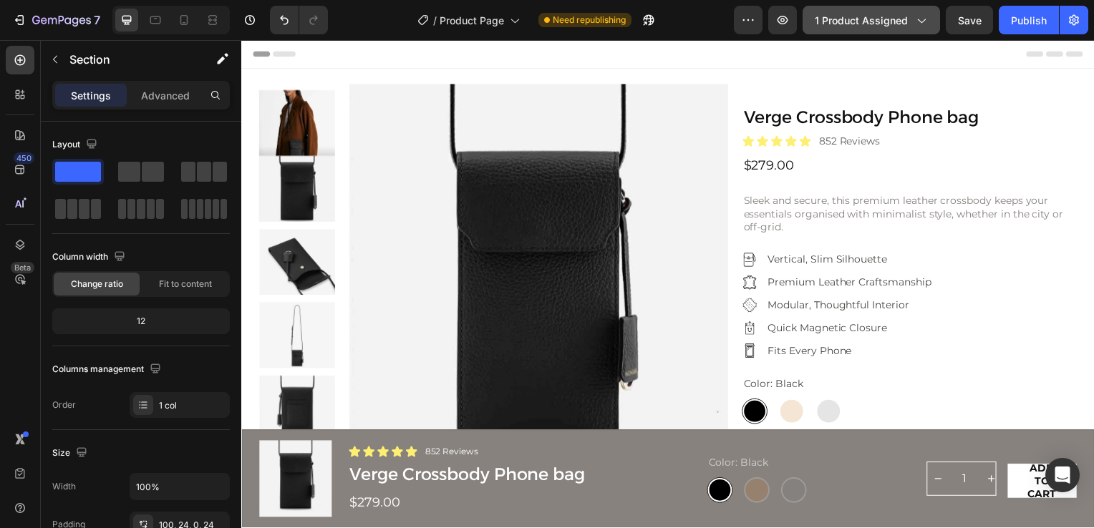
click at [923, 24] on icon "button" at bounding box center [921, 20] width 14 height 14
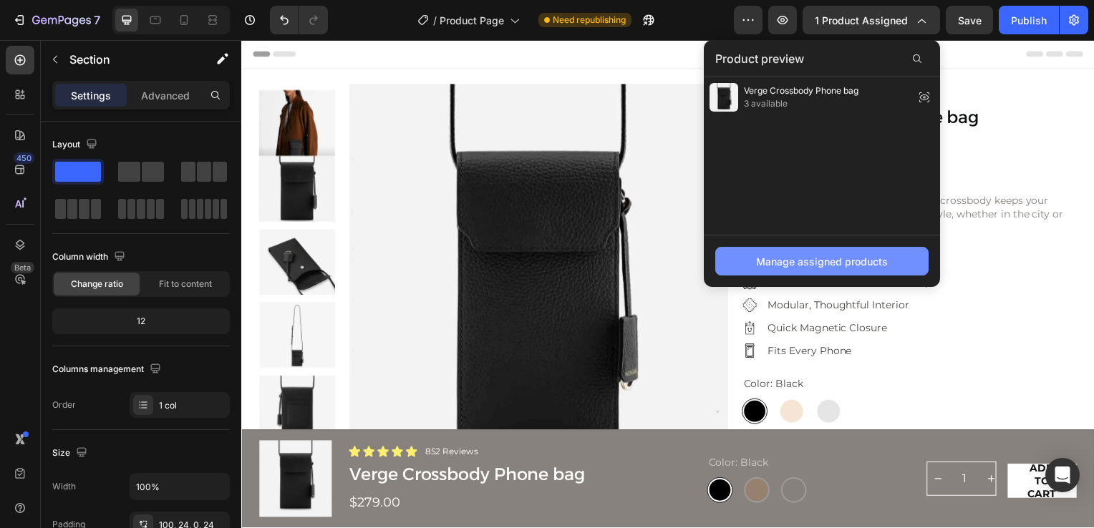
click at [816, 262] on div "Manage assigned products" at bounding box center [822, 261] width 132 height 15
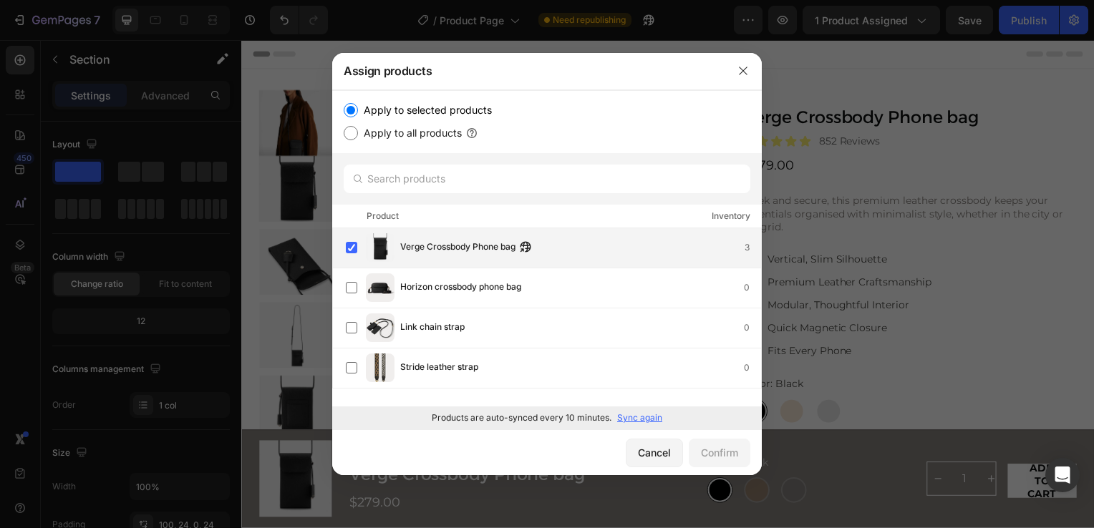
click at [420, 242] on span "Verge Crossbody Phone bag" at bounding box center [457, 248] width 115 height 16
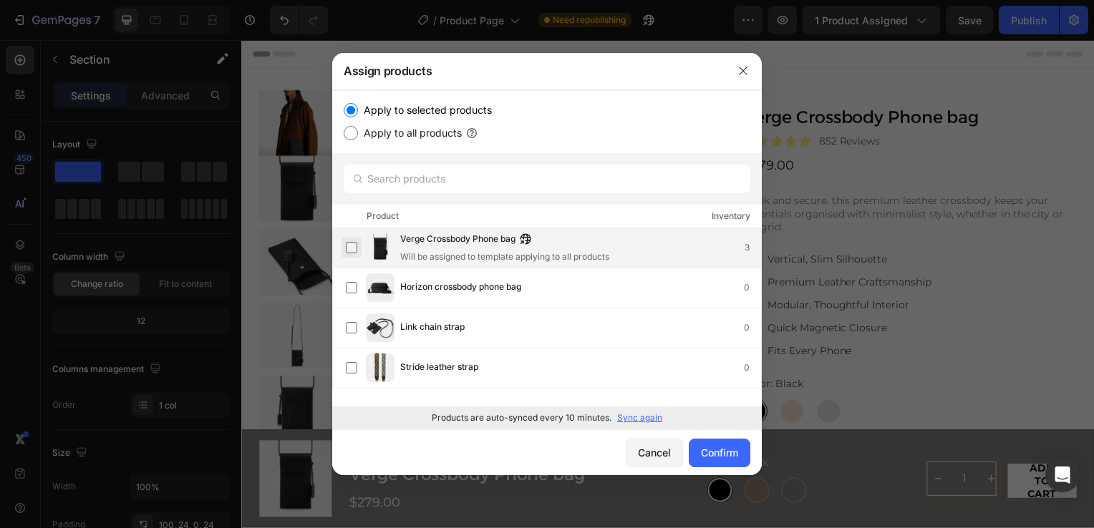
click at [351, 245] on label at bounding box center [351, 247] width 11 height 11
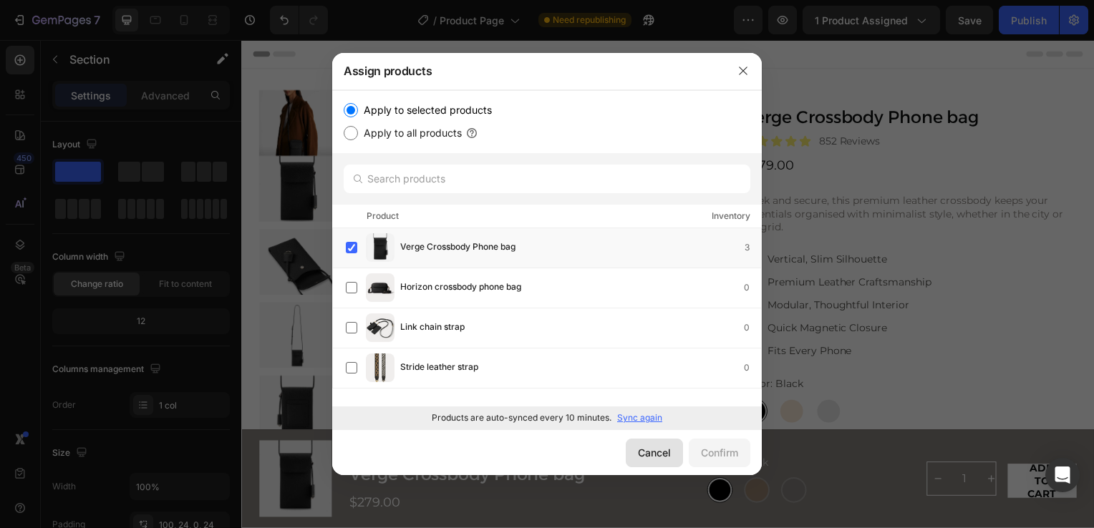
click at [670, 453] on button "Cancel" at bounding box center [654, 453] width 57 height 29
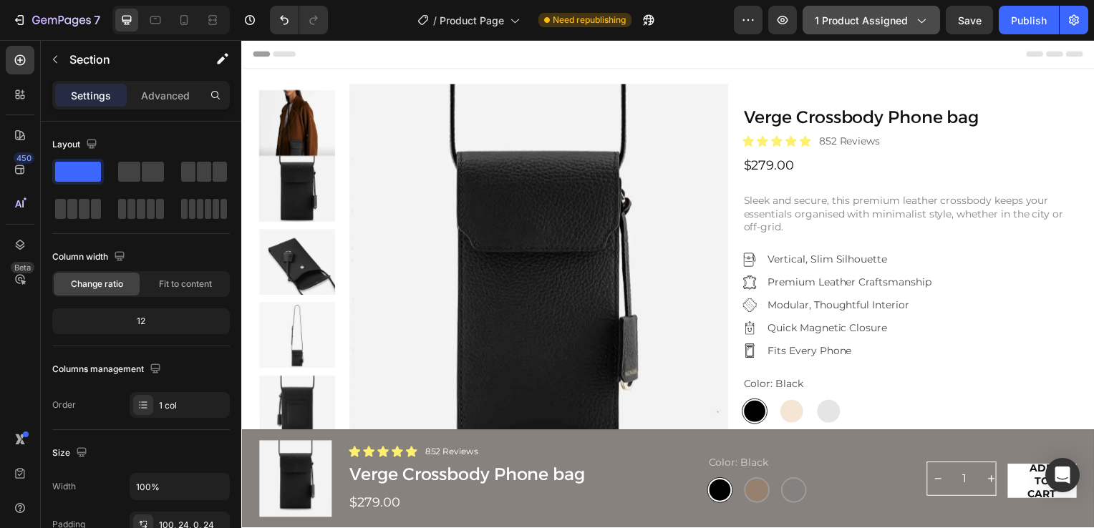
click at [915, 21] on icon "button" at bounding box center [921, 20] width 14 height 14
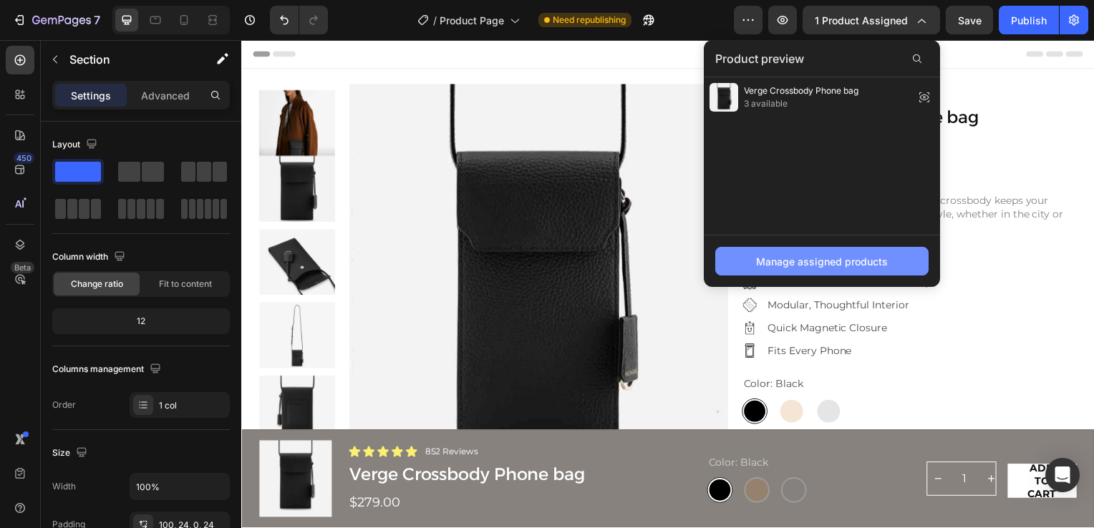
click at [845, 258] on div "Manage assigned products" at bounding box center [822, 261] width 132 height 15
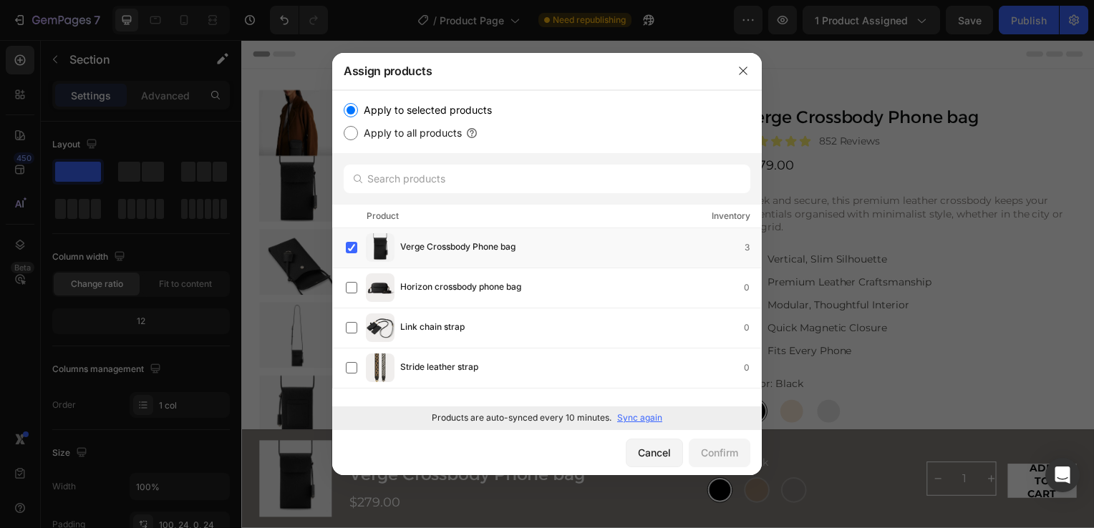
click at [649, 417] on p "Sync again" at bounding box center [639, 418] width 45 height 13
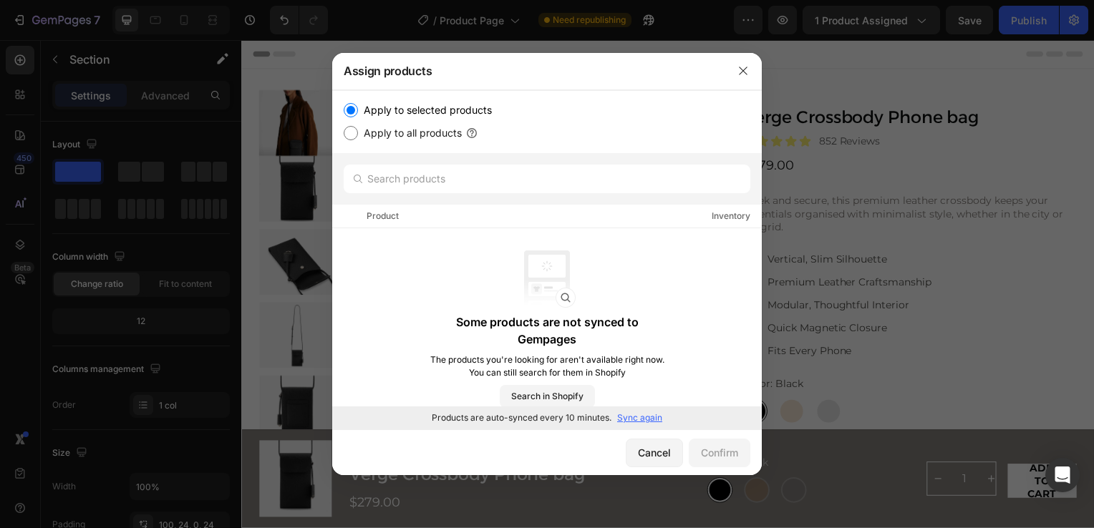
radio input "true"
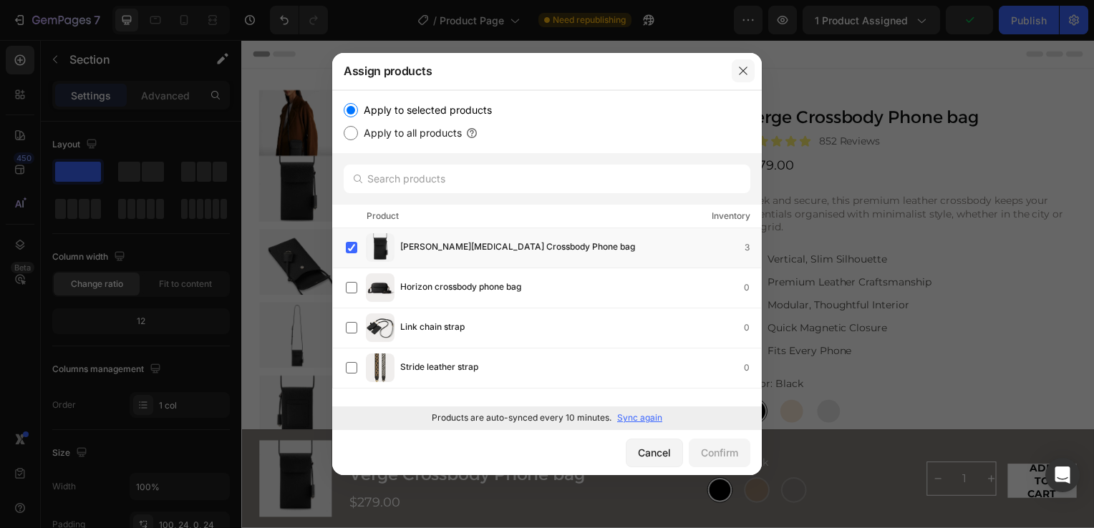
click at [742, 73] on icon "button" at bounding box center [743, 71] width 8 height 8
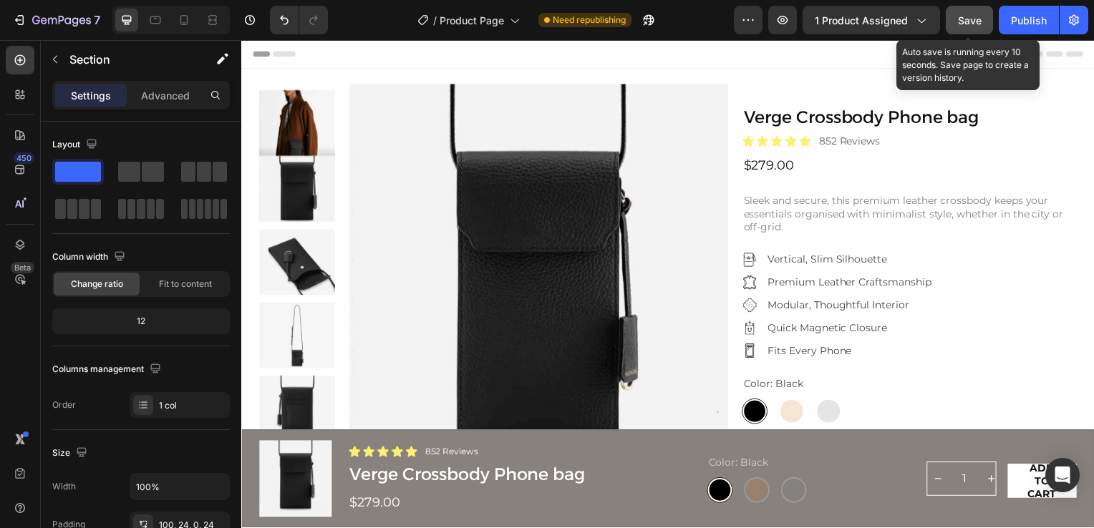
click at [969, 16] on span "Save" at bounding box center [970, 20] width 24 height 12
